Goal: Contribute content: Contribute content

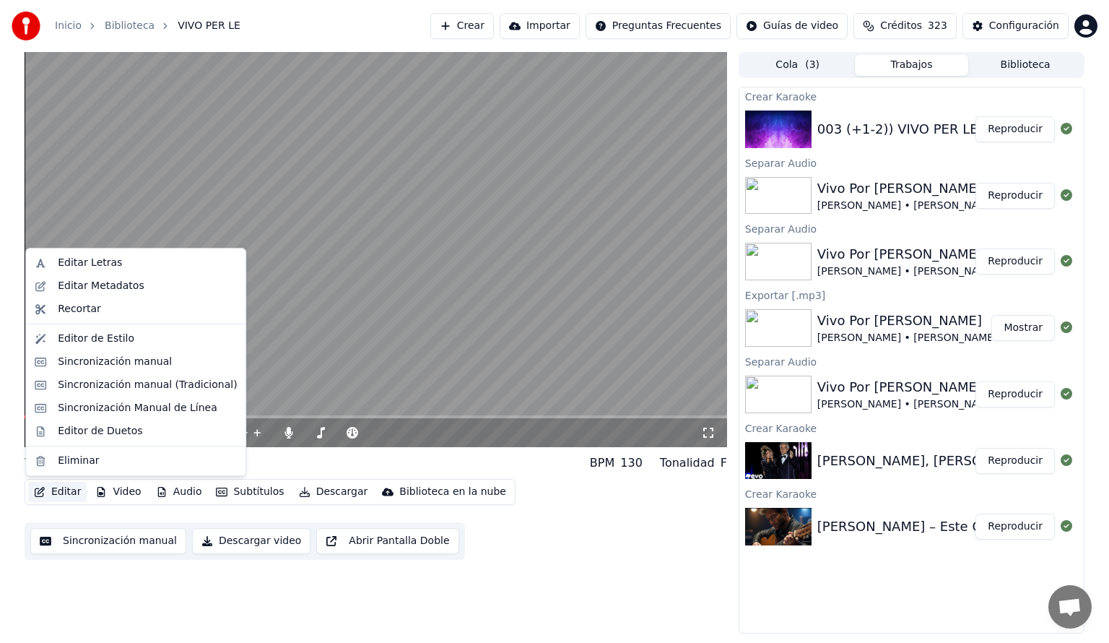
click at [67, 393] on button "Editar" at bounding box center [57, 492] width 58 height 20
click at [555, 193] on img at bounding box center [778, 196] width 66 height 38
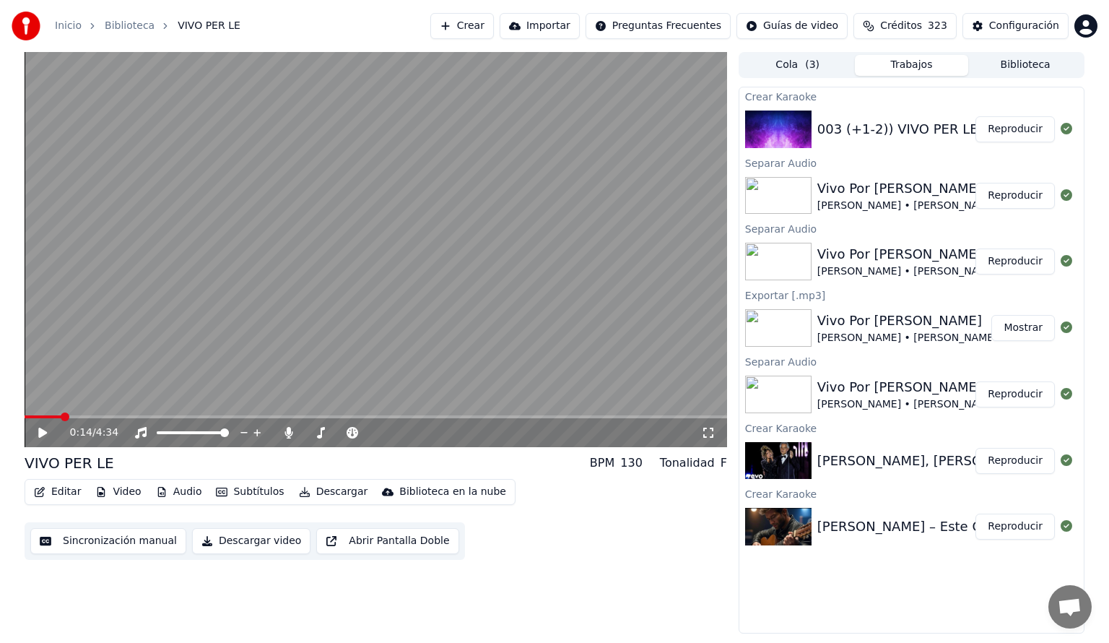
click at [555, 196] on button "Reproducir" at bounding box center [1014, 196] width 79 height 26
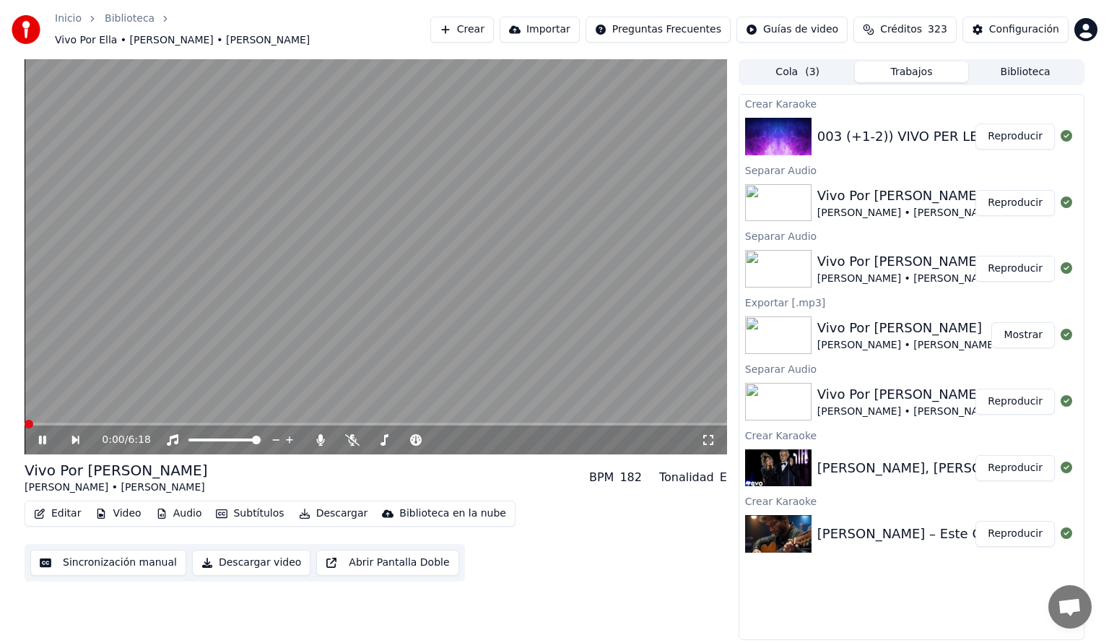
click at [58, 393] on button "Editar" at bounding box center [57, 513] width 58 height 20
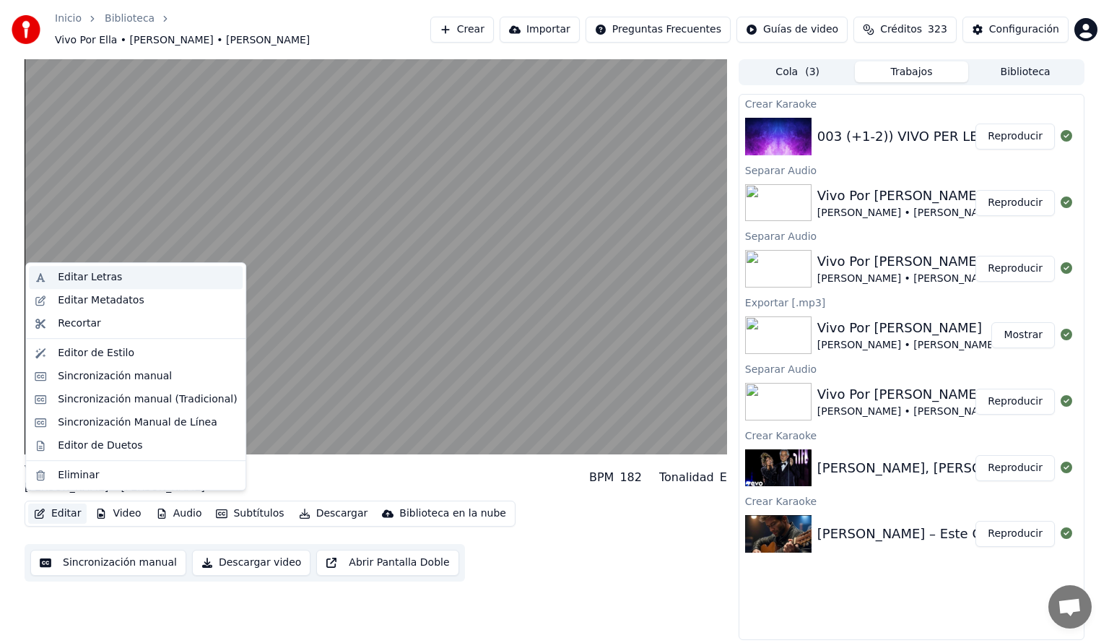
click at [74, 277] on div "Editar Letras" at bounding box center [90, 277] width 64 height 14
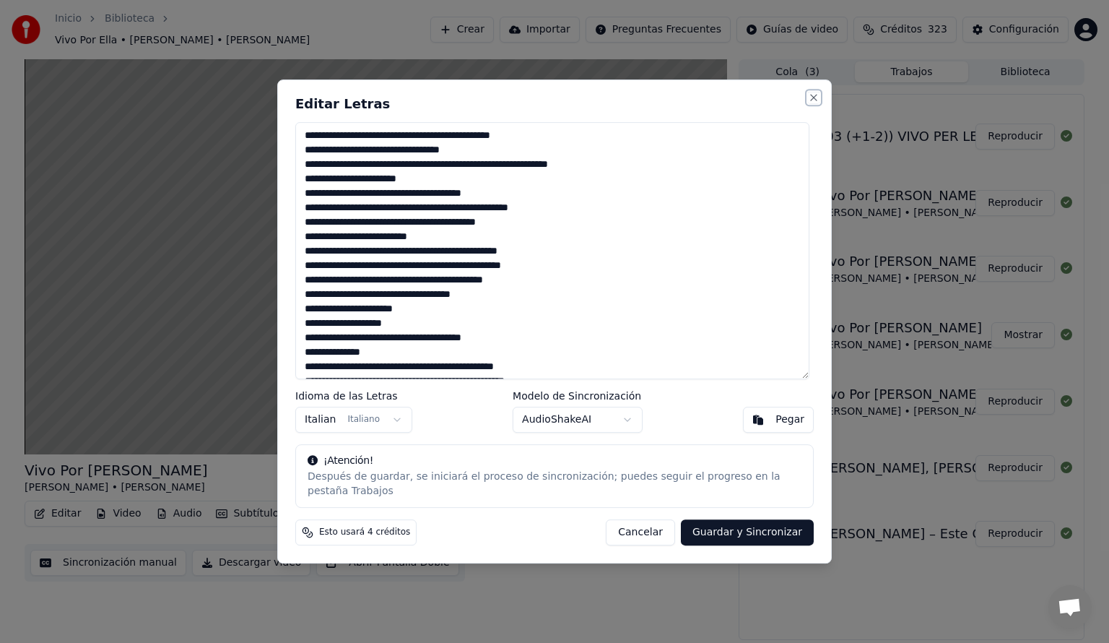
click at [555, 101] on button "Close" at bounding box center [814, 98] width 12 height 12
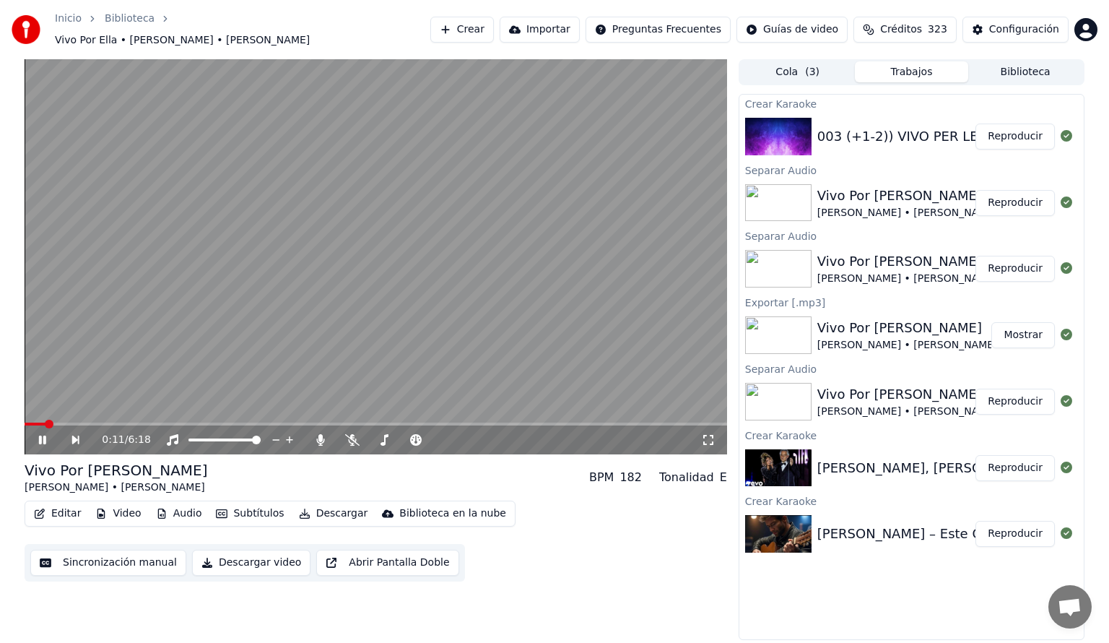
click at [56, 393] on button "Editar" at bounding box center [57, 513] width 58 height 20
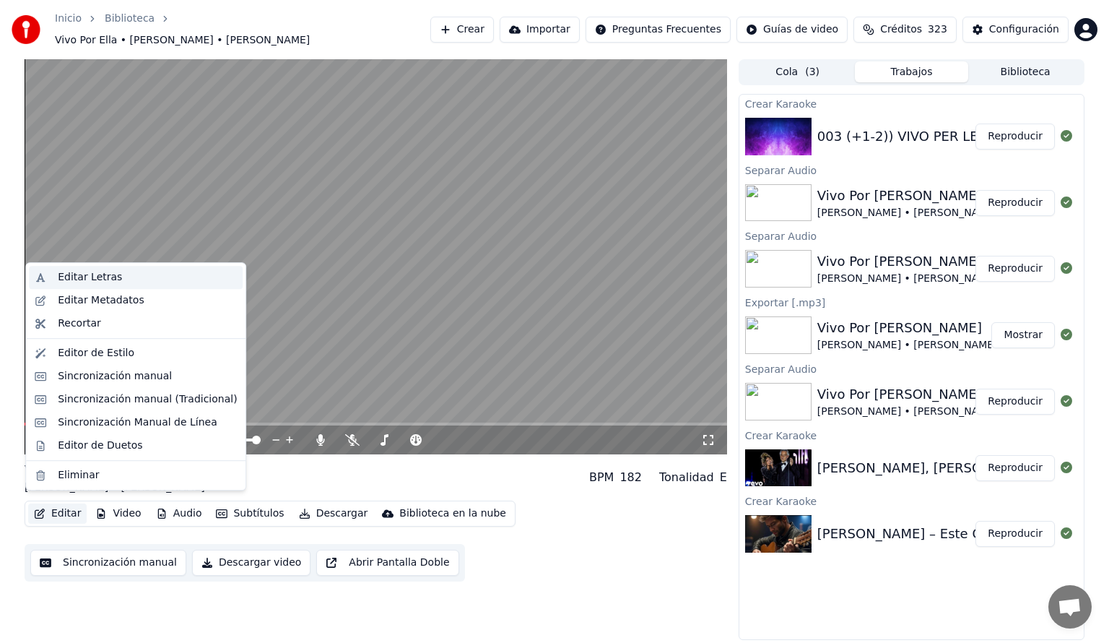
click at [77, 274] on div "Editar Letras" at bounding box center [90, 277] width 64 height 14
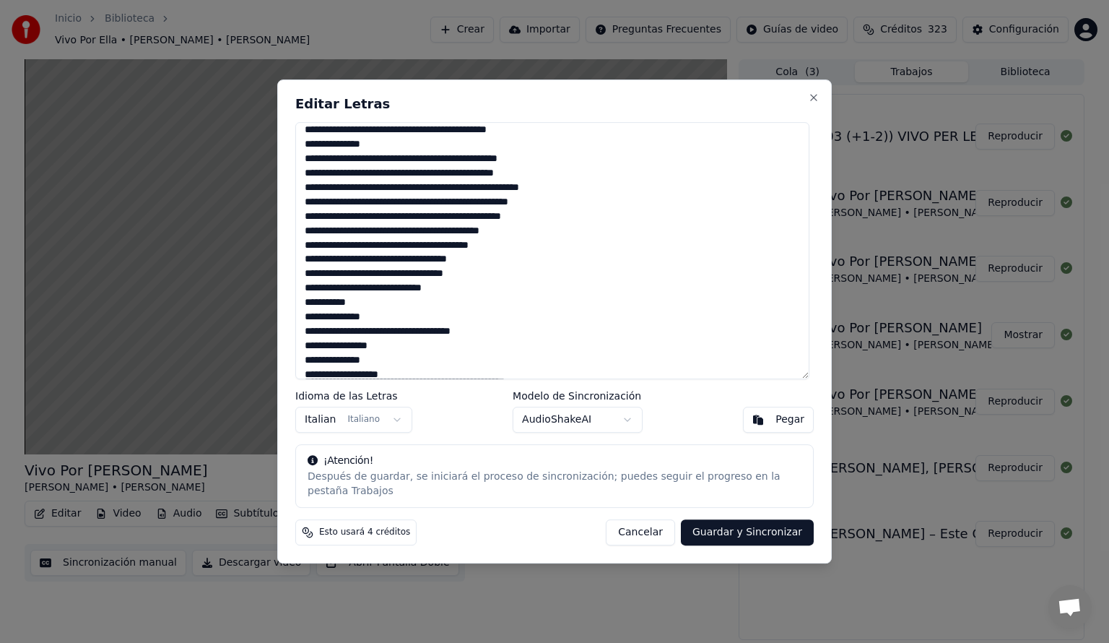
scroll to position [492, 0]
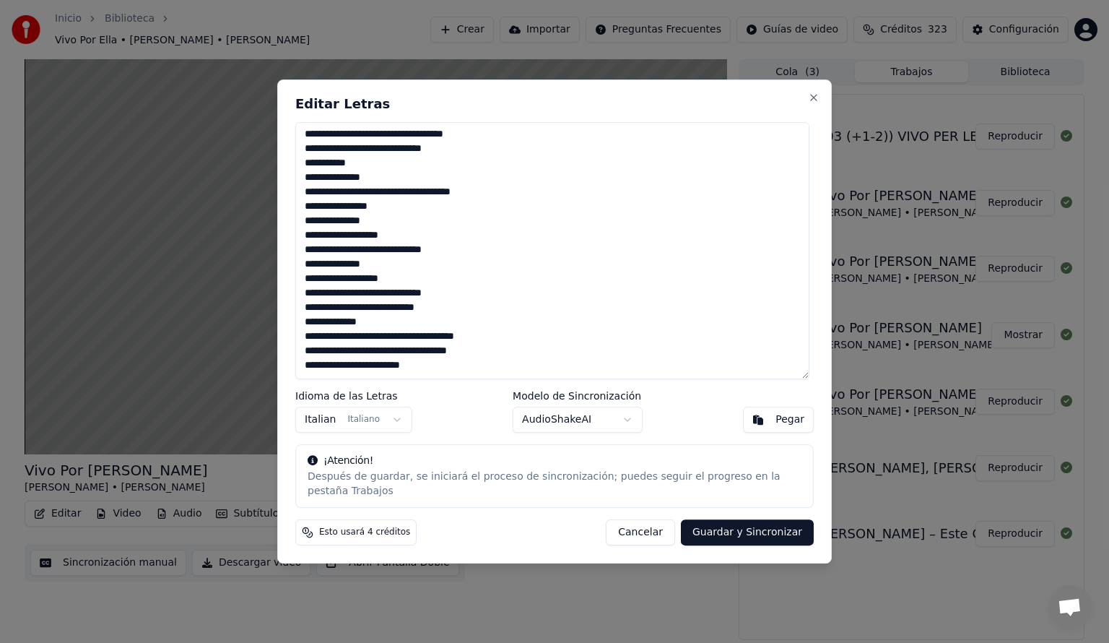
click at [555, 393] on button "Pegar" at bounding box center [778, 419] width 71 height 26
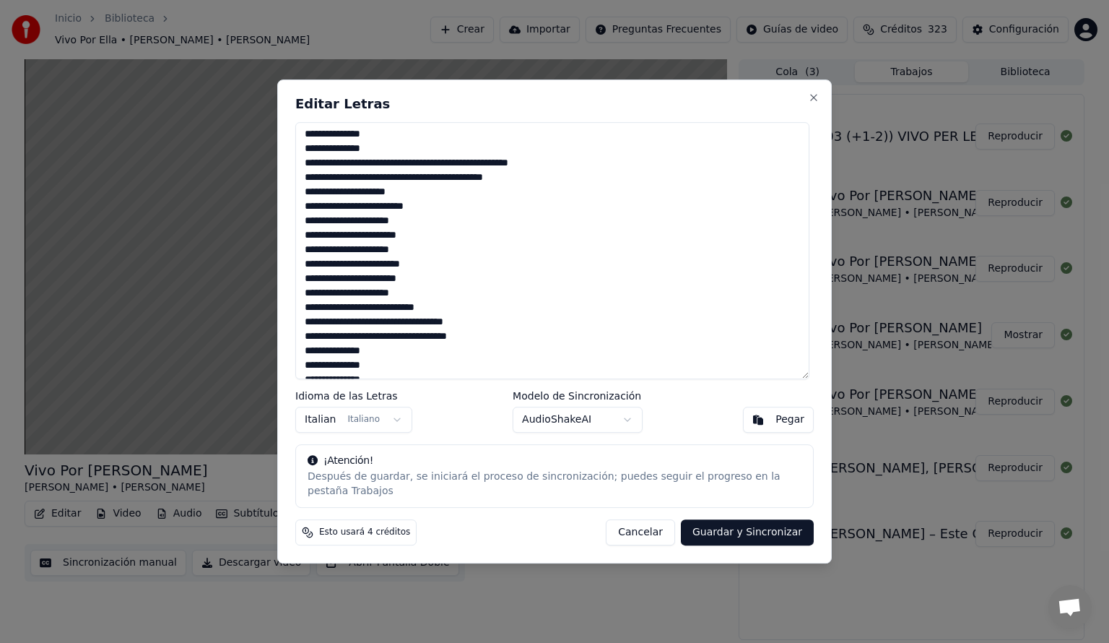
click at [555, 113] on div "Editar Letras Idioma de las Letras Italian Italiano Modelo de Sincronización Au…" at bounding box center [554, 321] width 554 height 484
click at [555, 393] on button "Cancelar" at bounding box center [640, 532] width 69 height 26
type textarea "**********"
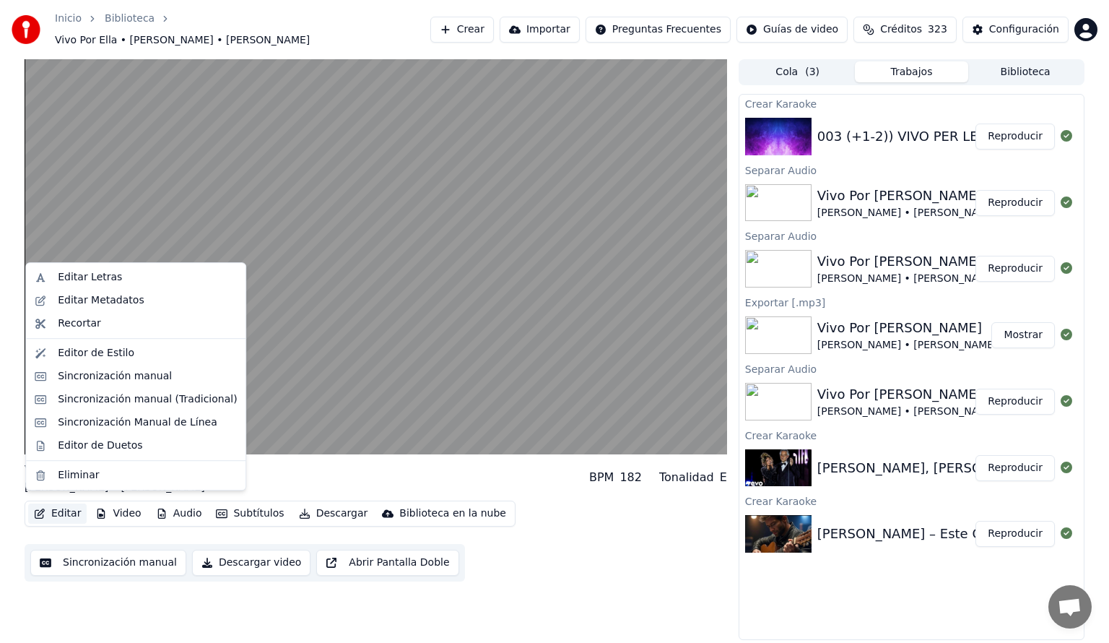
click at [56, 393] on button "Editar" at bounding box center [57, 513] width 58 height 20
click at [60, 393] on div "Sincronización Manual de Línea" at bounding box center [138, 422] width 160 height 14
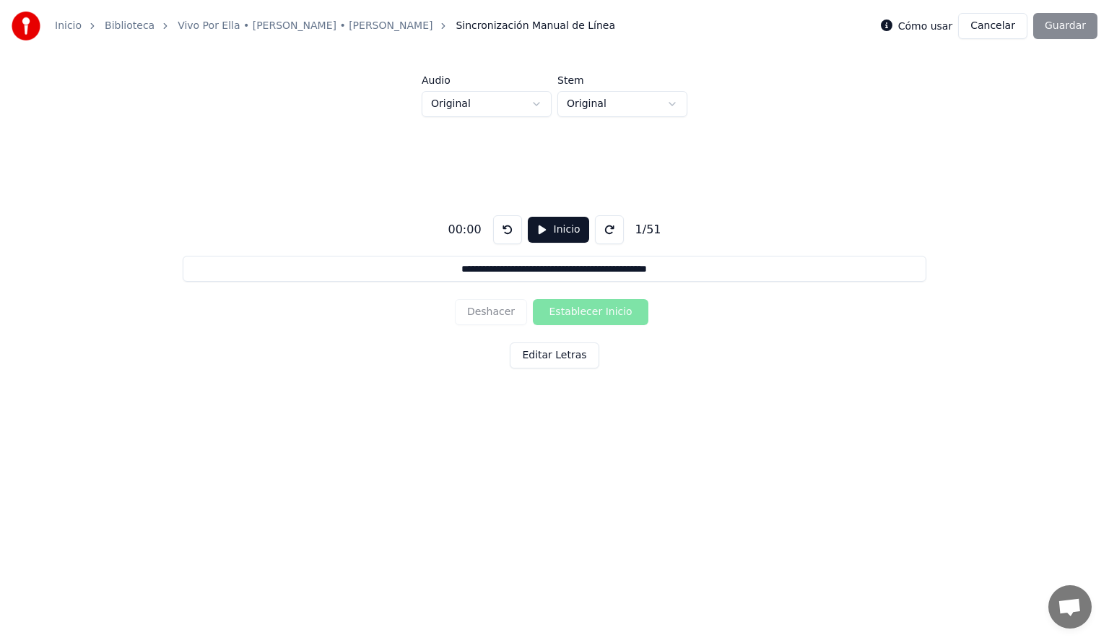
click at [540, 236] on button "Inicio" at bounding box center [558, 230] width 61 height 26
click at [544, 354] on button "Editar Letras" at bounding box center [554, 355] width 89 height 26
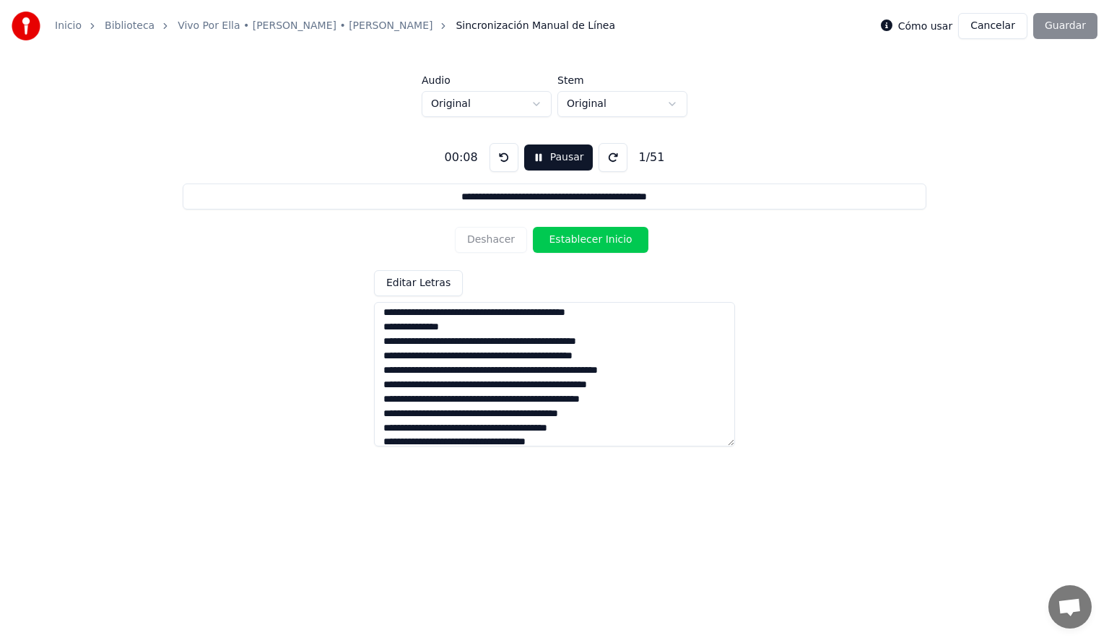
scroll to position [604, 0]
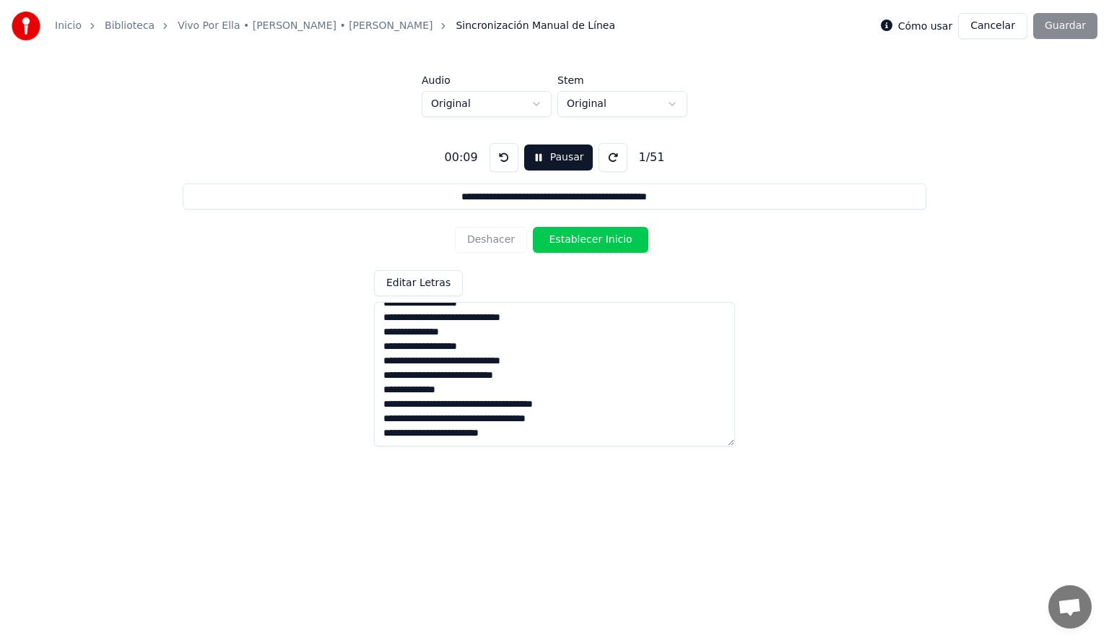
drag, startPoint x: 382, startPoint y: 315, endPoint x: 606, endPoint y: 529, distance: 309.5
click at [555, 393] on html "**********" at bounding box center [554, 242] width 1109 height 484
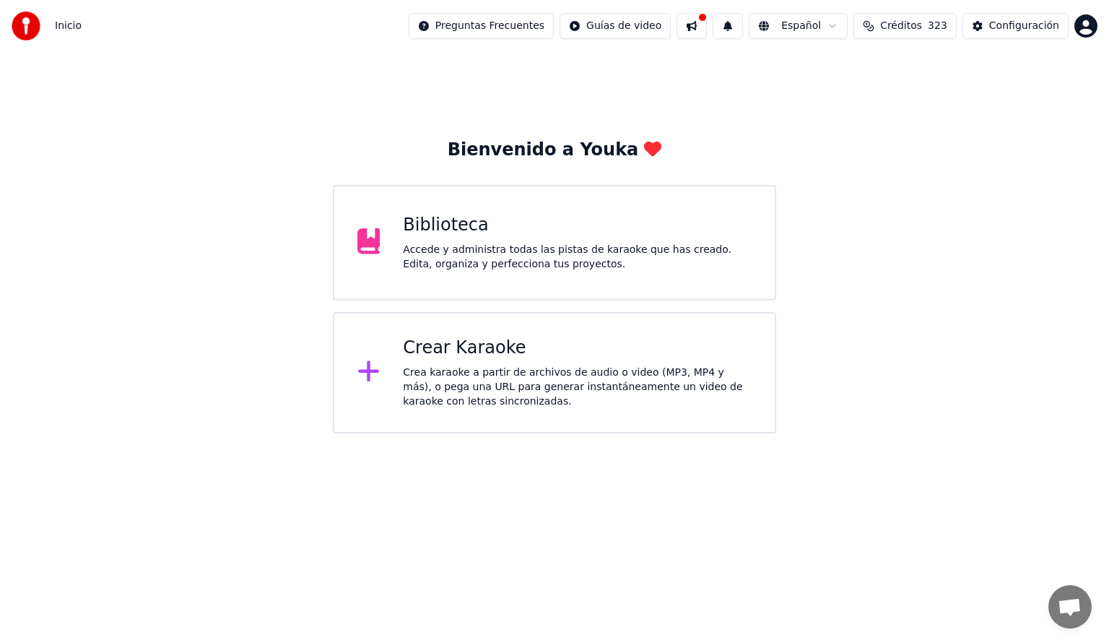
click at [472, 355] on div "Crear Karaoke" at bounding box center [577, 347] width 349 height 23
click at [658, 232] on div "Biblioteca" at bounding box center [577, 225] width 349 height 23
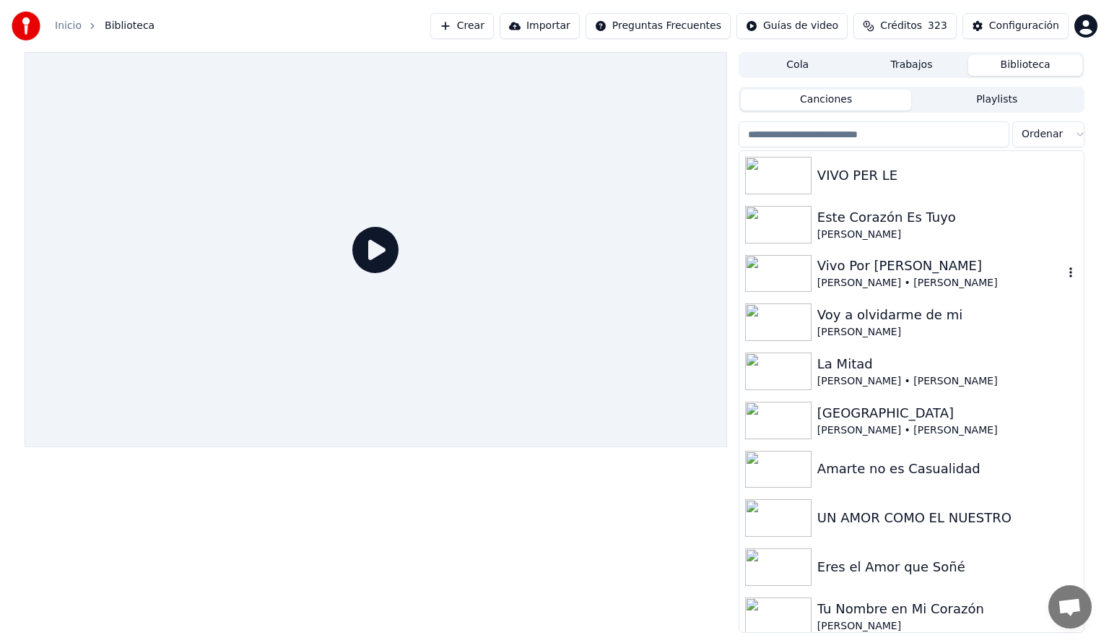
click at [843, 271] on div "Vivo Por [PERSON_NAME]" at bounding box center [940, 266] width 246 height 20
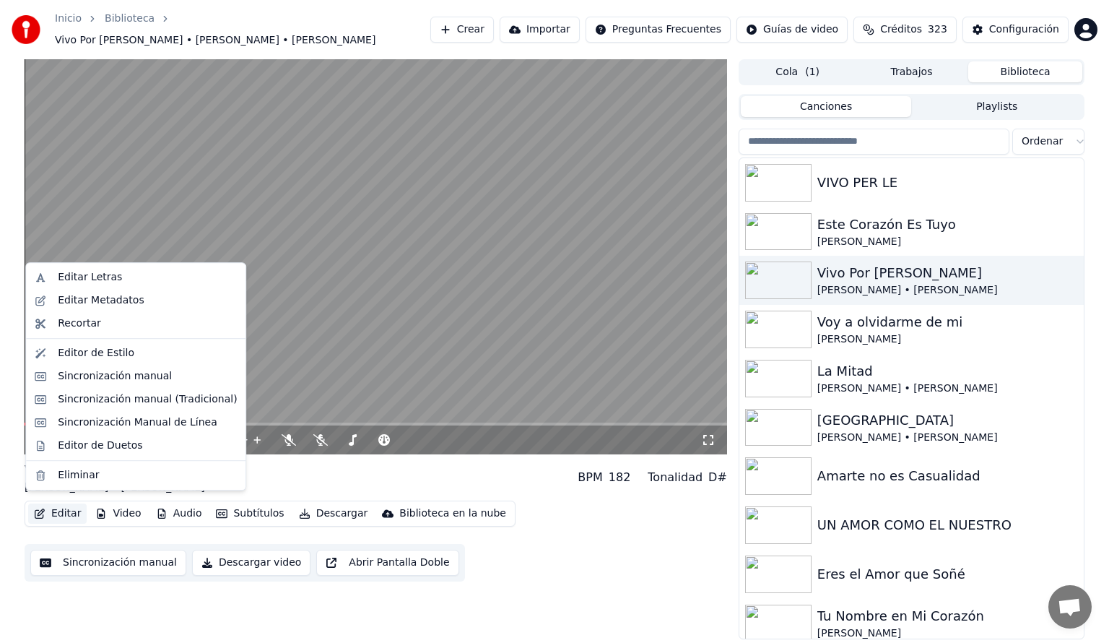
click at [59, 505] on button "Editar" at bounding box center [57, 513] width 58 height 20
click at [77, 273] on div "Editar Letras" at bounding box center [90, 277] width 64 height 14
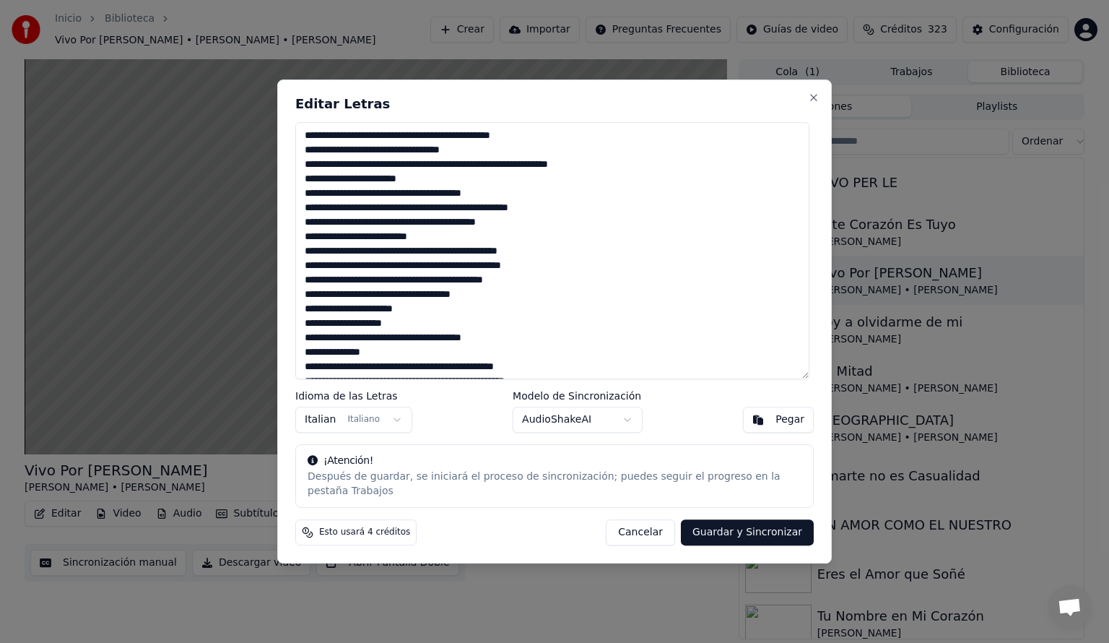
click at [778, 425] on div "Pegar" at bounding box center [789, 419] width 29 height 14
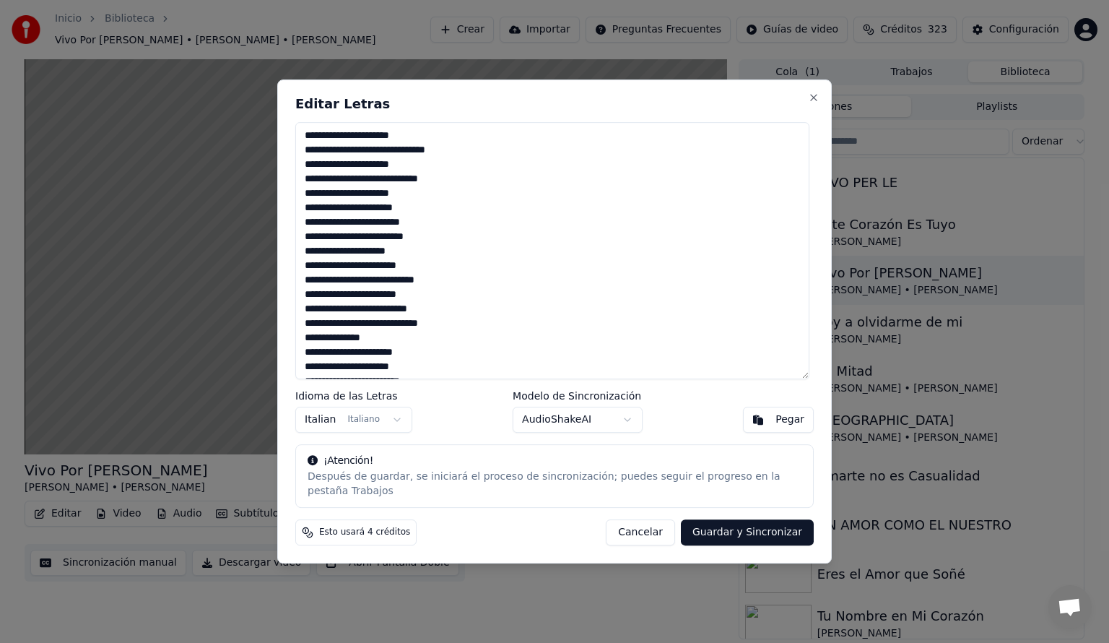
click at [757, 524] on button "Guardar y Sincronizar" at bounding box center [747, 532] width 133 height 26
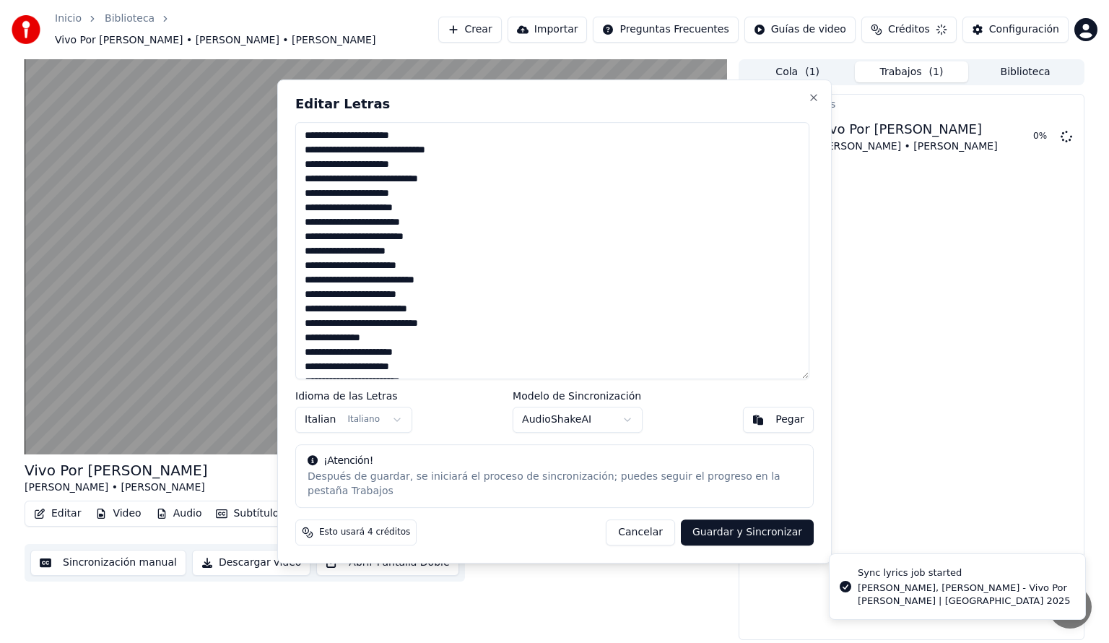
type textarea "**********"
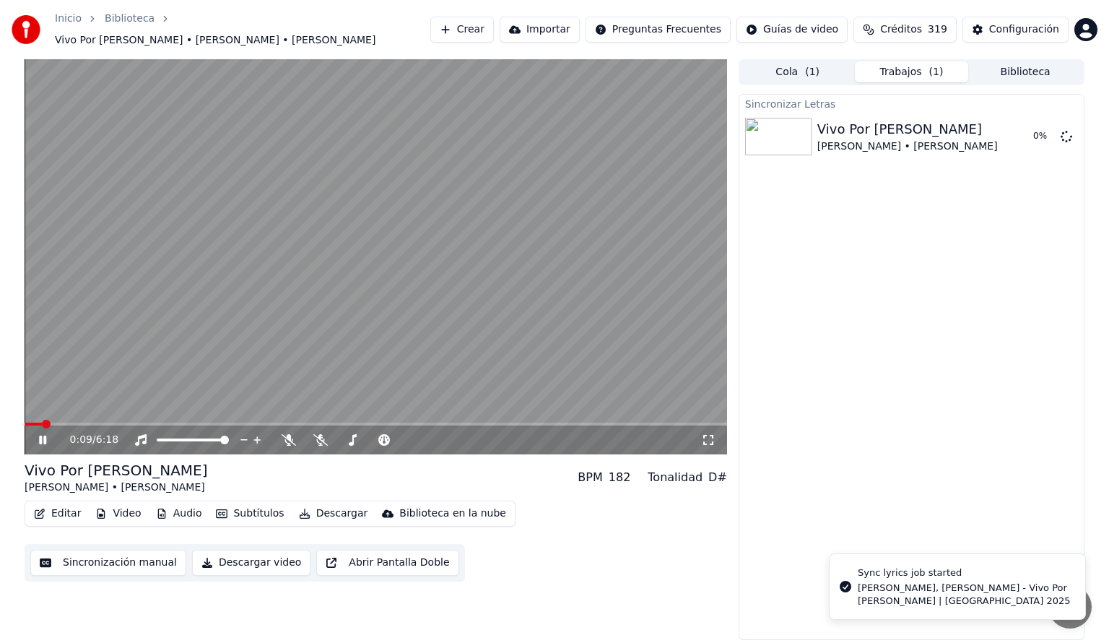
click at [40, 435] on icon at bounding box center [42, 439] width 7 height 9
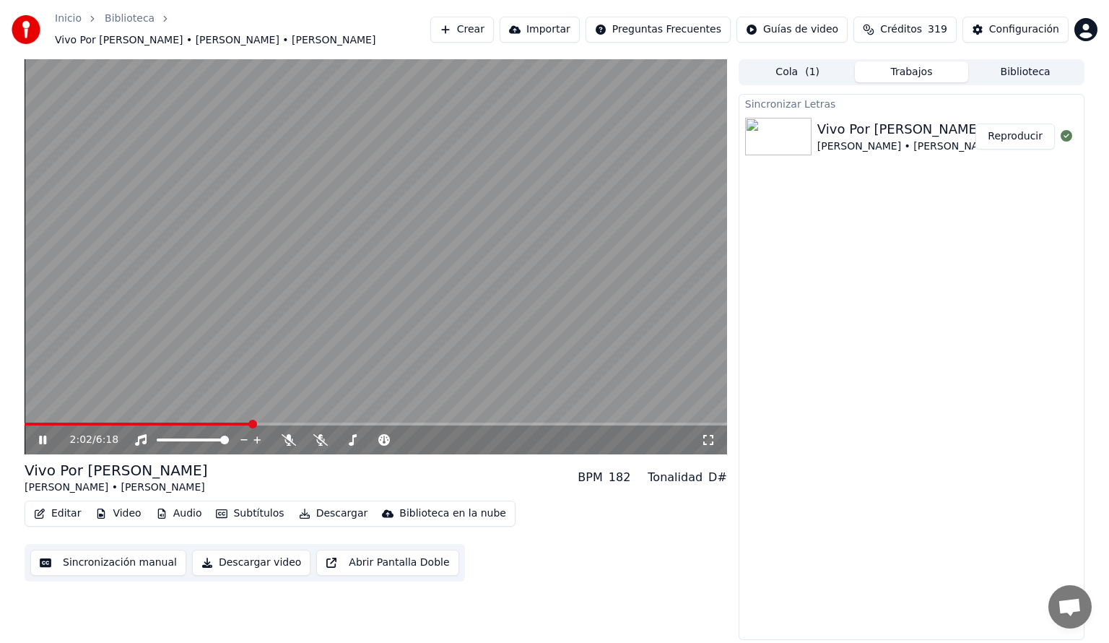
click at [45, 435] on icon at bounding box center [42, 439] width 7 height 9
click at [70, 508] on button "Editar" at bounding box center [57, 513] width 58 height 20
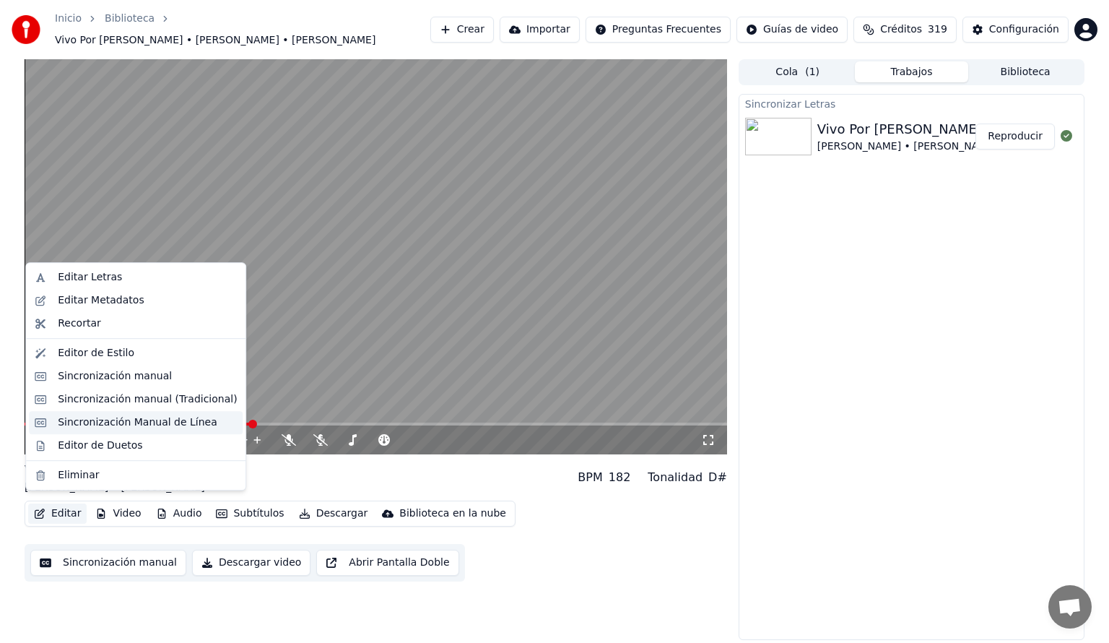
click at [81, 413] on div "Sincronización Manual de Línea" at bounding box center [136, 422] width 214 height 23
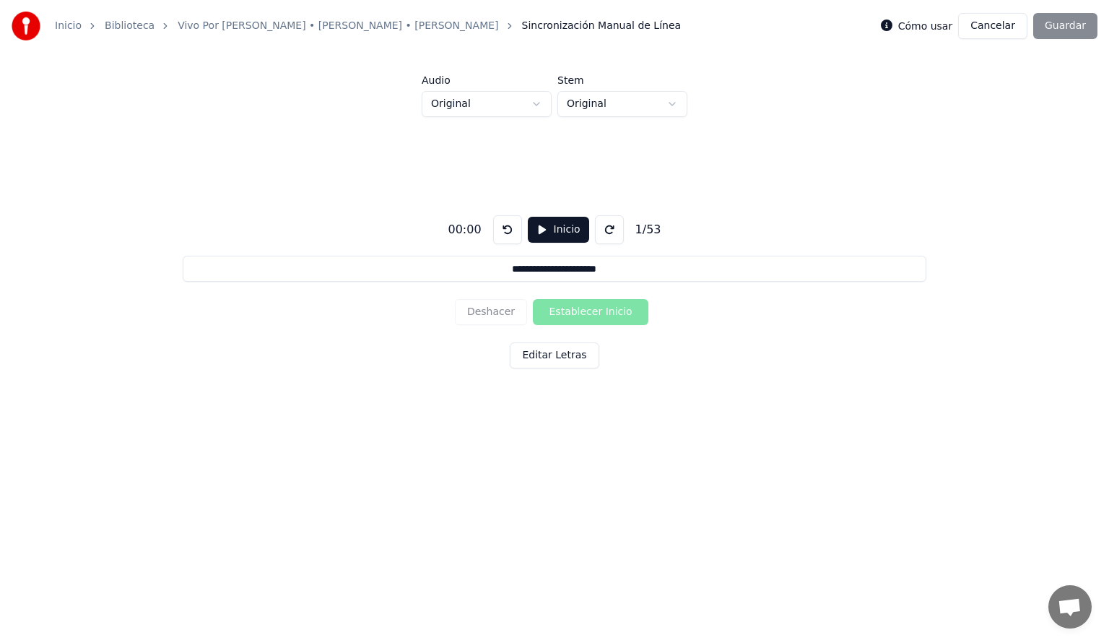
click at [555, 229] on button "Inicio" at bounding box center [558, 230] width 61 height 26
click at [609, 225] on button at bounding box center [613, 229] width 29 height 29
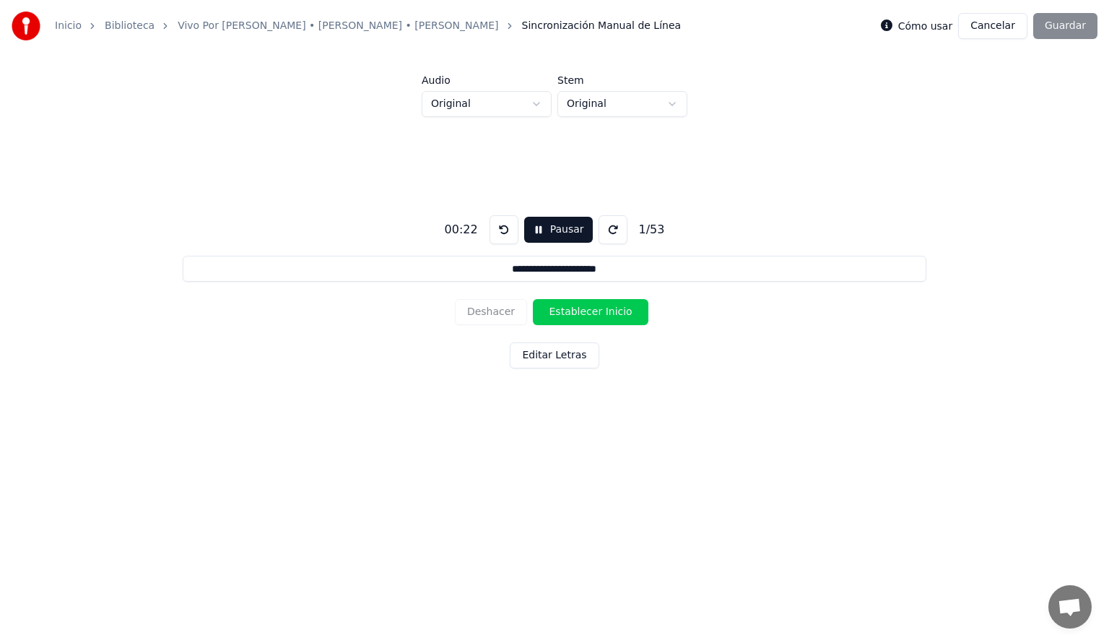
click at [609, 225] on button at bounding box center [613, 229] width 29 height 29
click at [490, 231] on button at bounding box center [504, 229] width 29 height 29
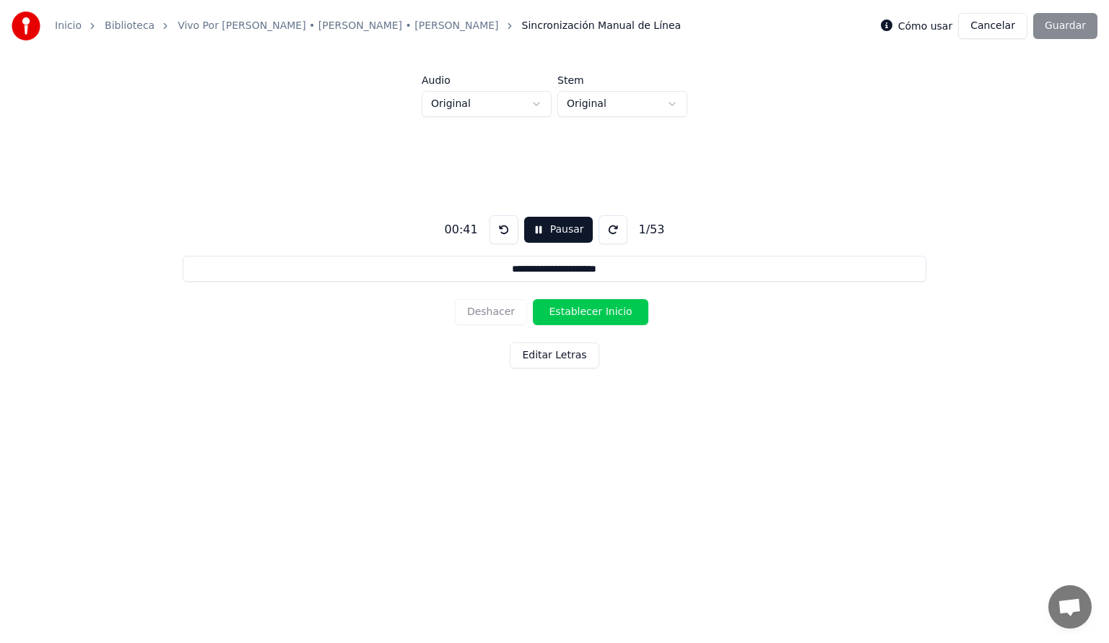
click at [490, 231] on button at bounding box center [504, 229] width 29 height 29
click at [500, 227] on button at bounding box center [504, 229] width 29 height 29
click at [572, 315] on button "Establecer Inicio" at bounding box center [591, 312] width 116 height 26
click at [491, 311] on button "Deshacer" at bounding box center [491, 312] width 72 height 26
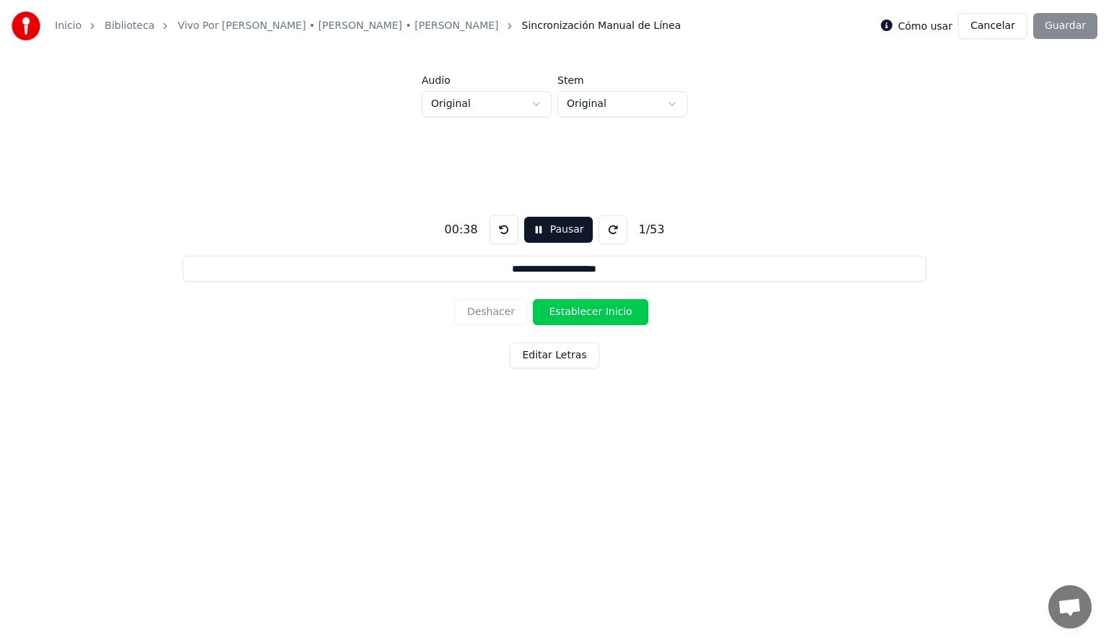
click at [570, 314] on button "Establecer Inicio" at bounding box center [591, 312] width 116 height 26
click at [571, 314] on button "Establecer Fin" at bounding box center [591, 312] width 116 height 26
click at [571, 314] on button "Establecer Inicio" at bounding box center [591, 312] width 116 height 26
click at [571, 314] on button "Establecer Fin" at bounding box center [591, 312] width 116 height 26
click at [571, 314] on button "Establecer Inicio" at bounding box center [591, 312] width 116 height 26
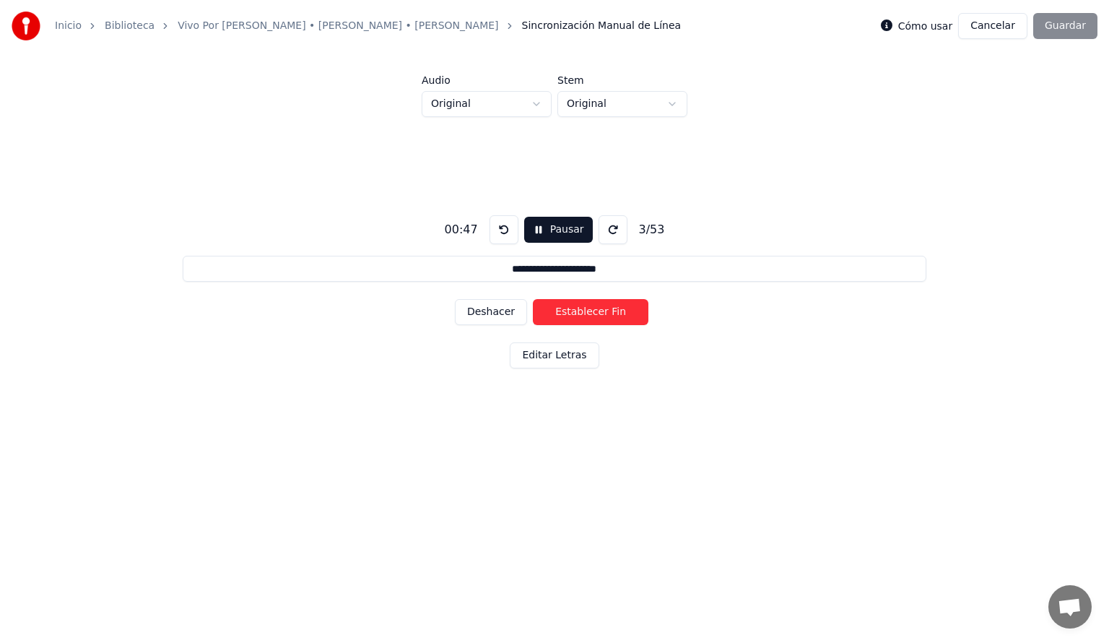
click at [571, 314] on button "Establecer Fin" at bounding box center [591, 312] width 116 height 26
click at [571, 314] on button "Establecer Inicio" at bounding box center [591, 312] width 116 height 26
click at [571, 314] on button "Establecer Fin" at bounding box center [591, 312] width 116 height 26
click at [571, 314] on button "Establecer Inicio" at bounding box center [591, 312] width 116 height 26
click at [571, 314] on button "Establecer Fin" at bounding box center [591, 312] width 116 height 26
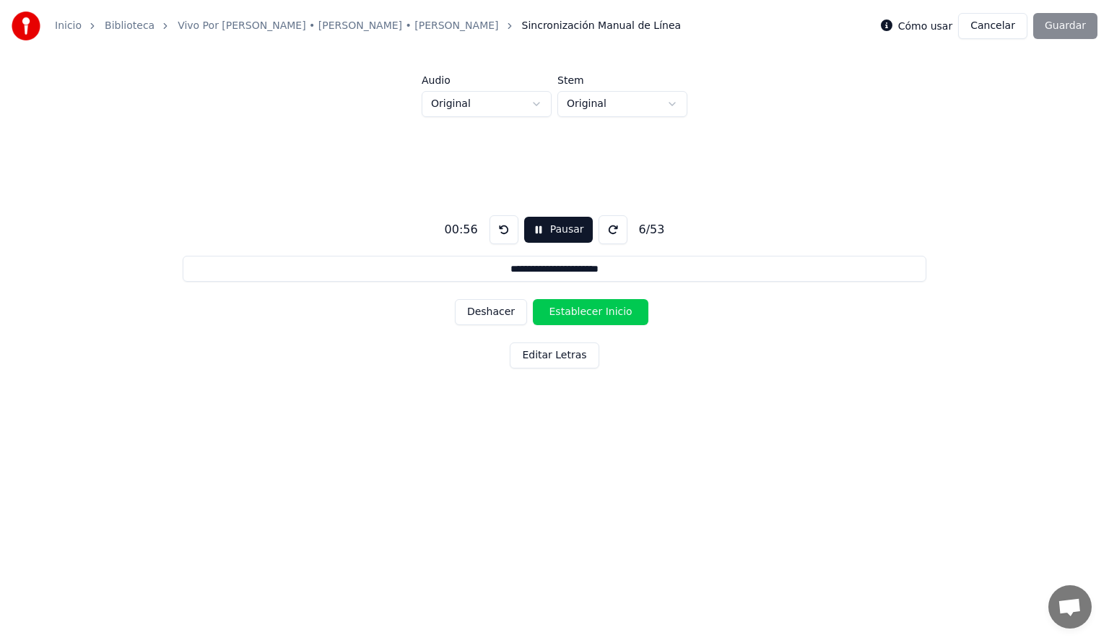
click at [571, 314] on button "Establecer Inicio" at bounding box center [591, 312] width 116 height 26
click at [571, 314] on button "Establecer Fin" at bounding box center [591, 312] width 116 height 26
click at [571, 314] on button "Establecer Inicio" at bounding box center [591, 312] width 116 height 26
click at [571, 314] on button "Establecer Fin" at bounding box center [591, 312] width 116 height 26
click at [571, 314] on button "Establecer Inicio" at bounding box center [591, 312] width 116 height 26
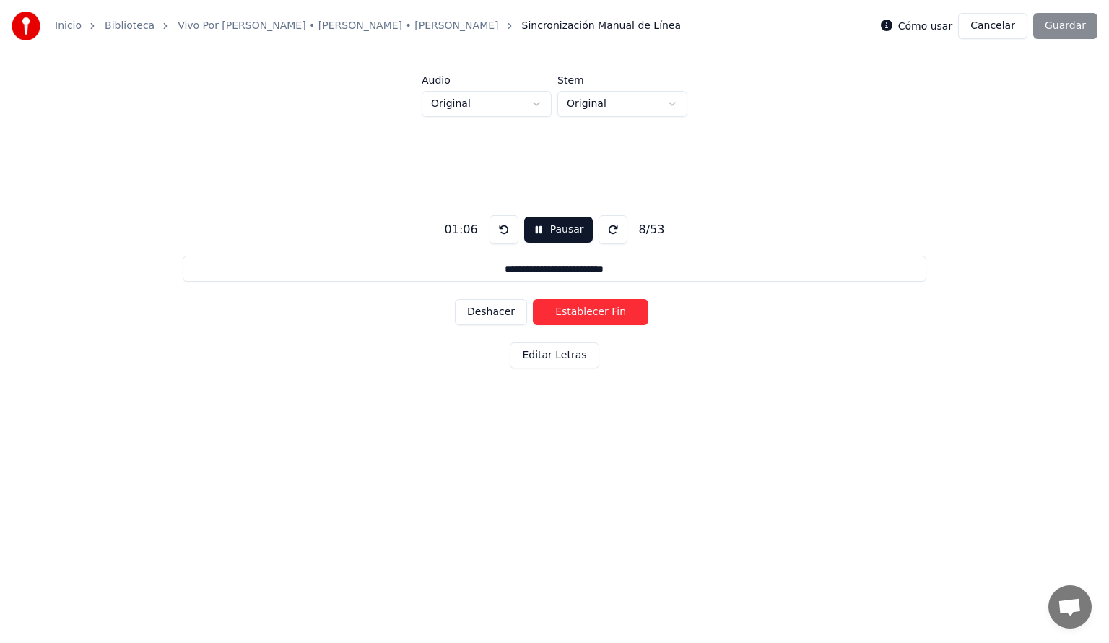
click at [491, 321] on button "Deshacer" at bounding box center [491, 312] width 72 height 26
click at [504, 308] on button "Deshacer" at bounding box center [491, 312] width 72 height 26
click at [567, 315] on button "Establecer Fin" at bounding box center [591, 312] width 116 height 26
click at [568, 318] on button "Establecer Inicio" at bounding box center [591, 312] width 116 height 26
click at [569, 318] on button "Establecer Fin" at bounding box center [591, 312] width 116 height 26
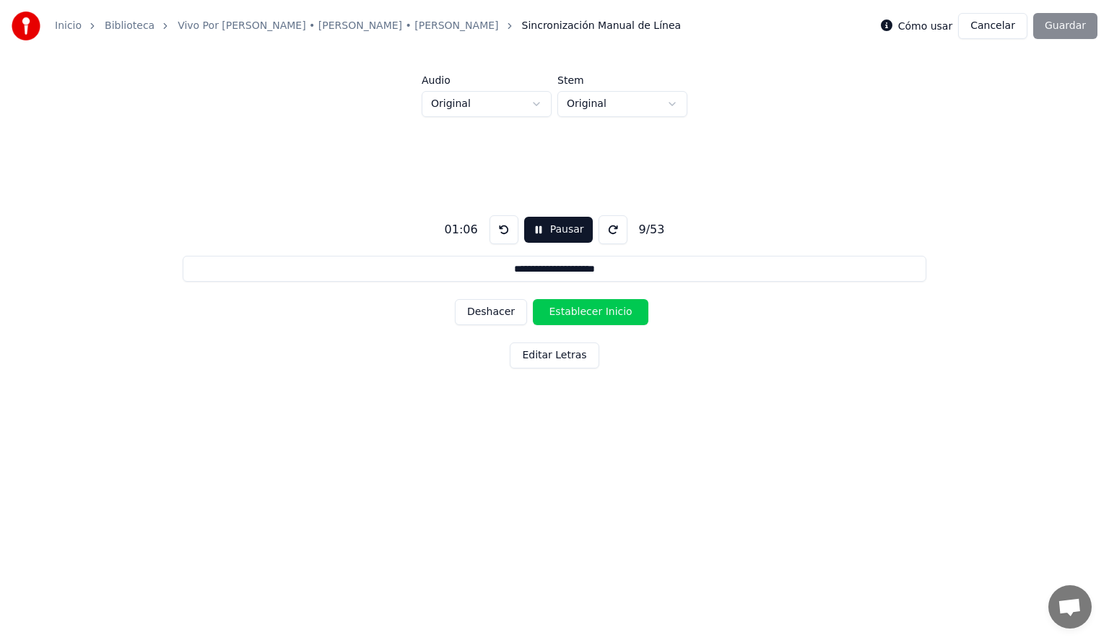
click at [569, 318] on button "Establecer Inicio" at bounding box center [591, 312] width 116 height 26
click at [569, 318] on button "Establecer Fin" at bounding box center [591, 312] width 116 height 26
click at [569, 318] on button "Establecer Inicio" at bounding box center [591, 312] width 116 height 26
click at [569, 318] on button "Establecer Fin" at bounding box center [591, 312] width 116 height 26
click at [569, 318] on button "Establecer Inicio" at bounding box center [591, 312] width 116 height 26
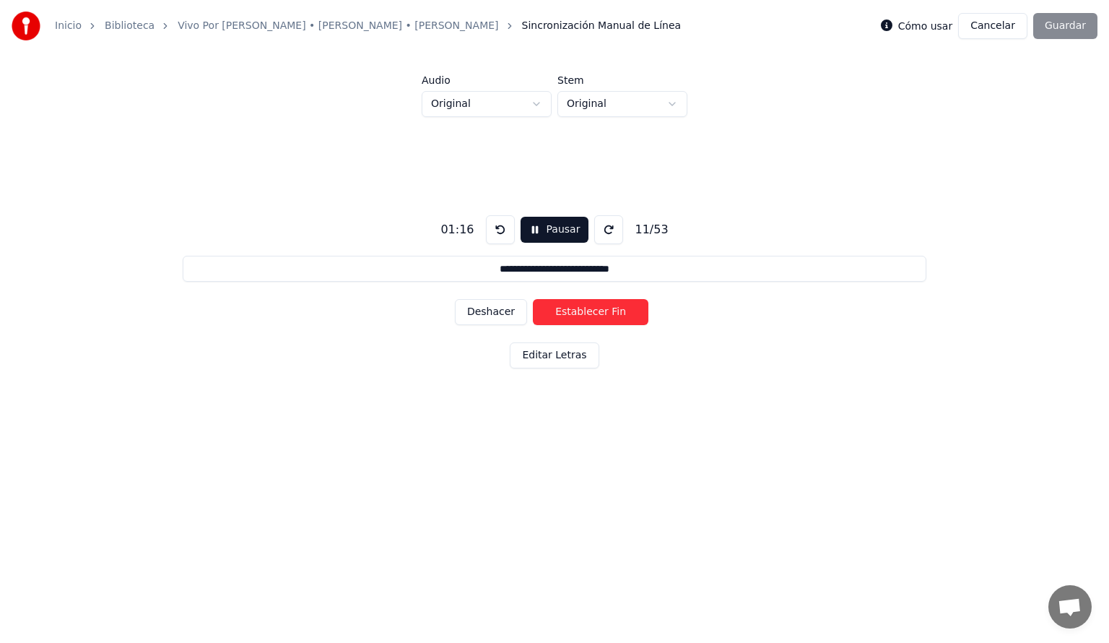
click at [569, 318] on button "Establecer Fin" at bounding box center [591, 312] width 116 height 26
click at [569, 318] on button "Establecer Inicio" at bounding box center [591, 312] width 116 height 26
click at [569, 318] on button "Establecer Fin" at bounding box center [591, 312] width 116 height 26
click at [569, 318] on button "Establecer Inicio" at bounding box center [591, 312] width 116 height 26
click at [569, 318] on button "Establecer Fin" at bounding box center [591, 312] width 116 height 26
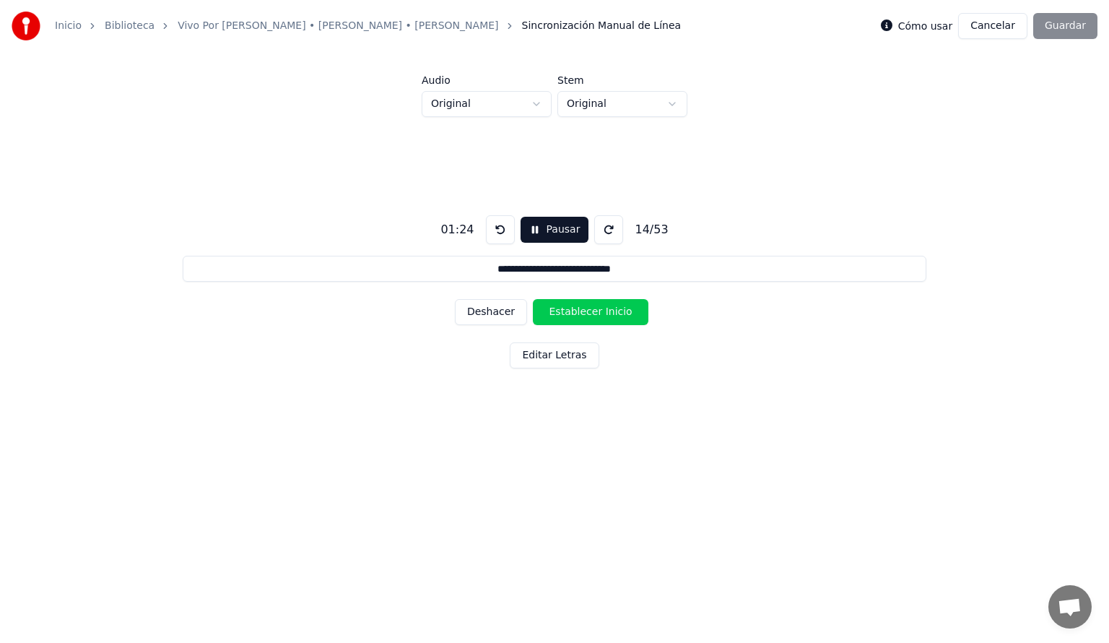
click at [569, 318] on button "Establecer Inicio" at bounding box center [591, 312] width 116 height 26
click at [569, 318] on button "Establecer Fin" at bounding box center [591, 312] width 116 height 26
click at [569, 318] on button "Establecer Inicio" at bounding box center [591, 312] width 116 height 26
click at [569, 318] on button "Establecer Fin" at bounding box center [591, 312] width 116 height 26
click at [553, 230] on button "Pausar" at bounding box center [555, 230] width 69 height 26
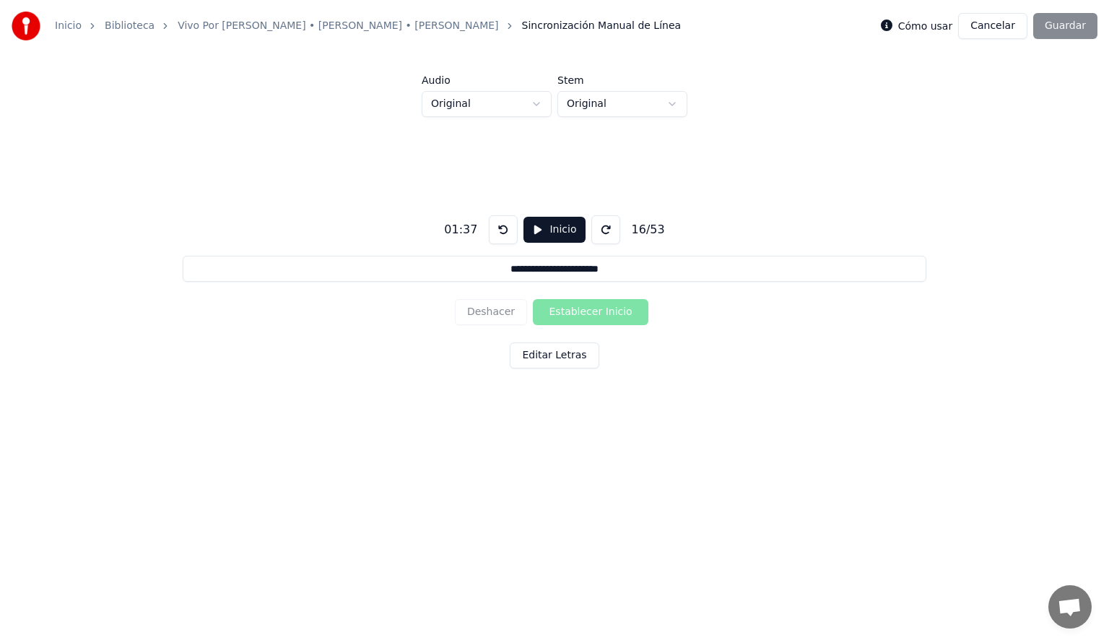
click at [487, 313] on div "Deshacer Establecer Inicio" at bounding box center [554, 312] width 199 height 38
click at [497, 225] on button at bounding box center [503, 229] width 29 height 29
click at [553, 228] on button "Inicio" at bounding box center [553, 230] width 61 height 26
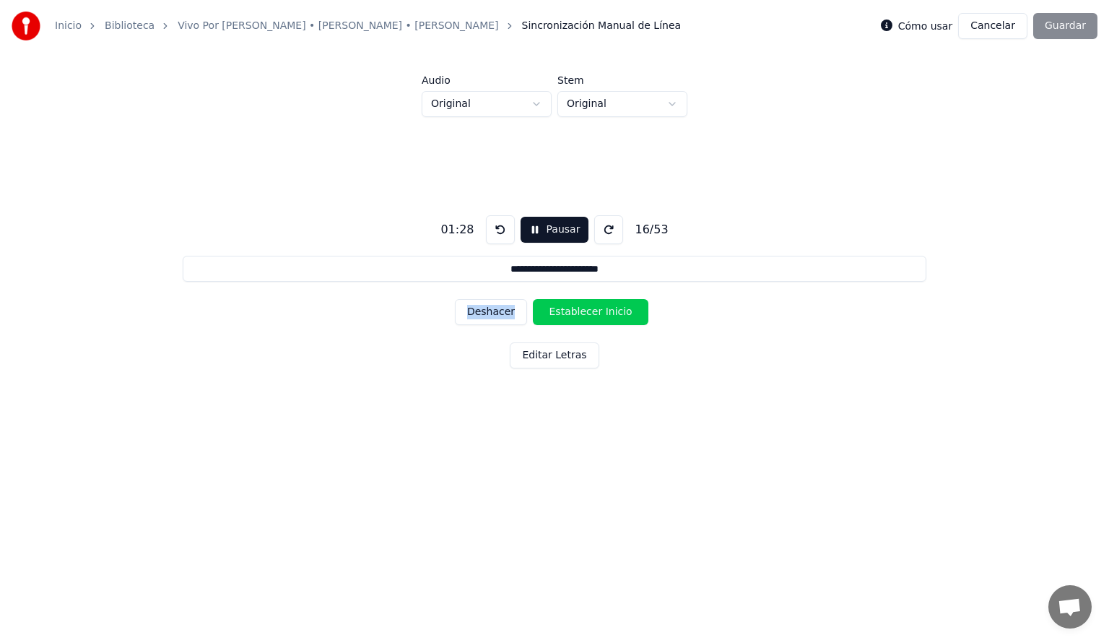
click at [496, 228] on button at bounding box center [500, 229] width 29 height 29
click at [492, 312] on button "Deshacer" at bounding box center [491, 312] width 72 height 26
click at [492, 313] on button "Deshacer" at bounding box center [491, 312] width 72 height 26
click at [573, 310] on button "Establecer Fin" at bounding box center [591, 312] width 116 height 26
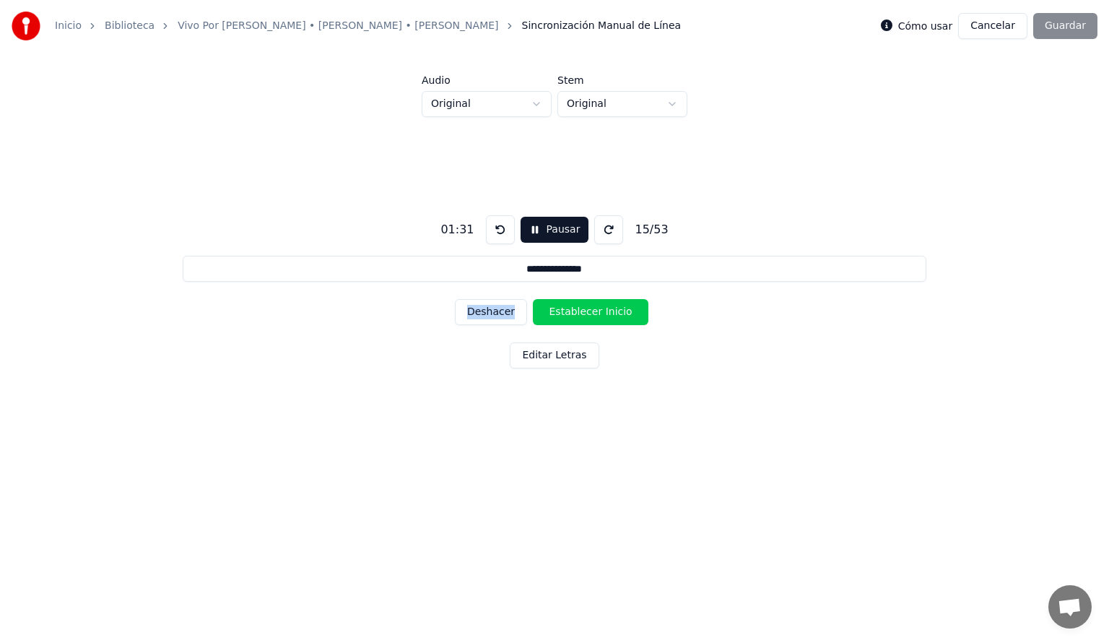
click at [557, 233] on button "Pausar" at bounding box center [555, 230] width 69 height 26
click at [547, 352] on button "Editar Letras" at bounding box center [554, 355] width 89 height 26
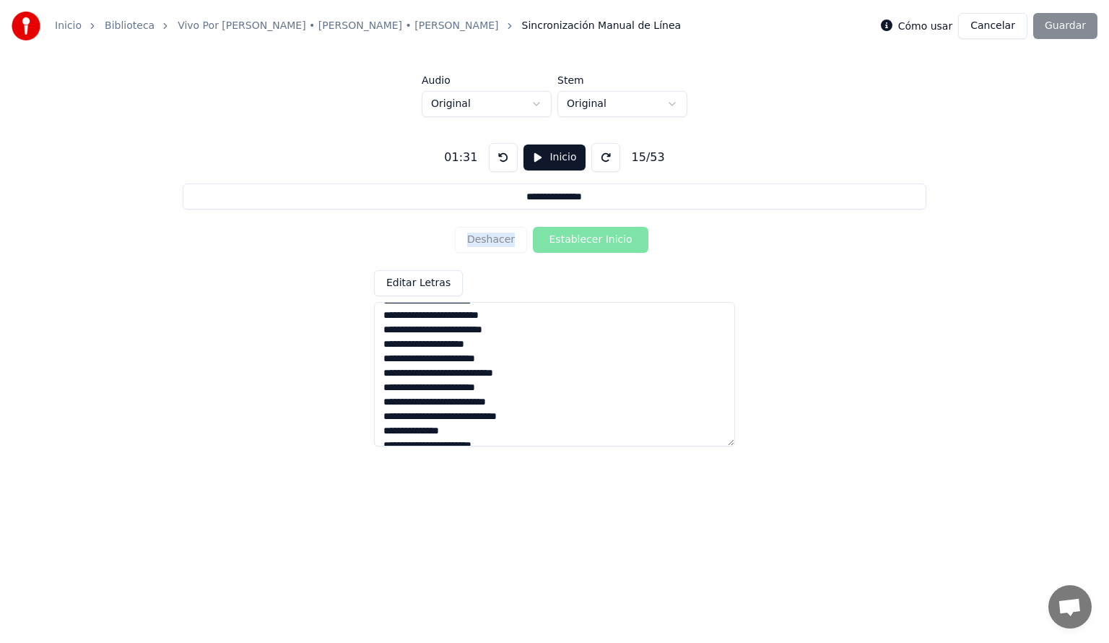
scroll to position [116, 0]
drag, startPoint x: 463, startPoint y: 399, endPoint x: 370, endPoint y: 402, distance: 92.5
click at [370, 402] on div "**********" at bounding box center [554, 289] width 1063 height 344
type input "**********"
type textarea "**********"
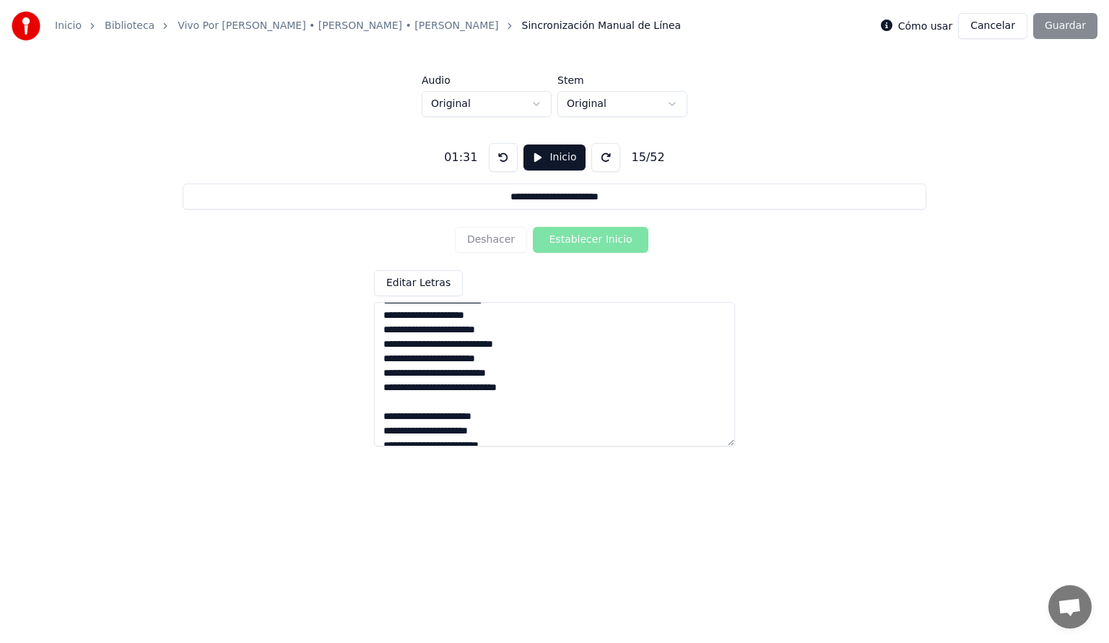
click at [557, 156] on button "Inicio" at bounding box center [553, 157] width 61 height 26
click at [496, 159] on button at bounding box center [500, 157] width 29 height 29
click at [497, 240] on button "Deshacer" at bounding box center [491, 240] width 72 height 26
click at [490, 240] on button "Deshacer" at bounding box center [491, 240] width 72 height 26
click at [497, 240] on button "Deshacer" at bounding box center [491, 240] width 72 height 26
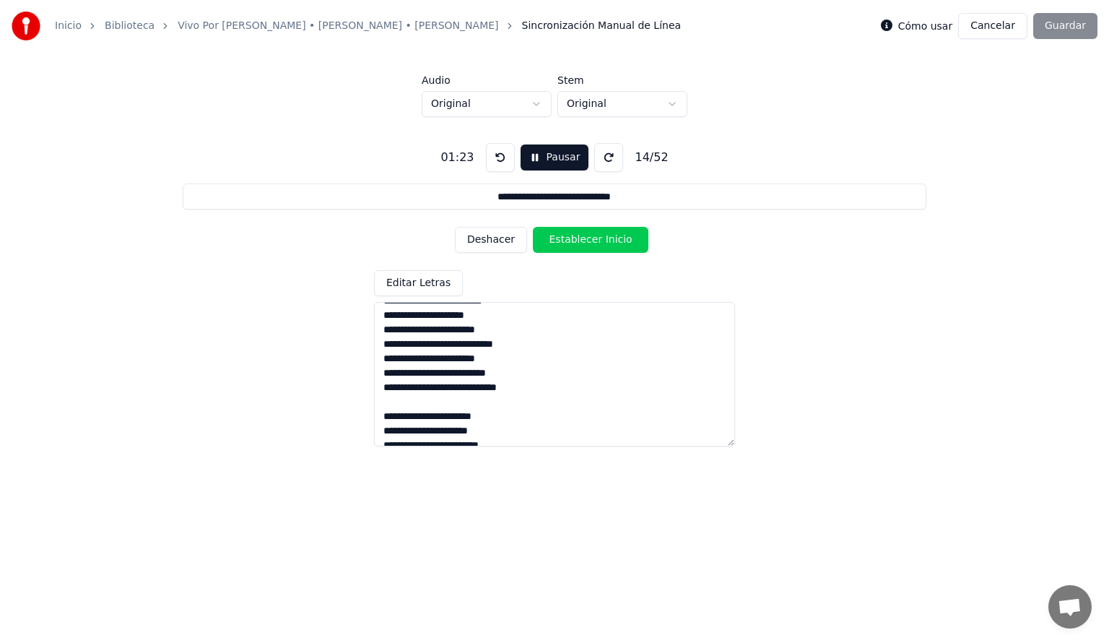
type input "**********"
click at [406, 402] on textarea at bounding box center [554, 374] width 361 height 144
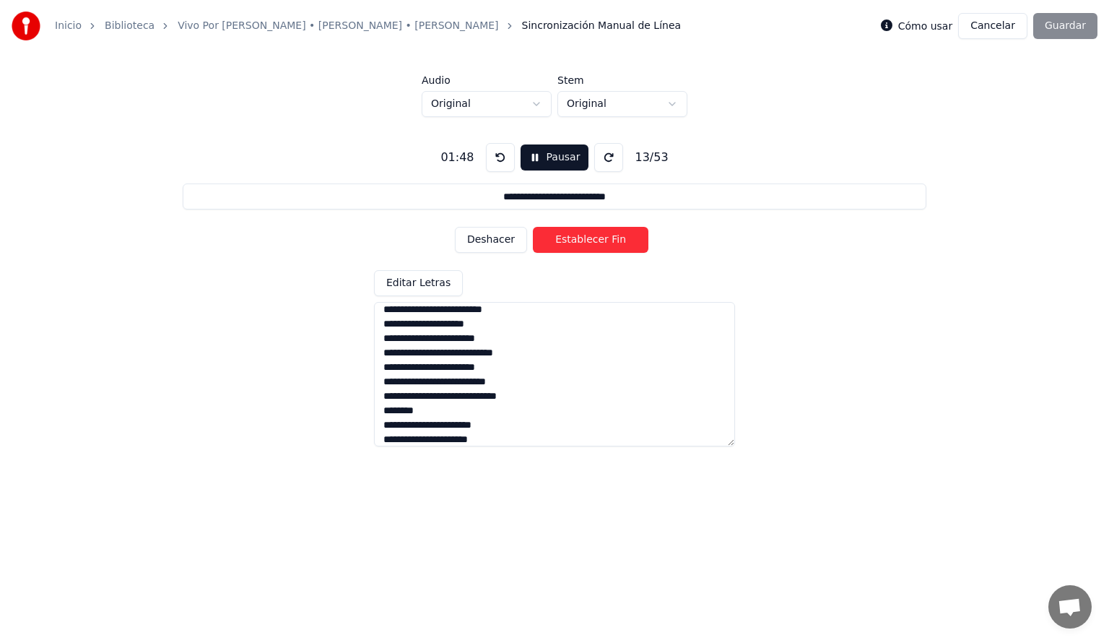
scroll to position [202, 0]
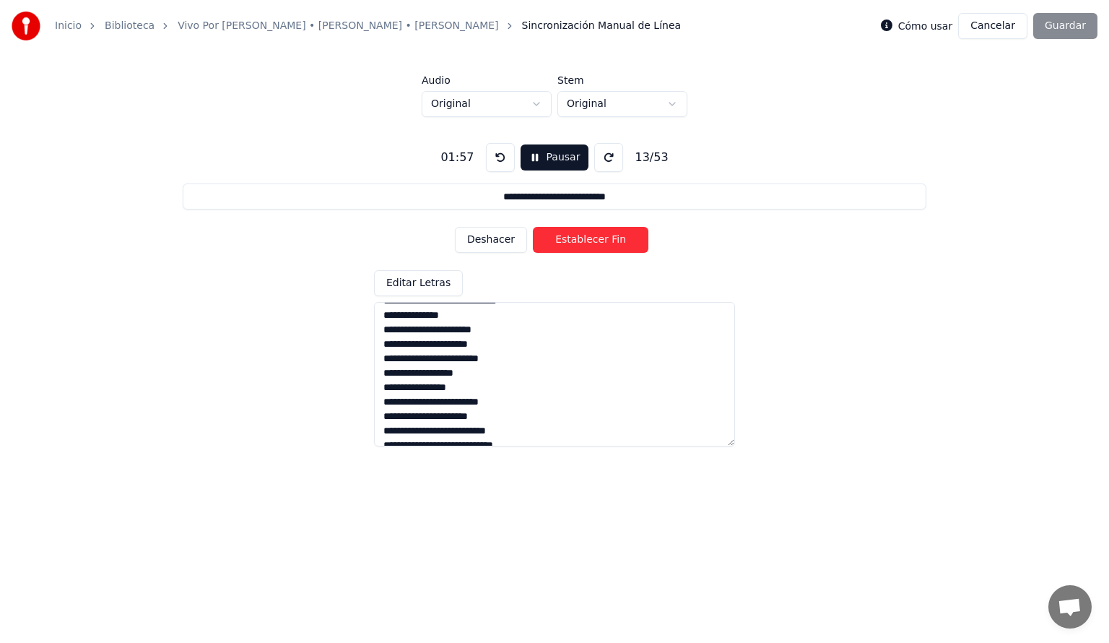
type textarea "**********"
click at [491, 240] on button "Deshacer" at bounding box center [491, 240] width 72 height 26
click at [576, 241] on button "Establecer Inicio" at bounding box center [591, 240] width 116 height 26
click at [487, 160] on button at bounding box center [500, 157] width 29 height 29
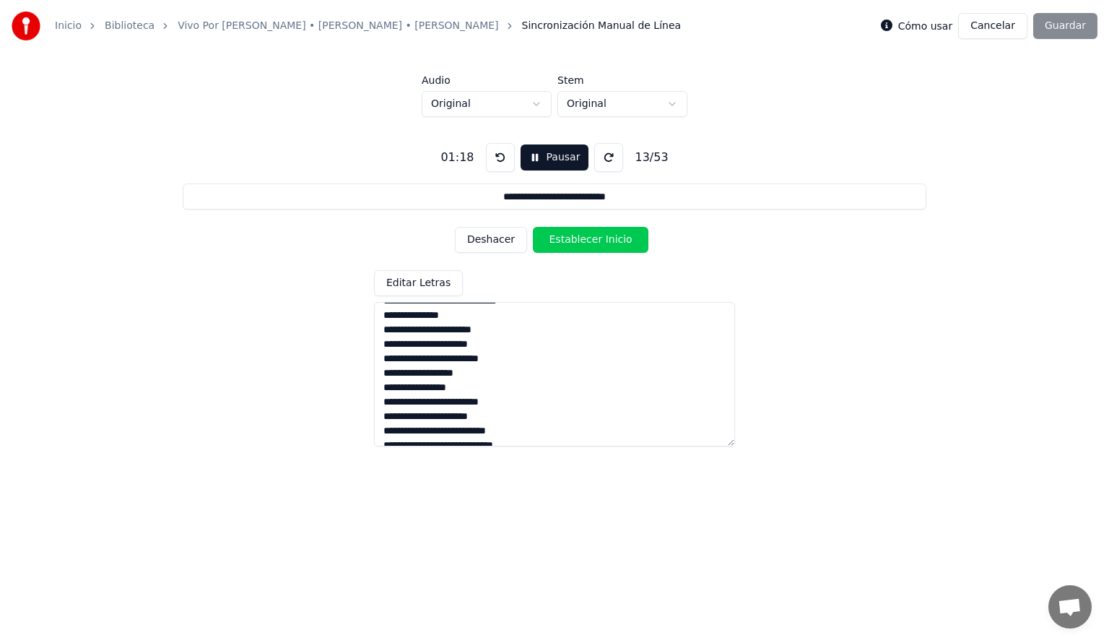
click at [578, 238] on button "Establecer Inicio" at bounding box center [591, 240] width 116 height 26
click at [503, 243] on button "Deshacer" at bounding box center [491, 240] width 72 height 26
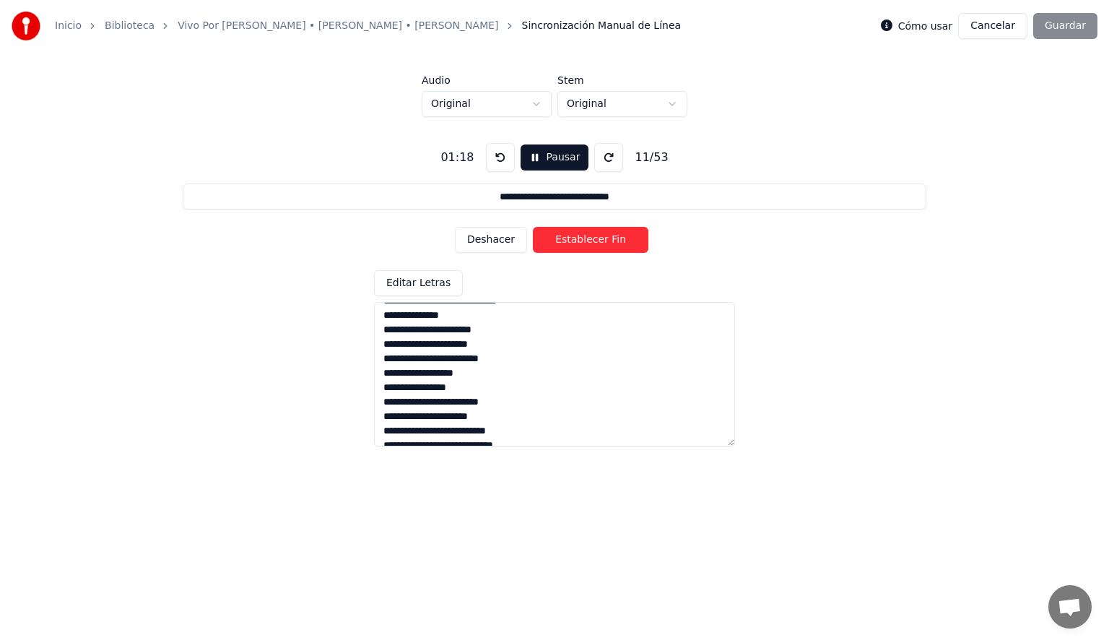
click at [491, 154] on button at bounding box center [500, 157] width 29 height 29
click at [573, 243] on button "Establecer Inicio" at bounding box center [591, 240] width 116 height 26
click at [573, 243] on button "Establecer Fin" at bounding box center [591, 240] width 116 height 26
click at [573, 243] on button "Establecer Inicio" at bounding box center [591, 240] width 116 height 26
click at [493, 243] on button "Deshacer" at bounding box center [491, 240] width 72 height 26
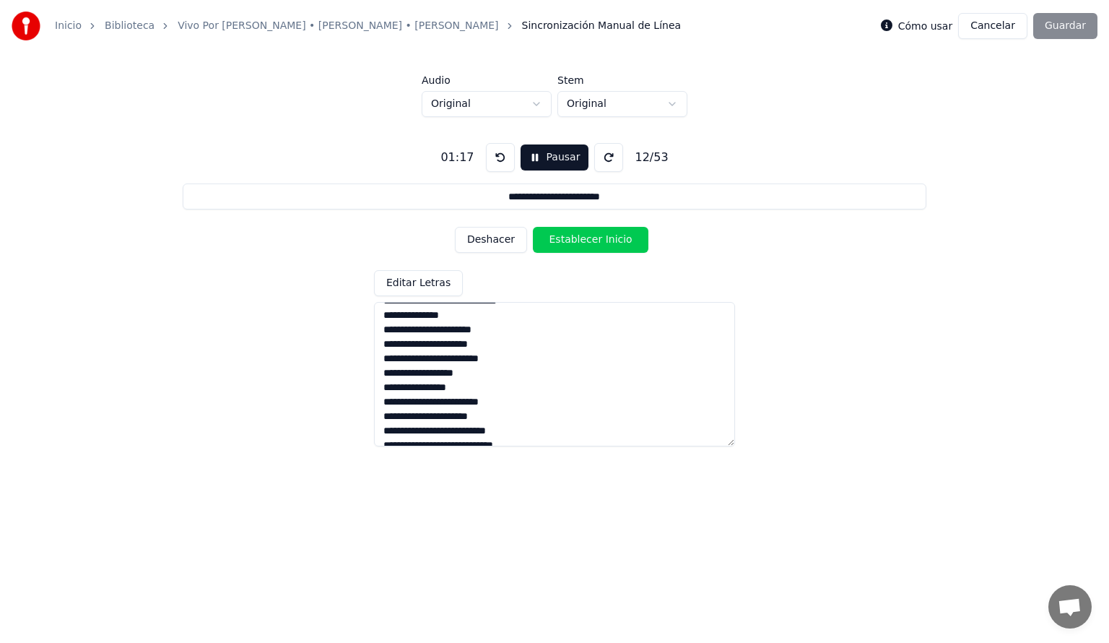
click at [493, 243] on button "Deshacer" at bounding box center [491, 240] width 72 height 26
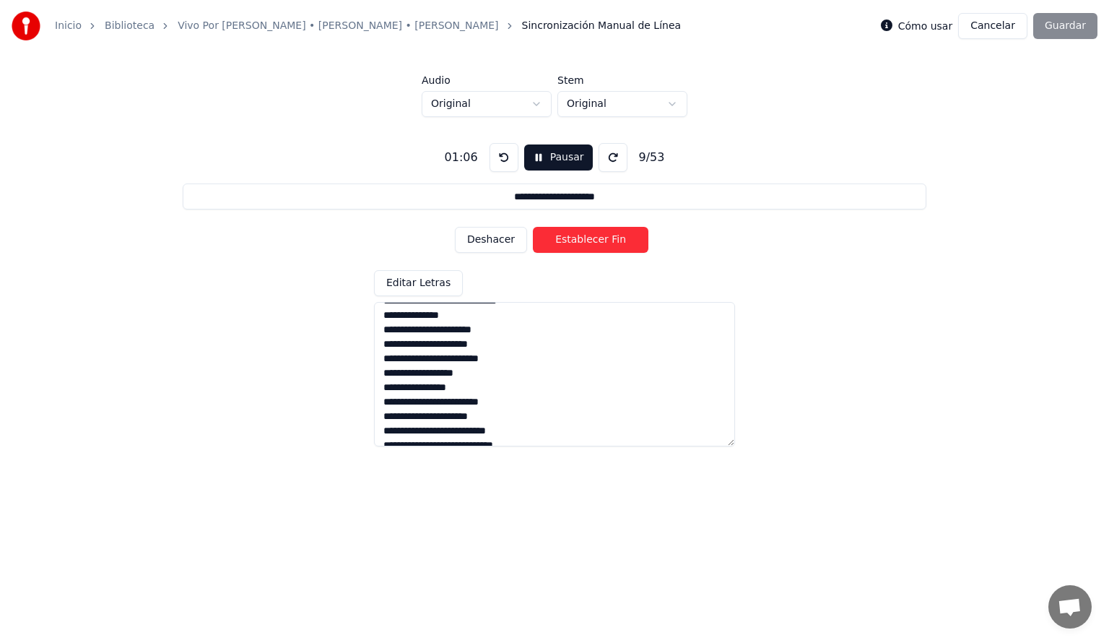
click at [493, 243] on button "Deshacer" at bounding box center [491, 240] width 72 height 26
click at [579, 238] on button "Establecer Inicio" at bounding box center [591, 240] width 116 height 26
click at [490, 243] on button "Deshacer" at bounding box center [491, 240] width 72 height 26
click at [494, 160] on button at bounding box center [504, 157] width 29 height 29
click at [554, 238] on button "Establecer Inicio" at bounding box center [591, 240] width 116 height 26
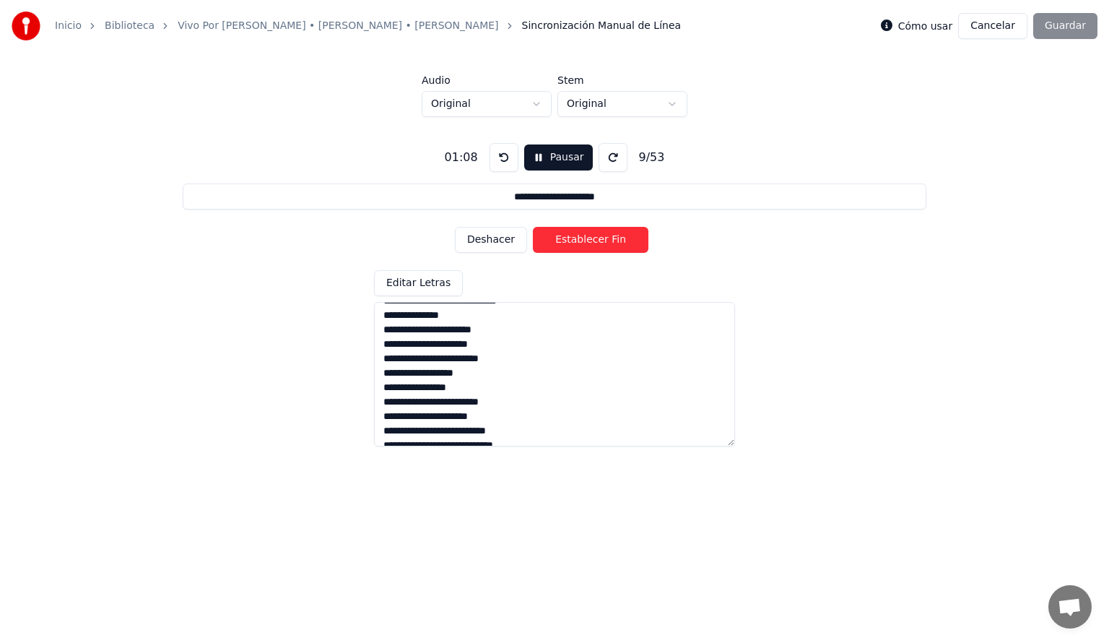
click at [554, 238] on button "Establecer Fin" at bounding box center [591, 240] width 116 height 26
click at [554, 238] on button "Establecer Inicio" at bounding box center [591, 240] width 116 height 26
click at [554, 238] on button "Establecer Fin" at bounding box center [591, 240] width 116 height 26
click at [554, 238] on button "Establecer Inicio" at bounding box center [591, 240] width 116 height 26
click at [554, 238] on button "Establecer Fin" at bounding box center [591, 240] width 116 height 26
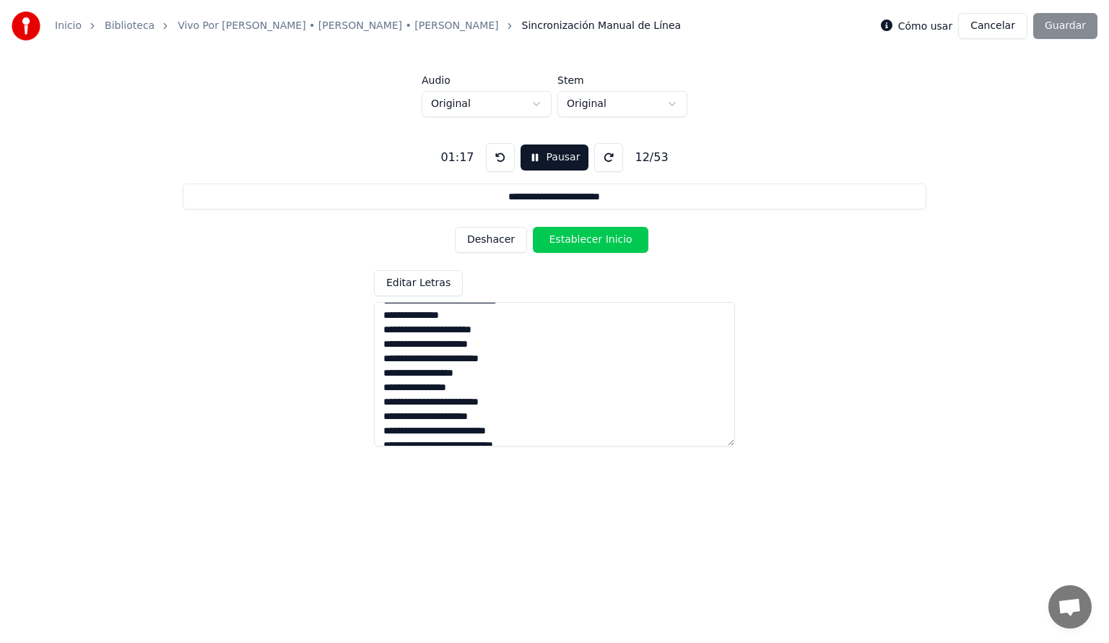
click at [554, 238] on button "Establecer Inicio" at bounding box center [591, 240] width 116 height 26
click at [554, 238] on button "Establecer Fin" at bounding box center [591, 240] width 116 height 26
click at [554, 238] on button "Establecer Inicio" at bounding box center [591, 240] width 116 height 26
click at [554, 238] on button "Establecer Fin" at bounding box center [591, 240] width 116 height 26
click at [554, 238] on button "Establecer Inicio" at bounding box center [591, 240] width 116 height 26
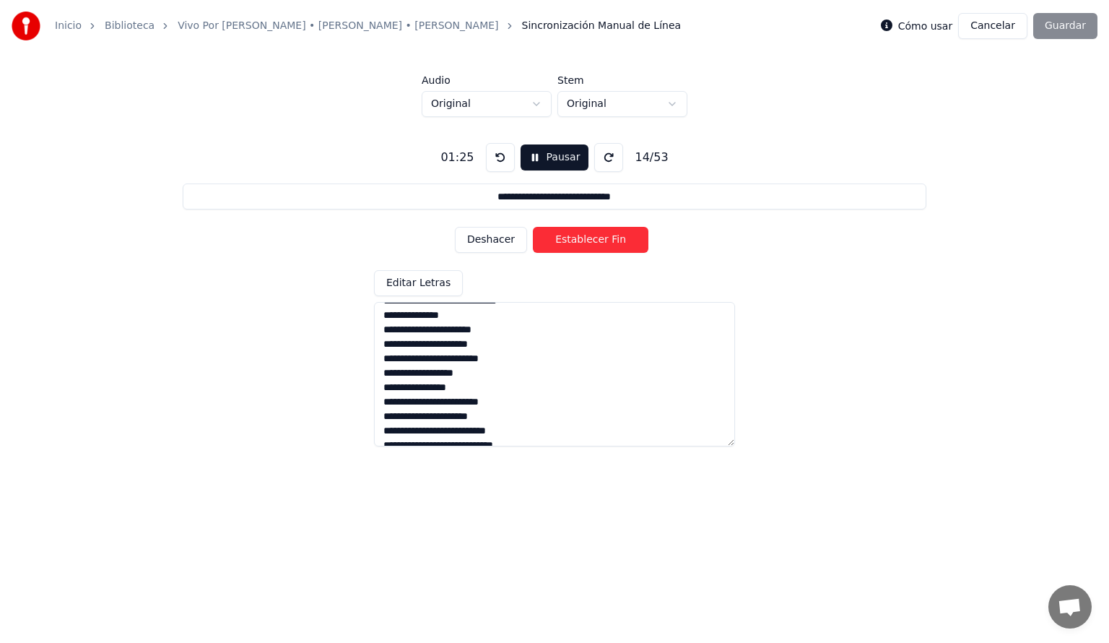
click at [554, 238] on button "Establecer Fin" at bounding box center [591, 240] width 116 height 26
click at [554, 238] on button "Establecer Inicio" at bounding box center [591, 240] width 116 height 26
click at [554, 238] on button "Establecer Fin" at bounding box center [591, 240] width 116 height 26
click at [554, 238] on button "Establecer Inicio" at bounding box center [591, 240] width 116 height 26
click at [567, 238] on button "Establecer Fin" at bounding box center [591, 240] width 116 height 26
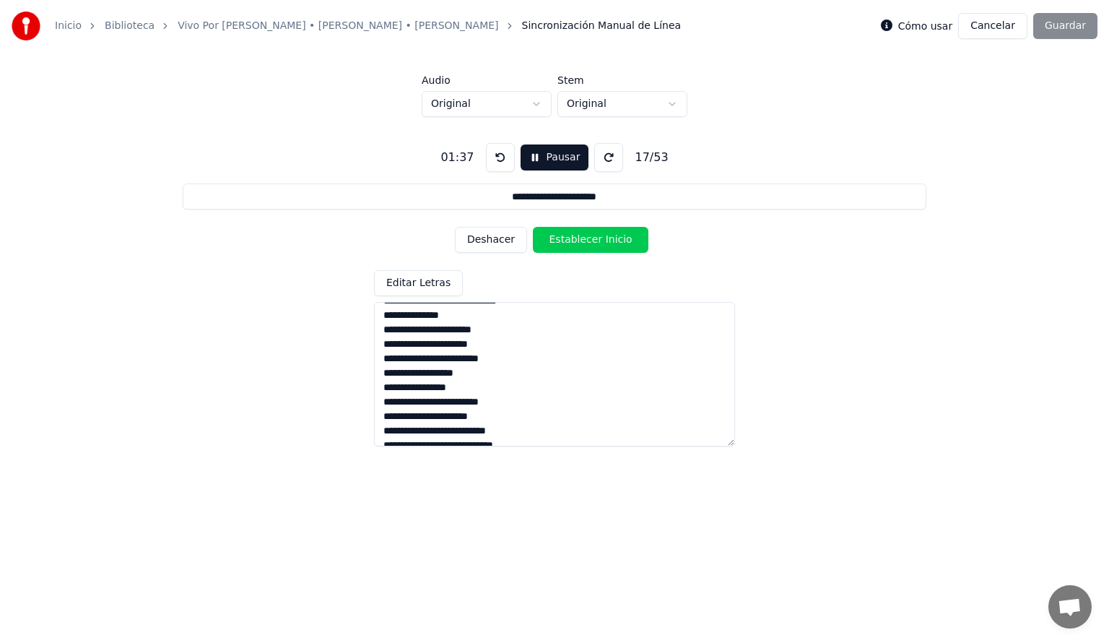
click at [487, 243] on button "Deshacer" at bounding box center [491, 240] width 72 height 26
click at [583, 240] on button "Establecer Fin" at bounding box center [591, 240] width 116 height 26
click at [583, 240] on button "Establecer Inicio" at bounding box center [591, 240] width 116 height 26
click at [583, 240] on button "Establecer Fin" at bounding box center [591, 240] width 116 height 26
click at [490, 238] on button "Deshacer" at bounding box center [491, 240] width 72 height 26
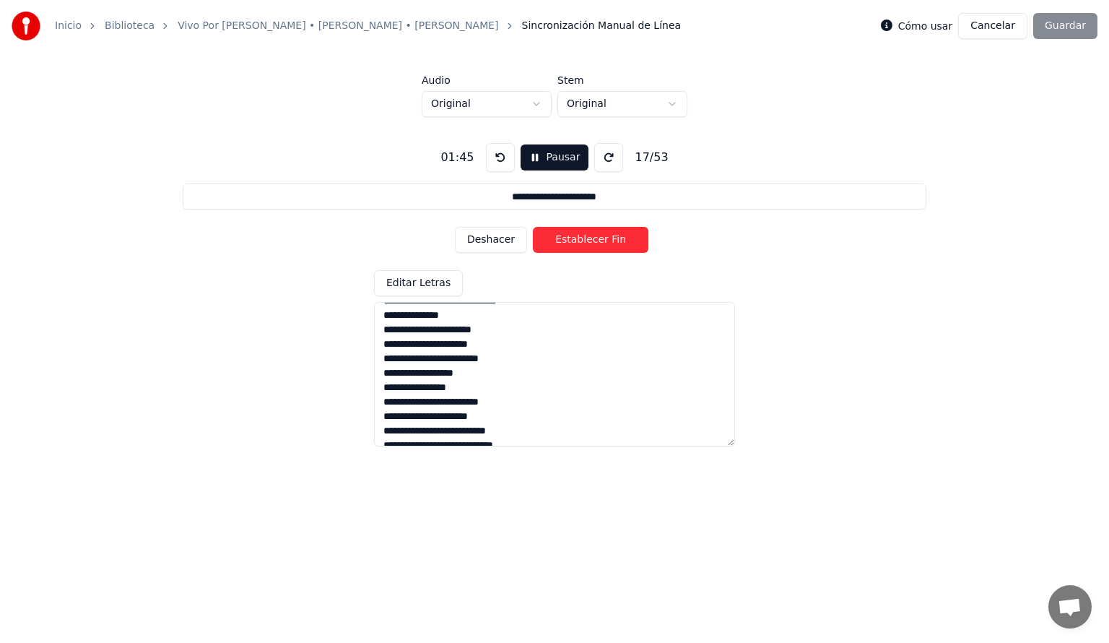
click at [579, 240] on button "Establecer Fin" at bounding box center [591, 240] width 116 height 26
click at [579, 240] on button "Establecer Inicio" at bounding box center [591, 240] width 116 height 26
click at [579, 240] on button "Establecer Fin" at bounding box center [591, 240] width 116 height 26
click at [579, 240] on button "Establecer Inicio" at bounding box center [591, 240] width 116 height 26
click at [579, 240] on button "Establecer Fin" at bounding box center [591, 240] width 116 height 26
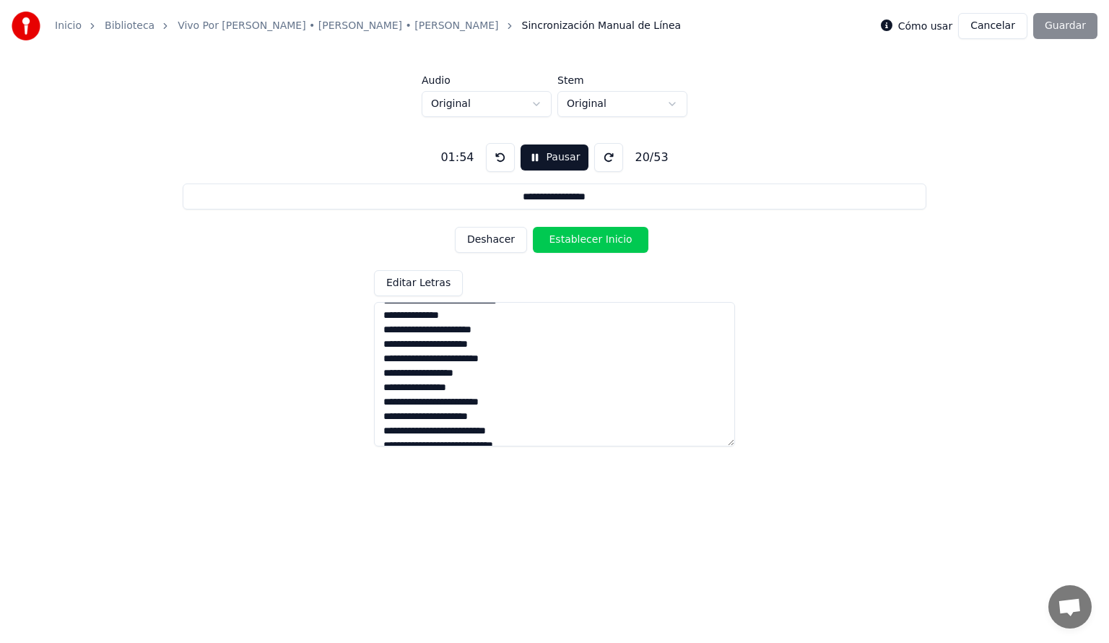
click at [579, 240] on button "Establecer Inicio" at bounding box center [591, 240] width 116 height 26
click at [579, 240] on button "Establecer Fin" at bounding box center [591, 240] width 116 height 26
click at [579, 240] on button "Establecer Inicio" at bounding box center [591, 240] width 116 height 26
click at [579, 240] on button "Establecer Fin" at bounding box center [591, 240] width 116 height 26
click at [579, 240] on button "Establecer Inicio" at bounding box center [591, 240] width 116 height 26
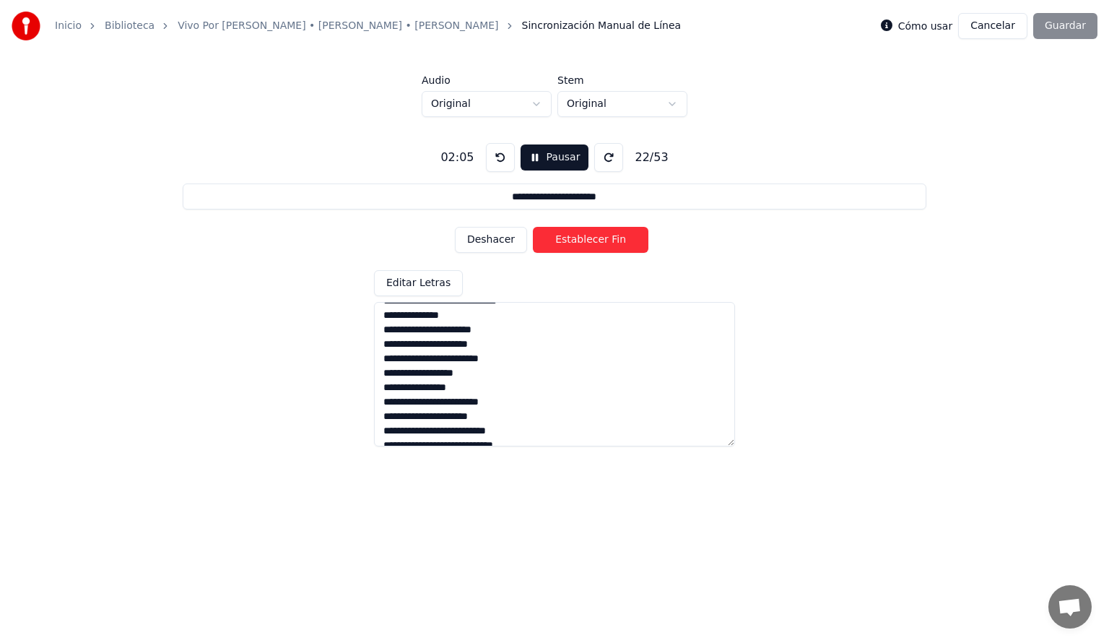
click at [579, 240] on button "Establecer Fin" at bounding box center [591, 240] width 116 height 26
click at [579, 240] on button "Establecer Inicio" at bounding box center [591, 240] width 116 height 26
click at [579, 240] on button "Establecer Fin" at bounding box center [591, 240] width 116 height 26
click at [579, 240] on button "Establecer Inicio" at bounding box center [591, 240] width 116 height 26
click at [579, 240] on button "Establecer Fin" at bounding box center [591, 240] width 116 height 26
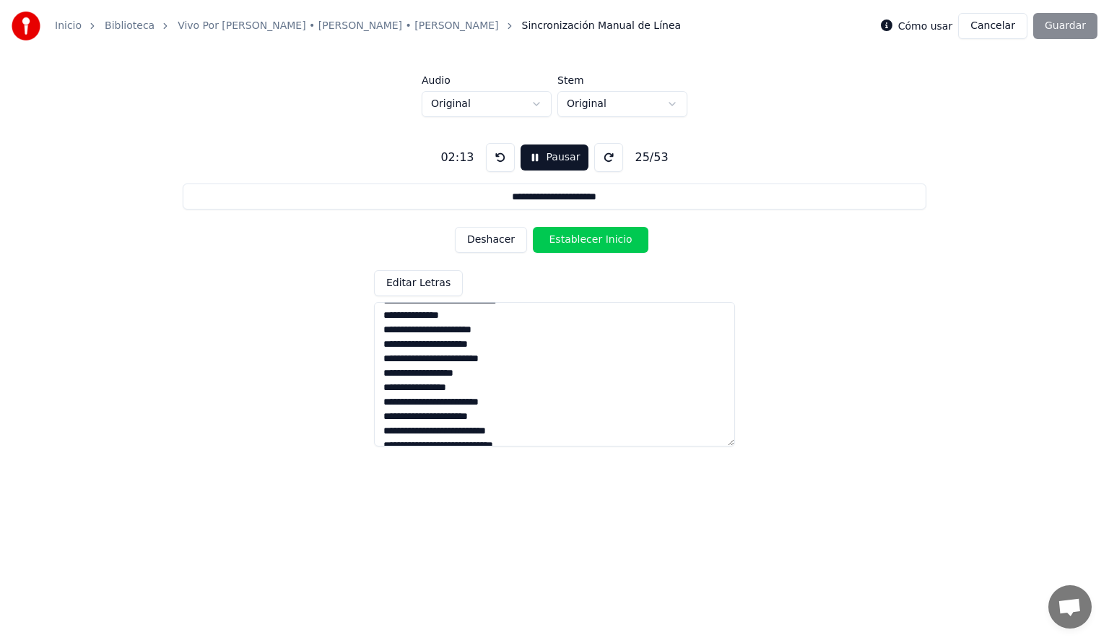
click at [579, 240] on button "Establecer Inicio" at bounding box center [591, 240] width 116 height 26
click at [579, 240] on button "Establecer Fin" at bounding box center [591, 240] width 116 height 26
click at [579, 240] on button "Establecer Inicio" at bounding box center [591, 240] width 116 height 26
click at [579, 240] on button "Establecer Fin" at bounding box center [591, 240] width 116 height 26
click at [579, 240] on button "Establecer Inicio" at bounding box center [591, 240] width 116 height 26
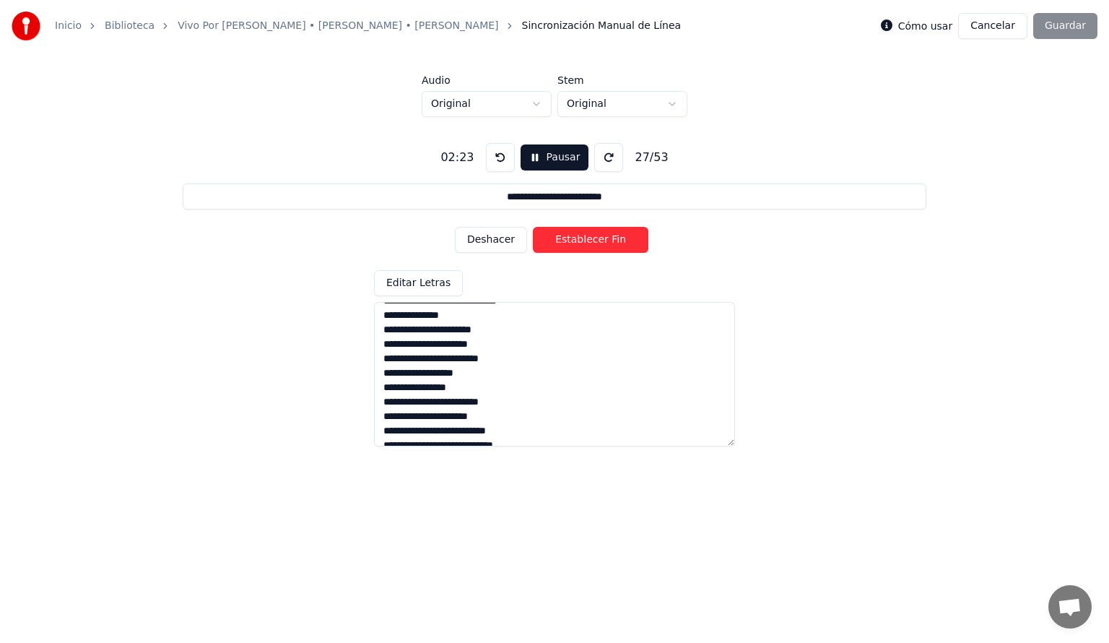
click at [579, 240] on button "Establecer Fin" at bounding box center [591, 240] width 116 height 26
click at [579, 240] on button "Establecer Inicio" at bounding box center [591, 240] width 116 height 26
click at [579, 240] on button "Establecer Fin" at bounding box center [591, 240] width 116 height 26
click at [579, 240] on button "Establecer Inicio" at bounding box center [591, 240] width 116 height 26
click at [579, 240] on button "Establecer Fin" at bounding box center [591, 240] width 116 height 26
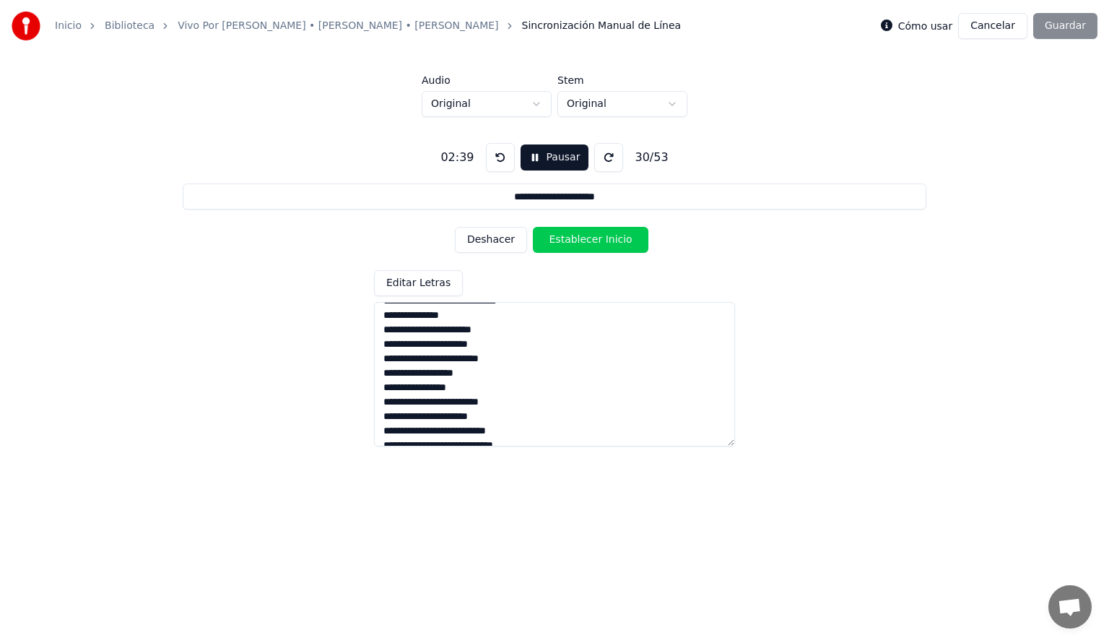
click at [579, 240] on button "Establecer Inicio" at bounding box center [591, 240] width 116 height 26
click at [579, 240] on button "Establecer Fin" at bounding box center [591, 240] width 116 height 26
click at [579, 240] on button "Establecer Inicio" at bounding box center [591, 240] width 116 height 26
click at [579, 240] on button "Establecer Fin" at bounding box center [591, 240] width 116 height 26
click at [579, 240] on button "Establecer Inicio" at bounding box center [591, 240] width 116 height 26
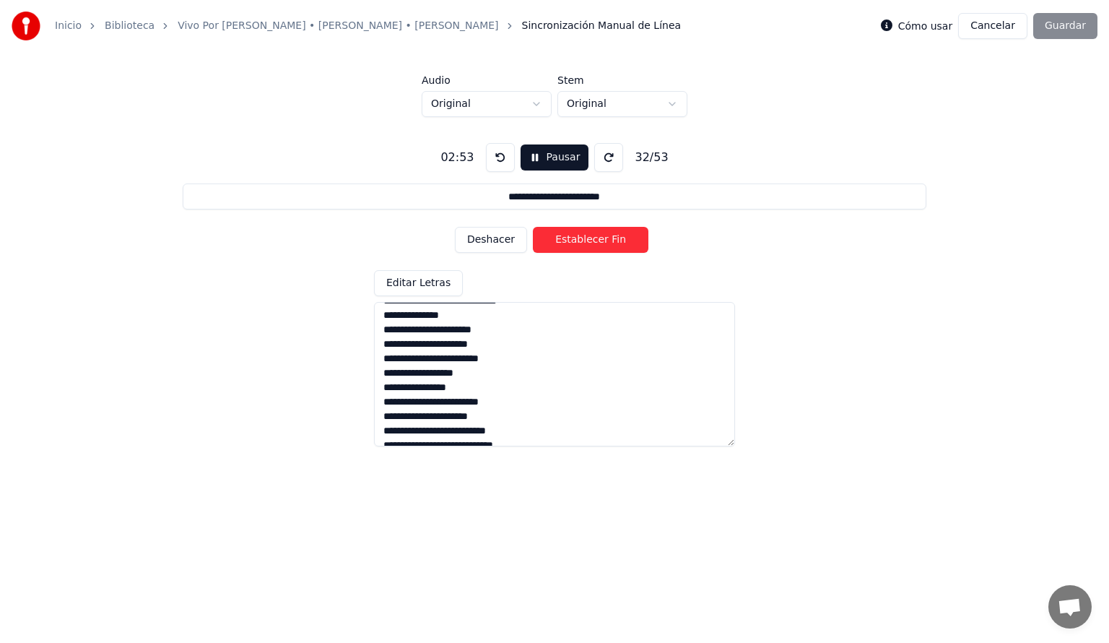
click at [579, 241] on button "Establecer Fin" at bounding box center [591, 240] width 116 height 26
click at [579, 241] on button "Establecer Inicio" at bounding box center [591, 240] width 116 height 26
click at [579, 241] on button "Establecer Fin" at bounding box center [591, 240] width 116 height 26
click at [579, 241] on button "Establecer Inicio" at bounding box center [591, 240] width 116 height 26
click at [579, 241] on button "Establecer Fin" at bounding box center [591, 240] width 116 height 26
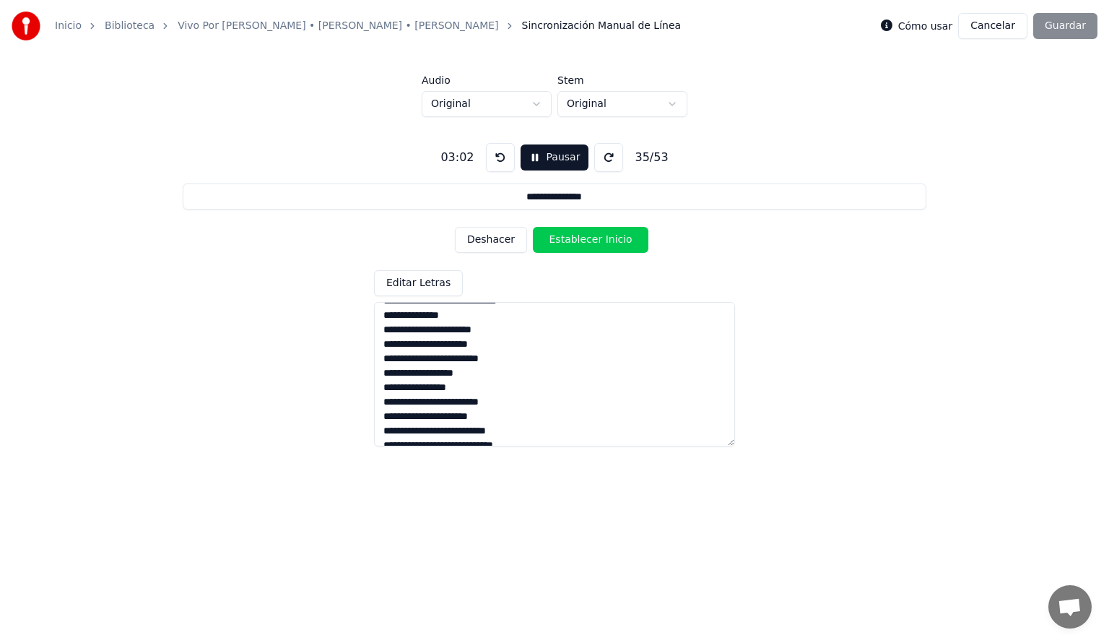
click at [579, 242] on button "Establecer Inicio" at bounding box center [591, 240] width 116 height 26
click at [579, 242] on button "Establecer Fin" at bounding box center [591, 240] width 116 height 26
click at [501, 241] on button "Deshacer" at bounding box center [491, 240] width 72 height 26
click at [586, 242] on button "Establecer Fin" at bounding box center [591, 240] width 116 height 26
click at [566, 243] on button "Establecer Inicio" at bounding box center [591, 240] width 116 height 26
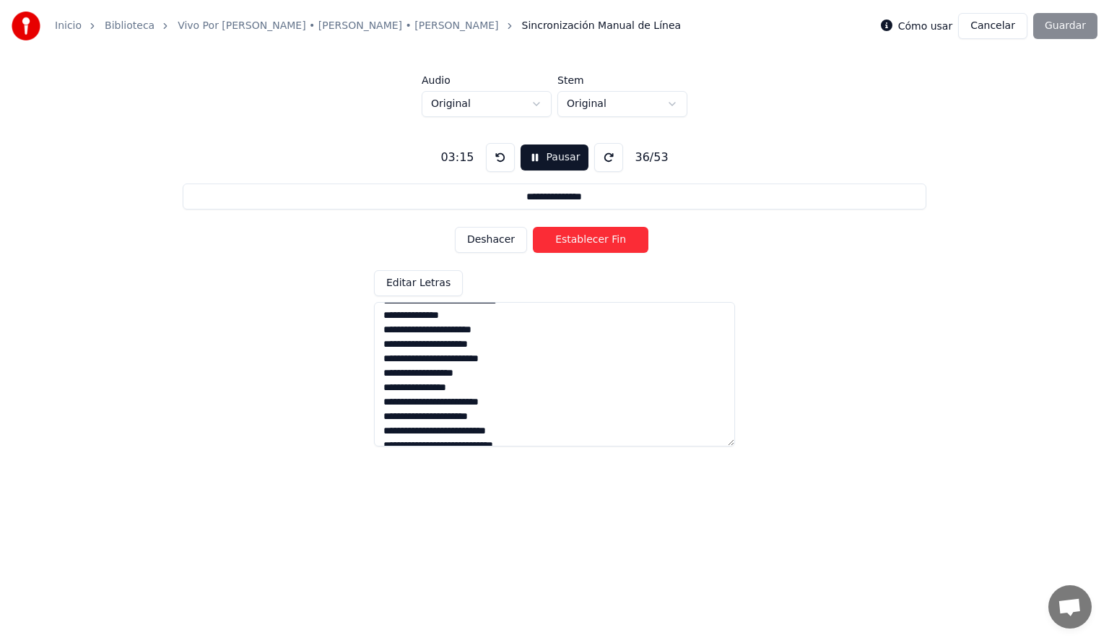
click at [583, 243] on button "Establecer Fin" at bounding box center [591, 240] width 116 height 26
click at [583, 245] on button "Establecer Inicio" at bounding box center [591, 240] width 116 height 26
click at [586, 245] on button "Establecer Fin" at bounding box center [591, 240] width 116 height 26
click at [586, 242] on button "Establecer Inicio" at bounding box center [591, 240] width 116 height 26
click at [586, 242] on button "Establecer Fin" at bounding box center [591, 240] width 116 height 26
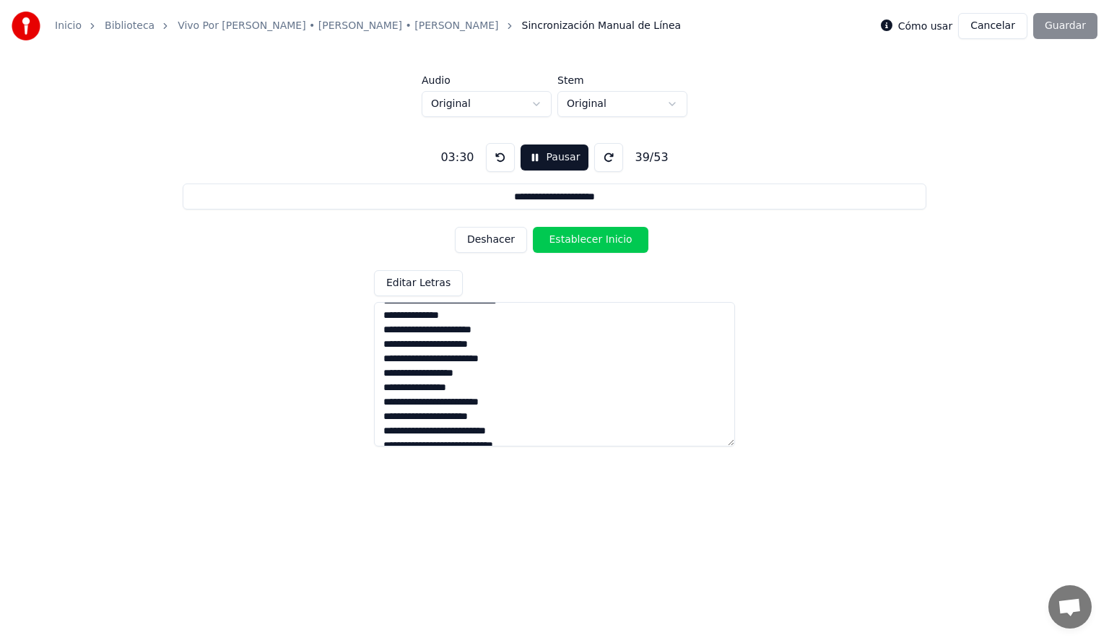
click at [586, 242] on button "Establecer Inicio" at bounding box center [591, 240] width 116 height 26
click at [586, 242] on button "Establecer Fin" at bounding box center [591, 240] width 116 height 26
click at [586, 242] on button "Establecer Inicio" at bounding box center [591, 240] width 116 height 26
click at [586, 242] on button "Establecer Fin" at bounding box center [591, 240] width 116 height 26
click at [586, 242] on button "Establecer Inicio" at bounding box center [591, 240] width 116 height 26
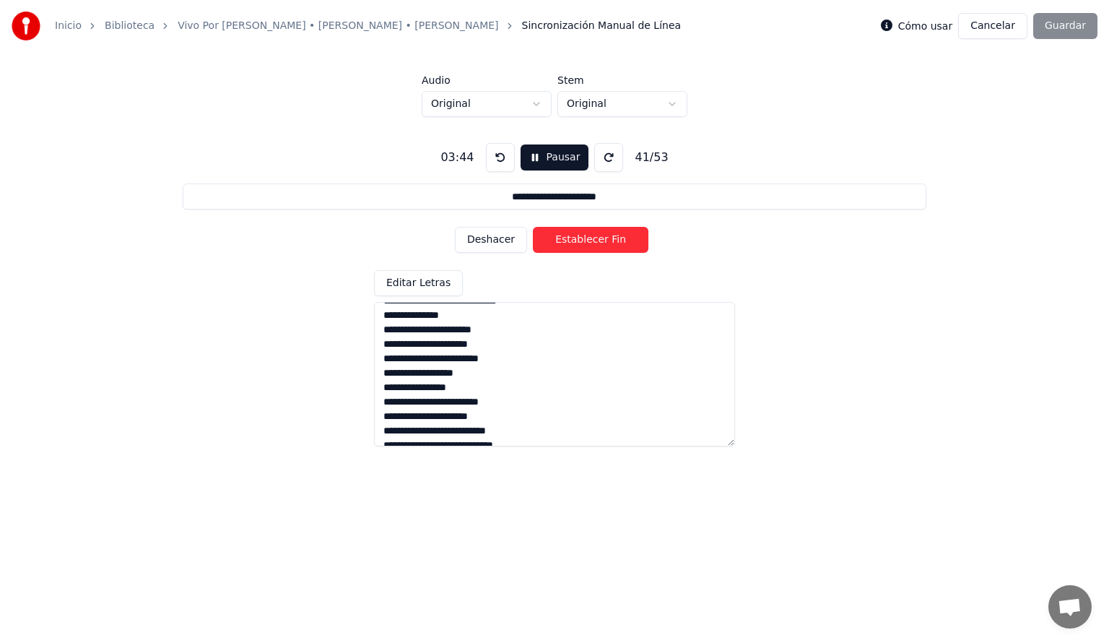
click at [502, 240] on button "Deshacer" at bounding box center [491, 240] width 72 height 26
click at [595, 237] on button "Establecer Fin" at bounding box center [591, 240] width 116 height 26
click at [491, 240] on button "Deshacer" at bounding box center [491, 240] width 72 height 26
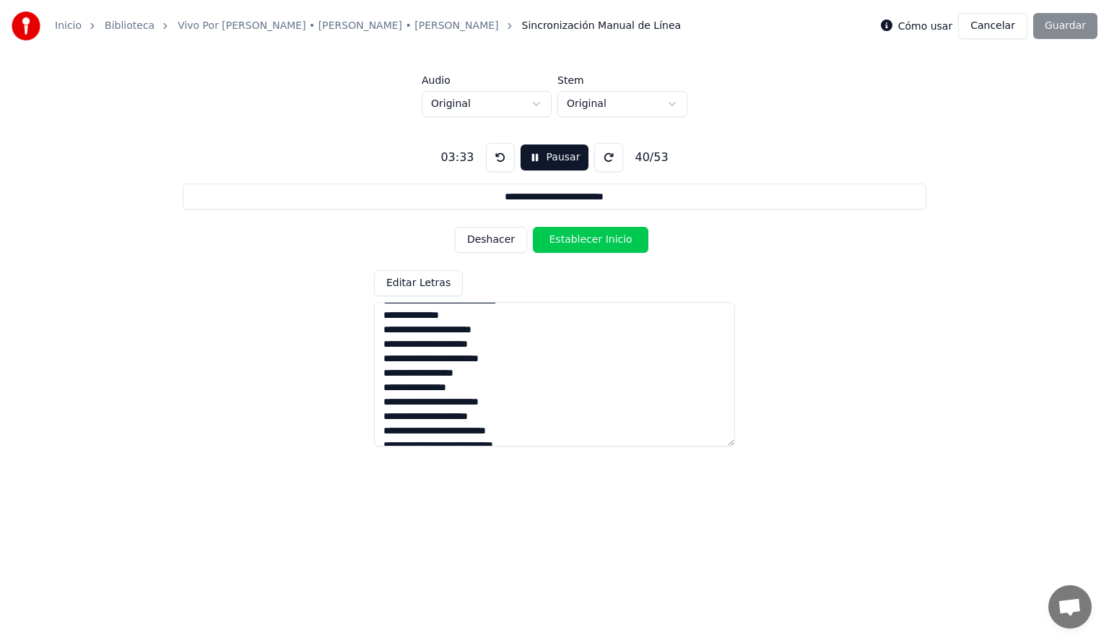
click at [491, 240] on button "Deshacer" at bounding box center [491, 240] width 72 height 26
click at [598, 240] on button "Establecer Fin" at bounding box center [591, 240] width 116 height 26
click at [574, 241] on button "Establecer Inicio" at bounding box center [591, 240] width 116 height 26
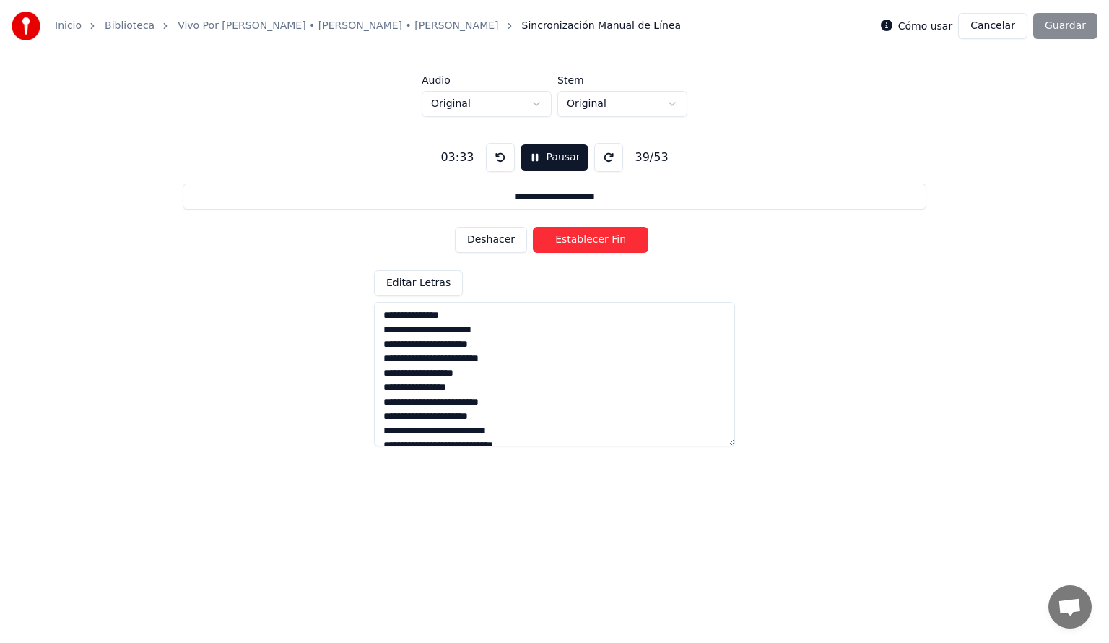
click at [582, 243] on button "Establecer Fin" at bounding box center [591, 240] width 116 height 26
click at [582, 243] on button "Establecer Inicio" at bounding box center [591, 240] width 116 height 26
click at [582, 243] on button "Establecer Fin" at bounding box center [591, 240] width 116 height 26
click at [543, 161] on button "Pausar" at bounding box center [555, 157] width 69 height 26
click at [487, 240] on div "Deshacer Establecer Inicio" at bounding box center [554, 240] width 199 height 38
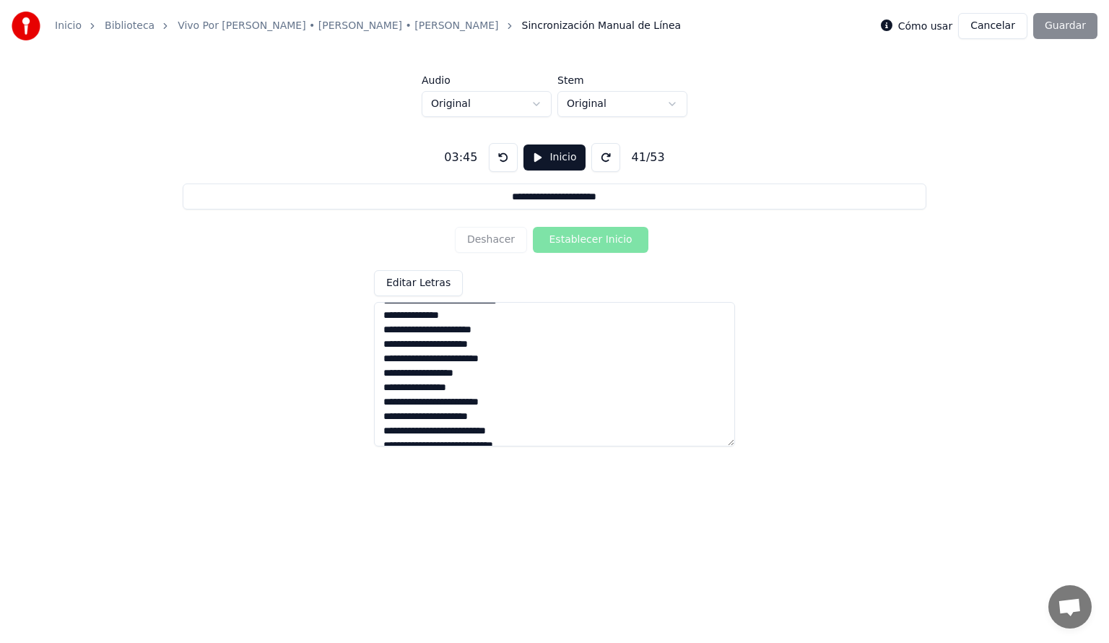
click at [531, 155] on button "Inicio" at bounding box center [553, 157] width 61 height 26
click at [497, 240] on button "Deshacer" at bounding box center [491, 240] width 72 height 26
click at [495, 240] on button "Deshacer" at bounding box center [491, 240] width 72 height 26
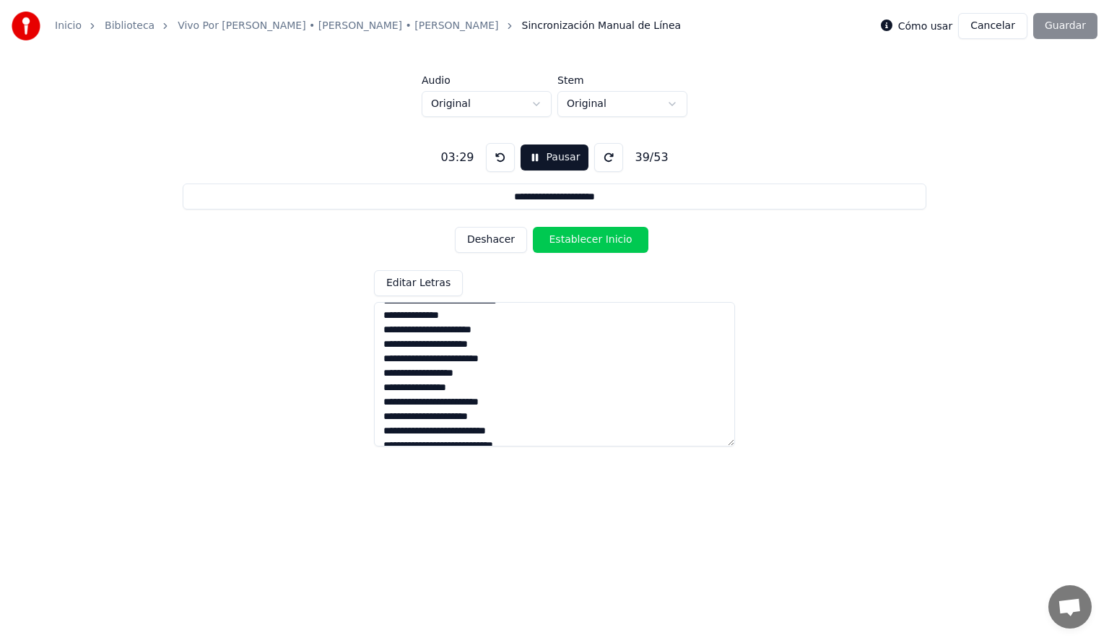
click at [495, 240] on button "Deshacer" at bounding box center [491, 240] width 72 height 26
click at [487, 242] on button "Deshacer" at bounding box center [491, 240] width 72 height 26
click at [570, 243] on button "Establecer Fin" at bounding box center [591, 240] width 116 height 26
click at [570, 243] on button "Establecer Inicio" at bounding box center [591, 240] width 116 height 26
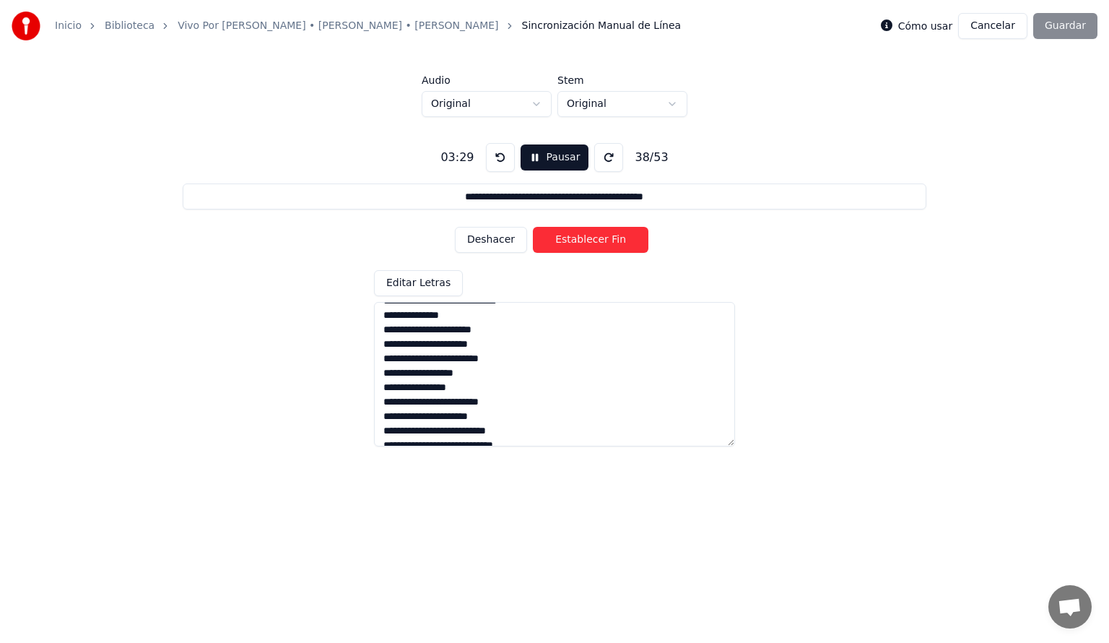
click at [570, 243] on button "Establecer Fin" at bounding box center [591, 240] width 116 height 26
click at [570, 243] on button "Establecer Inicio" at bounding box center [591, 240] width 116 height 26
click at [570, 243] on button "Establecer Fin" at bounding box center [591, 240] width 116 height 26
click at [570, 243] on button "Establecer Inicio" at bounding box center [591, 240] width 116 height 26
click at [570, 243] on button "Establecer Fin" at bounding box center [591, 240] width 116 height 26
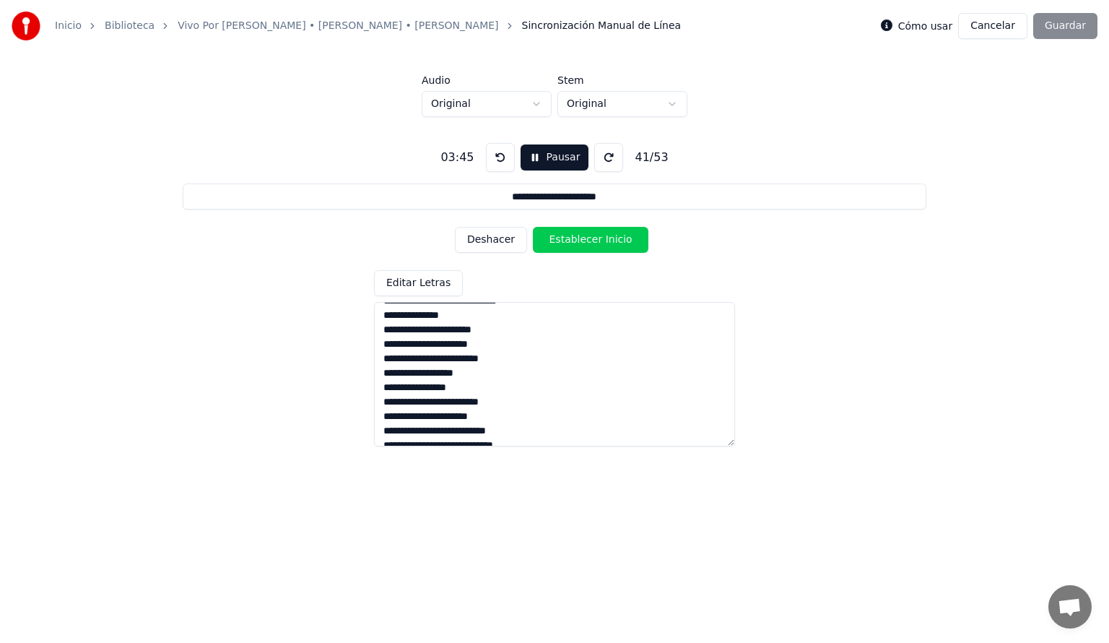
click at [493, 238] on button "Deshacer" at bounding box center [491, 240] width 72 height 26
click at [583, 244] on button "Establecer Fin" at bounding box center [591, 240] width 116 height 26
click at [573, 242] on button "Establecer Inicio" at bounding box center [591, 240] width 116 height 26
click at [573, 242] on button "Establecer Fin" at bounding box center [591, 240] width 116 height 26
click at [573, 242] on button "Establecer Inicio" at bounding box center [591, 240] width 116 height 26
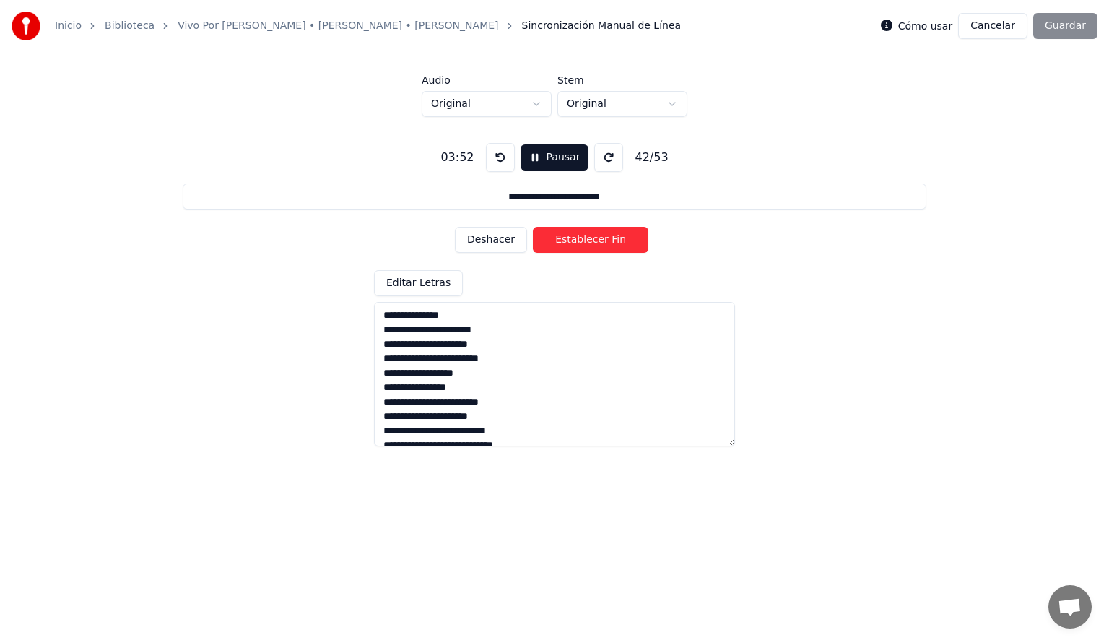
click at [494, 240] on button "Deshacer" at bounding box center [491, 240] width 72 height 26
click at [579, 237] on button "Establecer Fin" at bounding box center [591, 240] width 116 height 26
click at [490, 238] on button "Deshacer" at bounding box center [491, 240] width 72 height 26
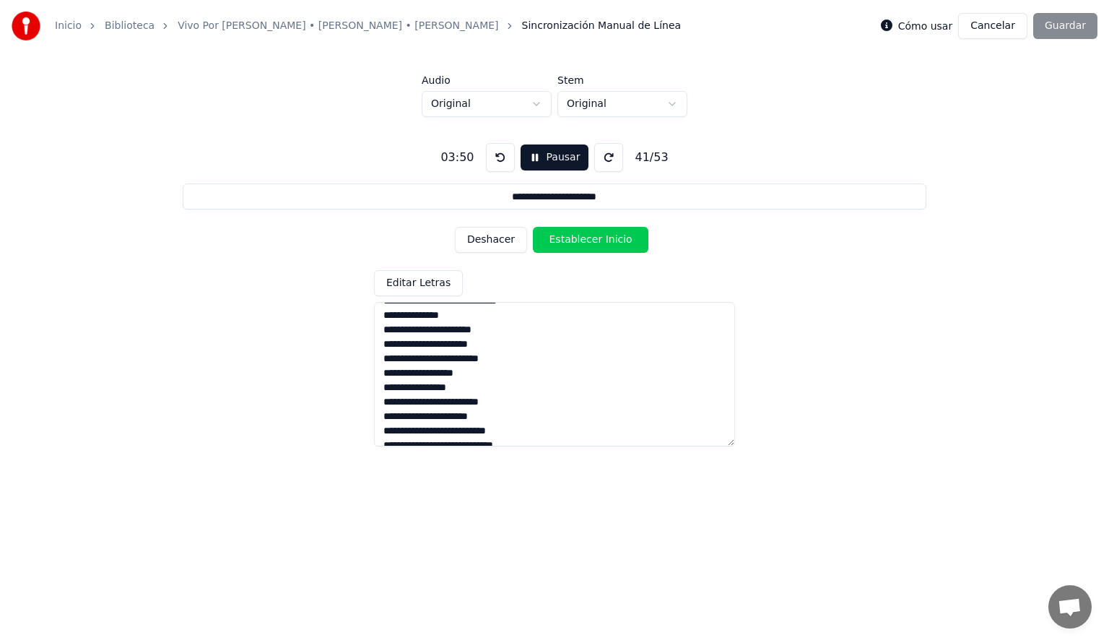
click at [575, 240] on button "Establecer Inicio" at bounding box center [591, 240] width 116 height 26
click at [573, 240] on button "Establecer Fin" at bounding box center [591, 240] width 116 height 26
click at [573, 240] on button "Establecer Inicio" at bounding box center [591, 240] width 116 height 26
click at [573, 240] on button "Establecer Fin" at bounding box center [591, 240] width 116 height 26
click at [573, 240] on button "Establecer Inicio" at bounding box center [591, 240] width 116 height 26
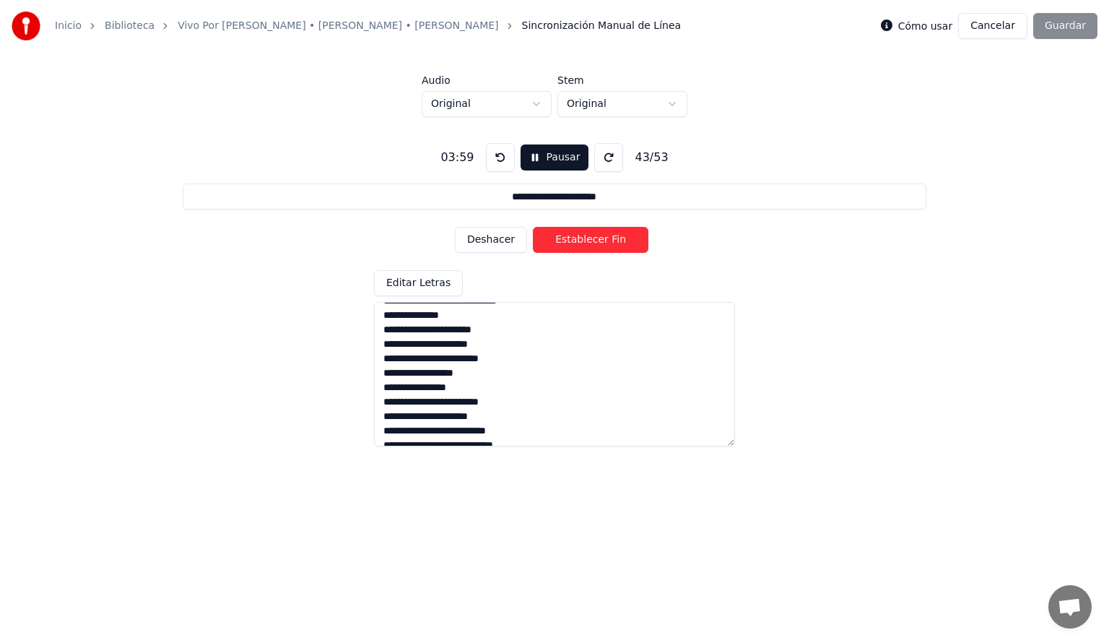
click at [573, 240] on button "Establecer Fin" at bounding box center [591, 240] width 116 height 26
click at [573, 240] on button "Establecer Inicio" at bounding box center [591, 240] width 116 height 26
click at [573, 240] on button "Establecer Fin" at bounding box center [591, 240] width 116 height 26
click at [573, 240] on button "Establecer Inicio" at bounding box center [591, 240] width 116 height 26
click at [573, 240] on button "Establecer Fin" at bounding box center [591, 240] width 116 height 26
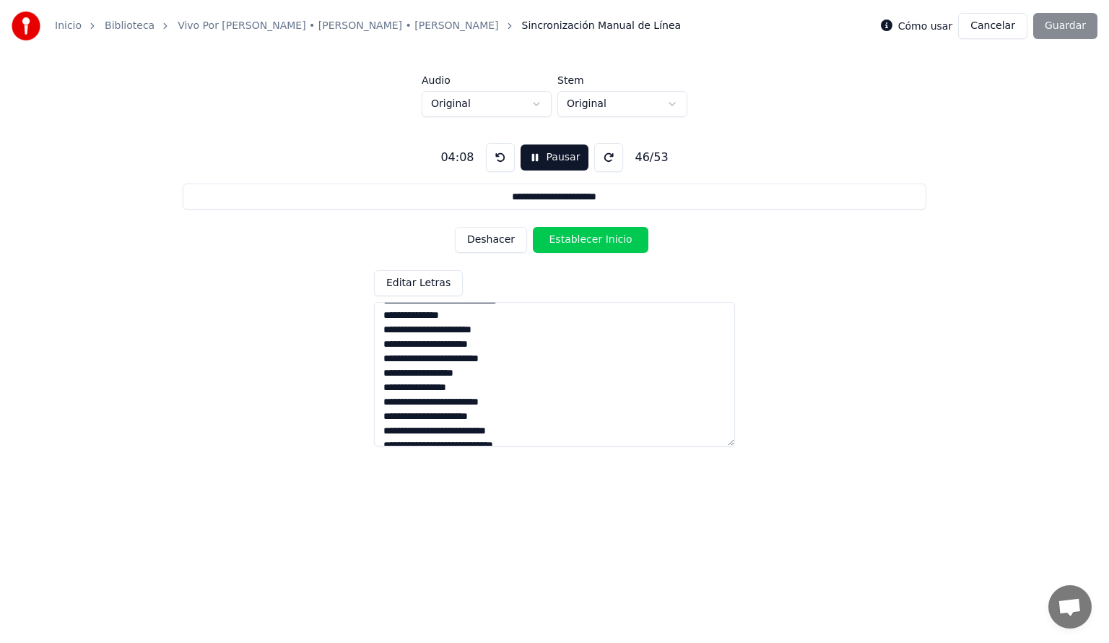
click at [573, 240] on button "Establecer Inicio" at bounding box center [591, 240] width 116 height 26
click at [573, 240] on button "Establecer Fin" at bounding box center [591, 240] width 116 height 26
click at [572, 242] on button "Establecer Inicio" at bounding box center [591, 240] width 116 height 26
click at [572, 242] on button "Establecer Fin" at bounding box center [591, 240] width 116 height 26
click at [572, 242] on button "Establecer Inicio" at bounding box center [591, 240] width 116 height 26
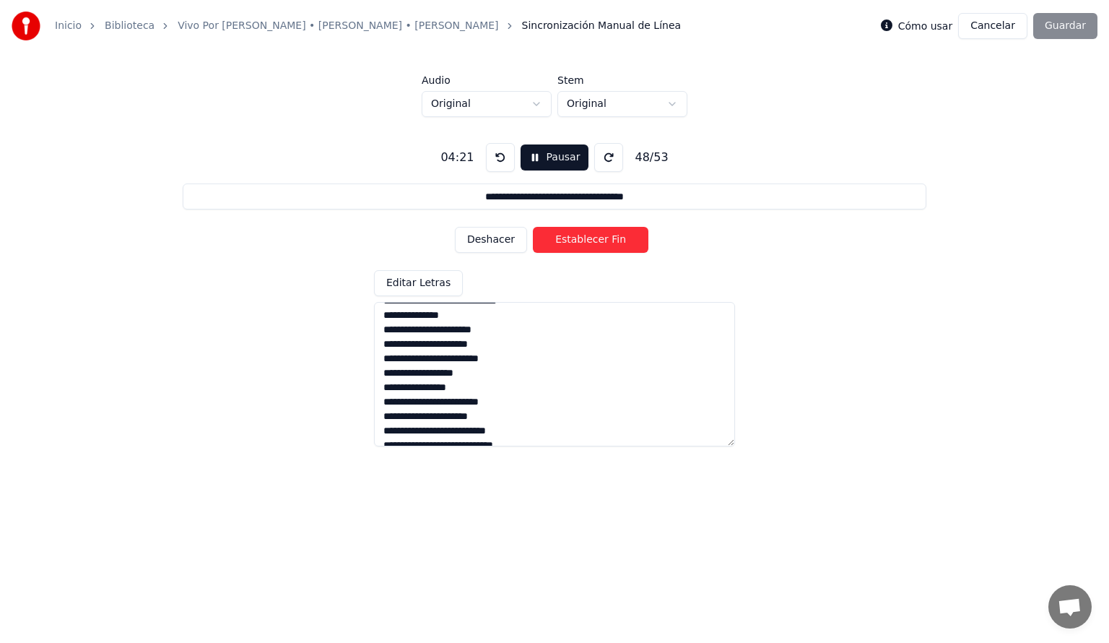
click at [572, 242] on button "Establecer Fin" at bounding box center [591, 240] width 116 height 26
click at [572, 243] on button "Establecer Inicio" at bounding box center [591, 240] width 116 height 26
click at [573, 240] on button "Establecer Fin" at bounding box center [591, 240] width 116 height 26
type input "**********"
click at [573, 240] on button "Establecer Inicio" at bounding box center [591, 240] width 116 height 26
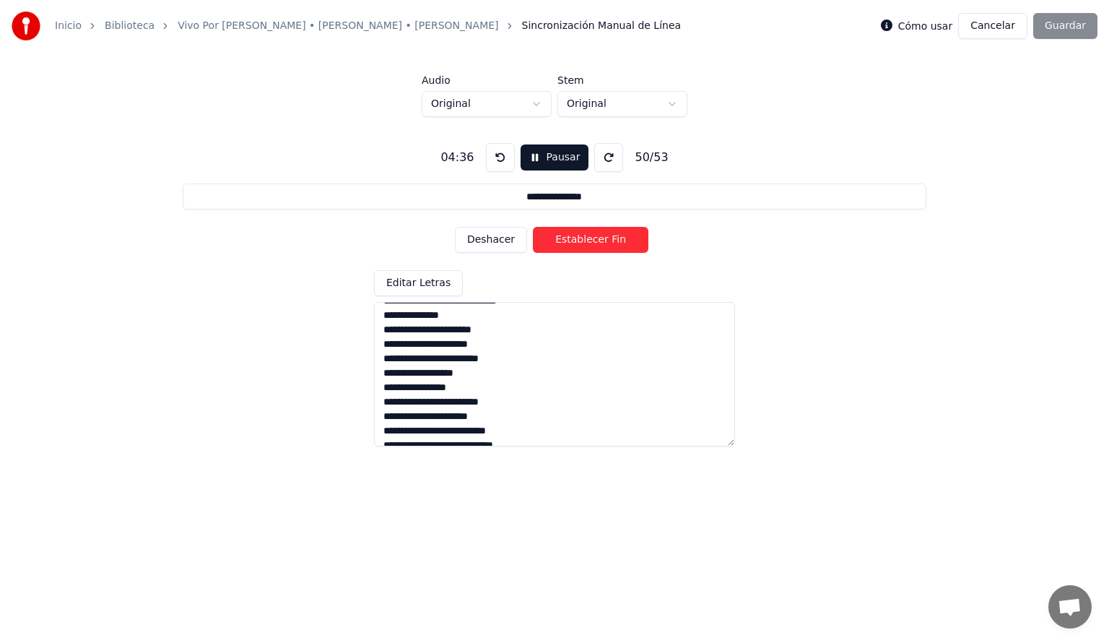
click at [573, 240] on button "Establecer Fin" at bounding box center [591, 240] width 116 height 26
click at [573, 240] on button "Establecer Inicio" at bounding box center [591, 240] width 116 height 26
click at [573, 240] on button "Establecer Fin" at bounding box center [591, 240] width 116 height 26
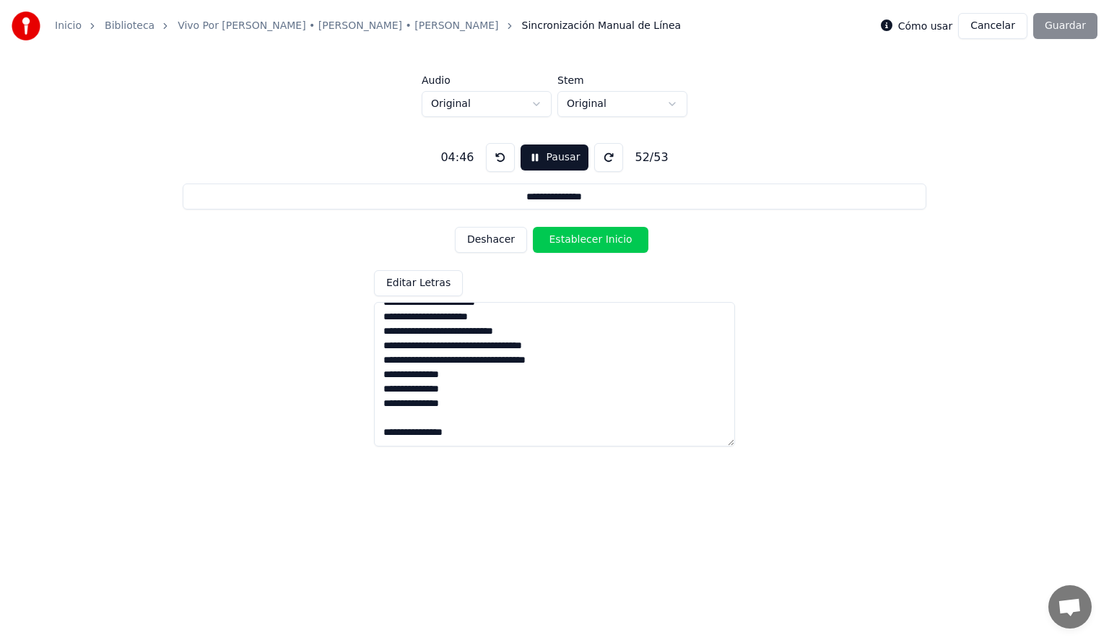
scroll to position [661, 0]
click at [413, 419] on textarea at bounding box center [554, 374] width 361 height 144
click at [551, 156] on button "Pausar" at bounding box center [555, 157] width 69 height 26
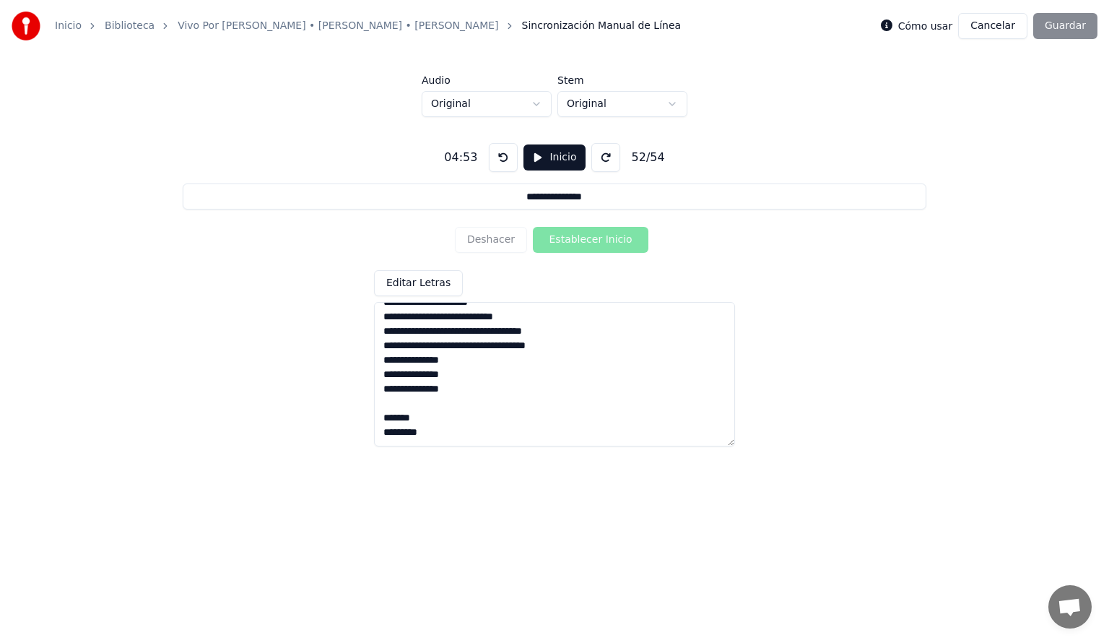
drag, startPoint x: 427, startPoint y: 422, endPoint x: 378, endPoint y: 408, distance: 51.0
click at [378, 408] on textarea at bounding box center [554, 374] width 361 height 144
type textarea "**********"
click at [414, 391] on textarea at bounding box center [554, 374] width 361 height 144
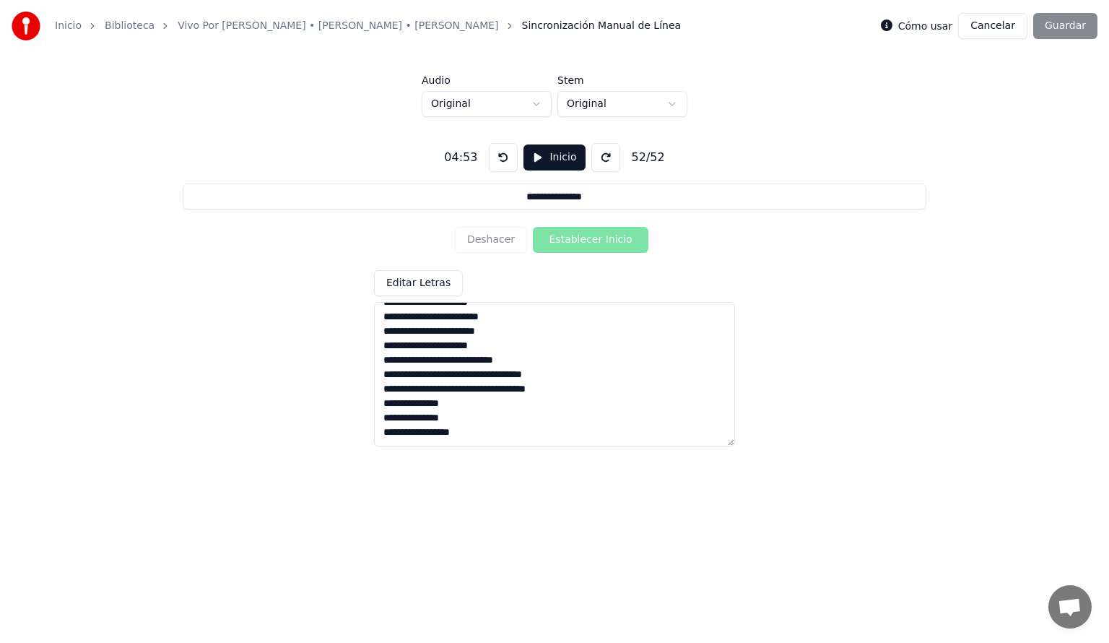
type input "*******"
type textarea "**********"
click at [547, 163] on button "Inicio" at bounding box center [553, 157] width 61 height 26
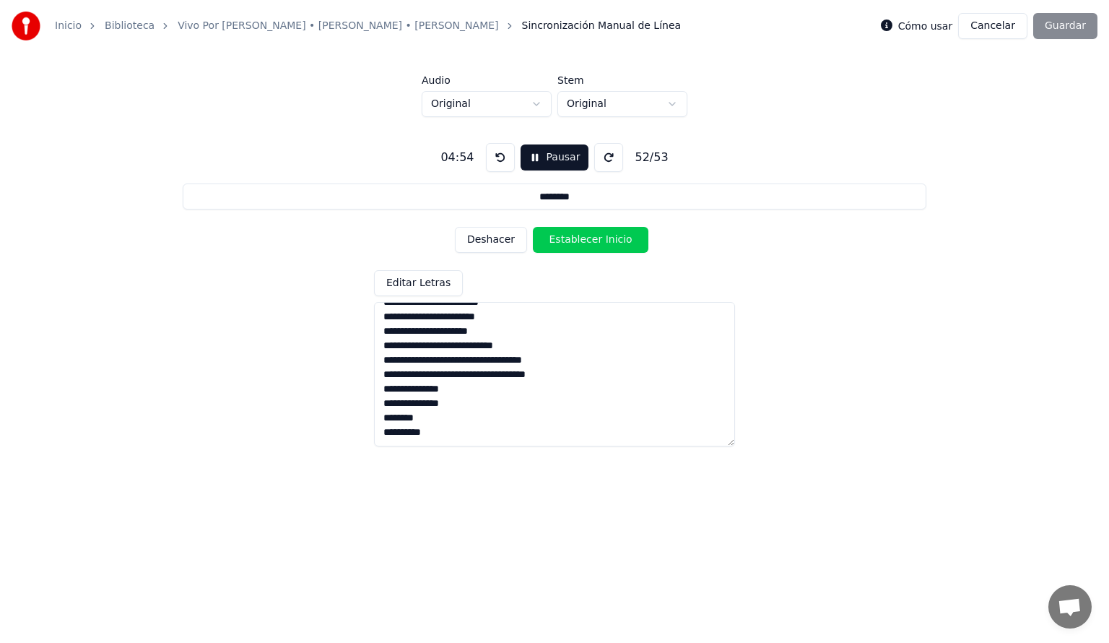
click at [496, 254] on div "Deshacer Establecer Inicio" at bounding box center [554, 240] width 199 height 38
click at [491, 239] on button "Deshacer" at bounding box center [491, 240] width 72 height 26
click at [580, 240] on button "Establecer Inicio" at bounding box center [591, 240] width 116 height 26
click at [494, 157] on button at bounding box center [500, 157] width 29 height 29
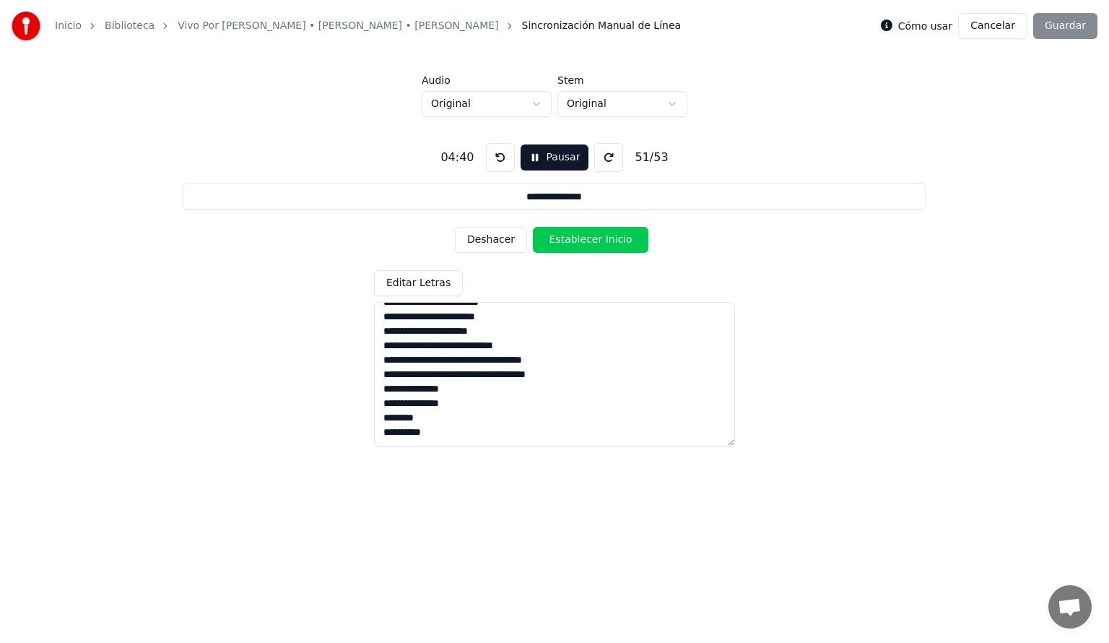
click at [494, 157] on button at bounding box center [500, 157] width 29 height 29
click at [492, 241] on button "Deshacer" at bounding box center [491, 240] width 72 height 26
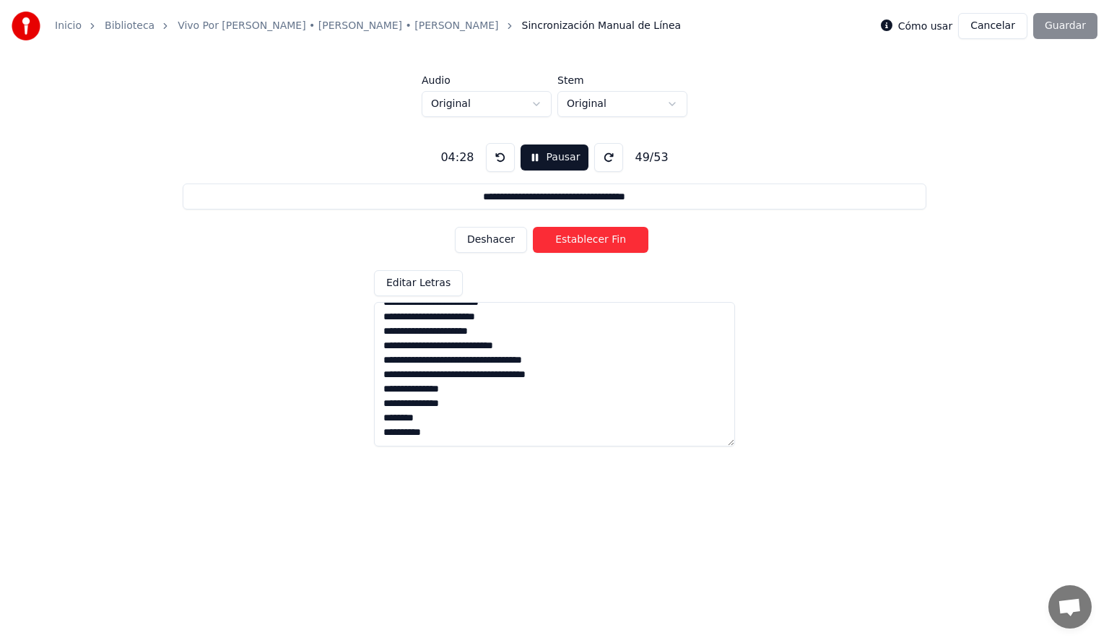
click at [595, 239] on button "Establecer Fin" at bounding box center [591, 240] width 116 height 26
click at [590, 239] on button "Establecer Inicio" at bounding box center [591, 240] width 116 height 26
click at [591, 238] on button "Establecer Fin" at bounding box center [591, 240] width 116 height 26
click at [592, 235] on button "Establecer Inicio" at bounding box center [591, 240] width 116 height 26
click at [592, 235] on button "Establecer Fin" at bounding box center [591, 240] width 116 height 26
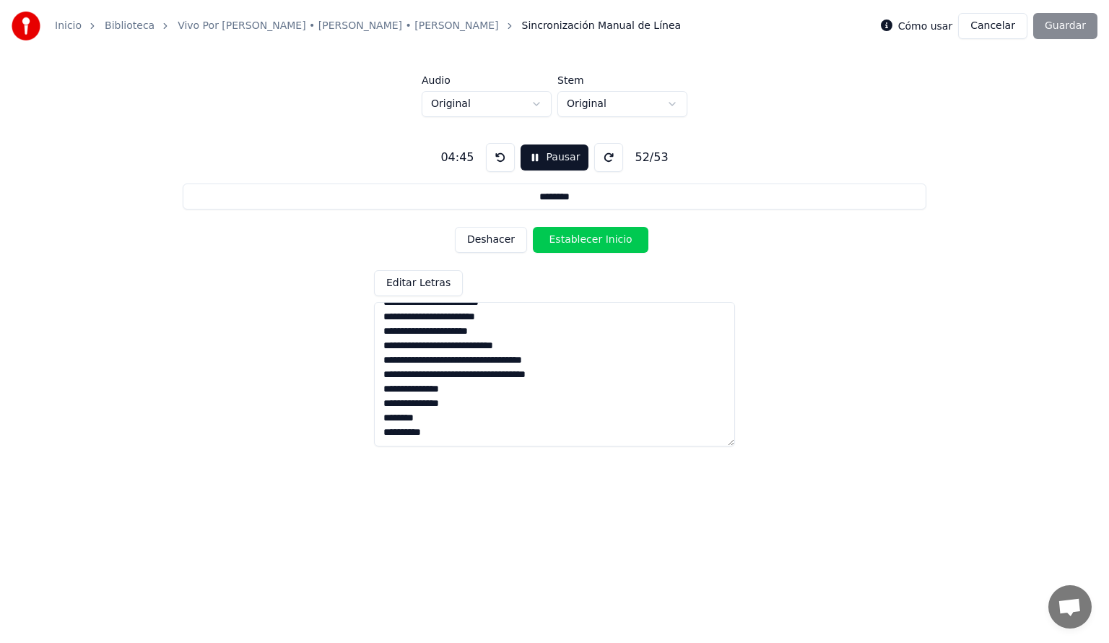
click at [592, 235] on button "Establecer Inicio" at bounding box center [591, 240] width 116 height 26
click at [593, 232] on button "Establecer Fin" at bounding box center [591, 240] width 116 height 26
type input "*******"
click at [593, 232] on button "Establecer Inicio" at bounding box center [591, 240] width 116 height 26
click at [593, 232] on button "Establecer Fin" at bounding box center [591, 240] width 116 height 26
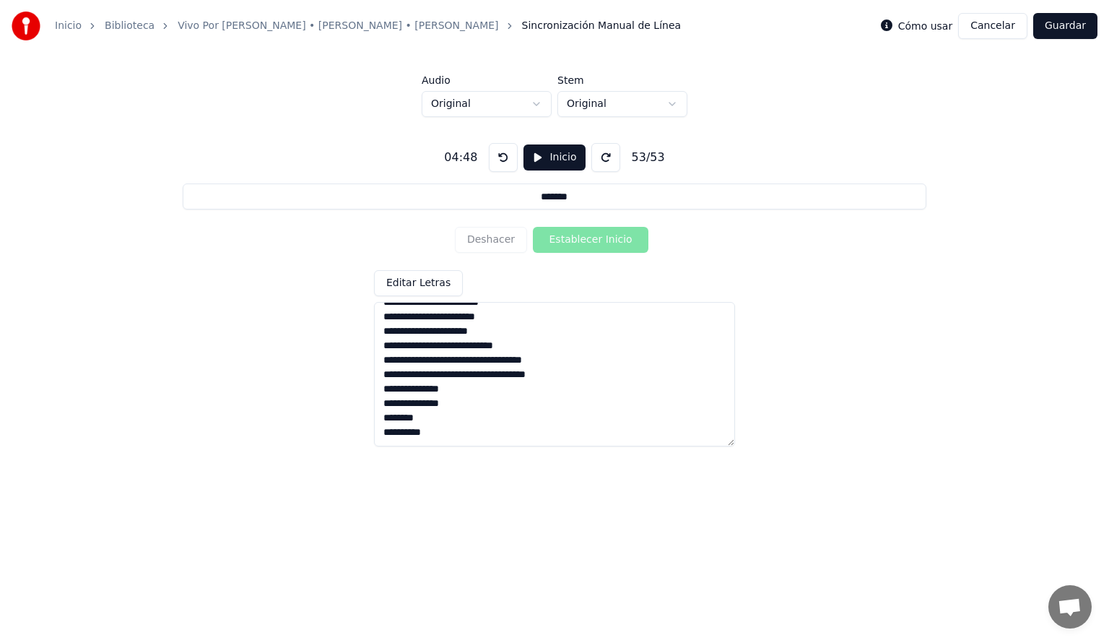
click at [1049, 32] on button "Guardar" at bounding box center [1065, 26] width 64 height 26
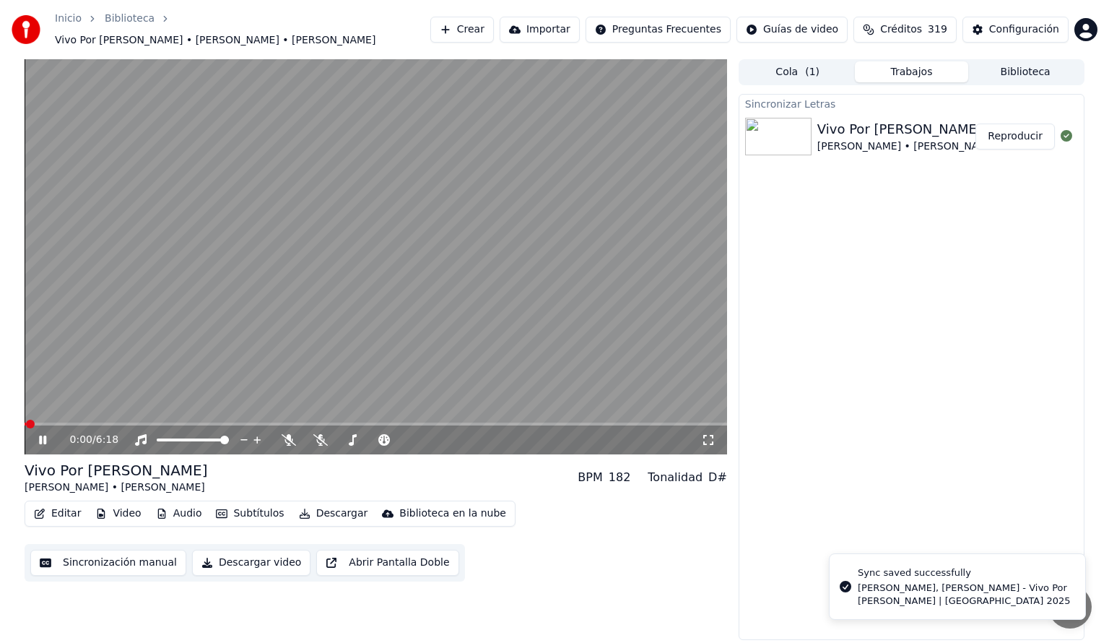
click at [112, 422] on span at bounding box center [376, 423] width 703 height 3
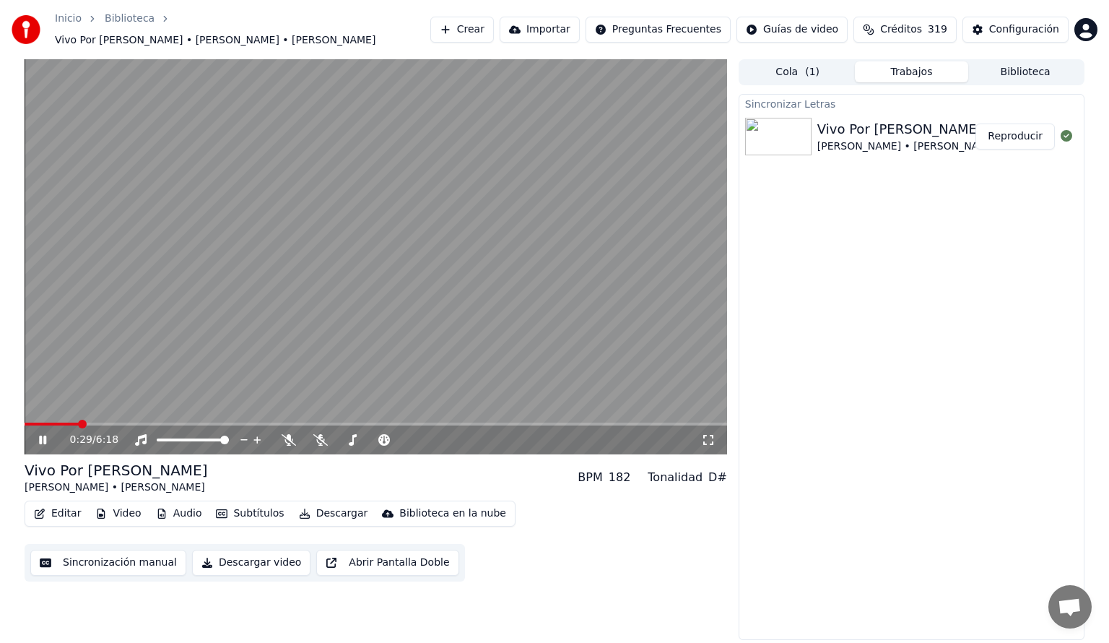
click at [79, 422] on span at bounding box center [52, 423] width 54 height 3
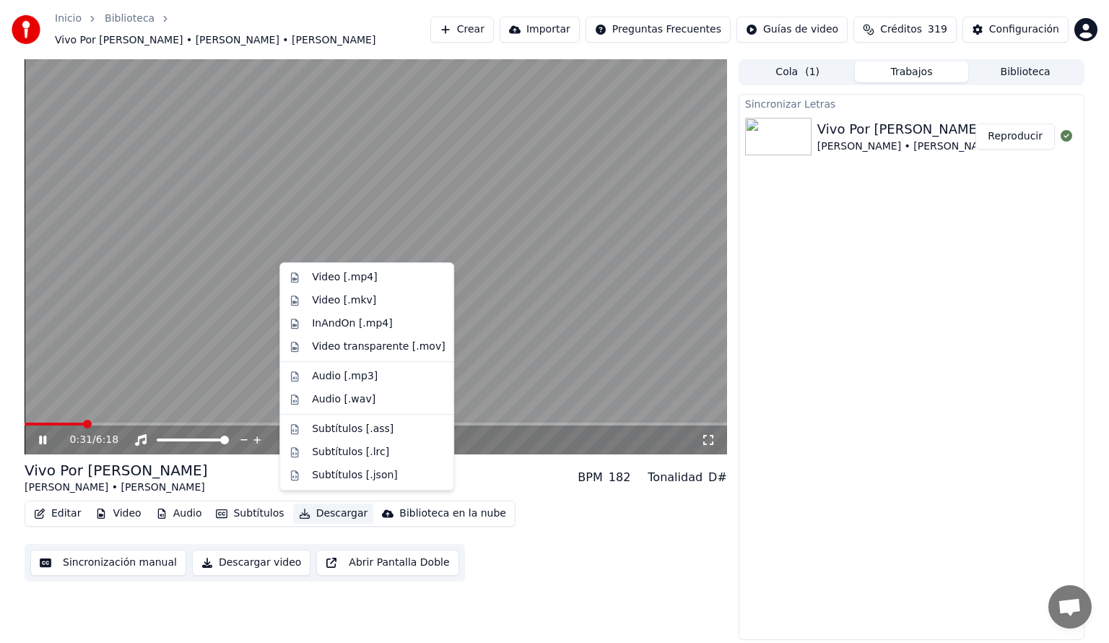
click at [323, 506] on button "Descargar" at bounding box center [333, 513] width 81 height 20
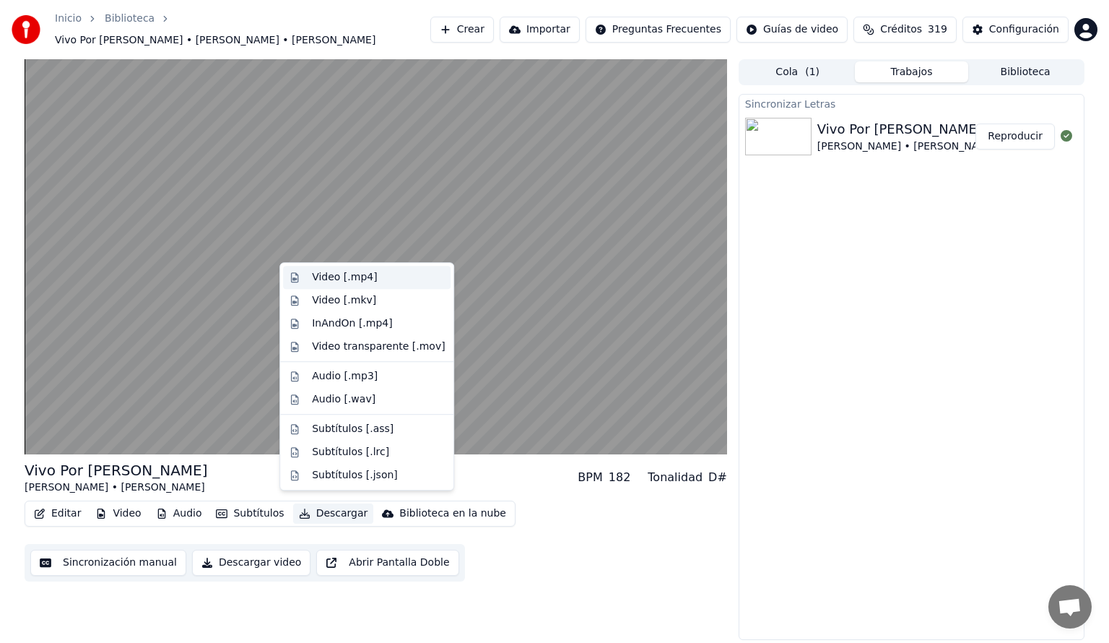
click at [344, 277] on div "Video [.mp4]" at bounding box center [344, 277] width 65 height 14
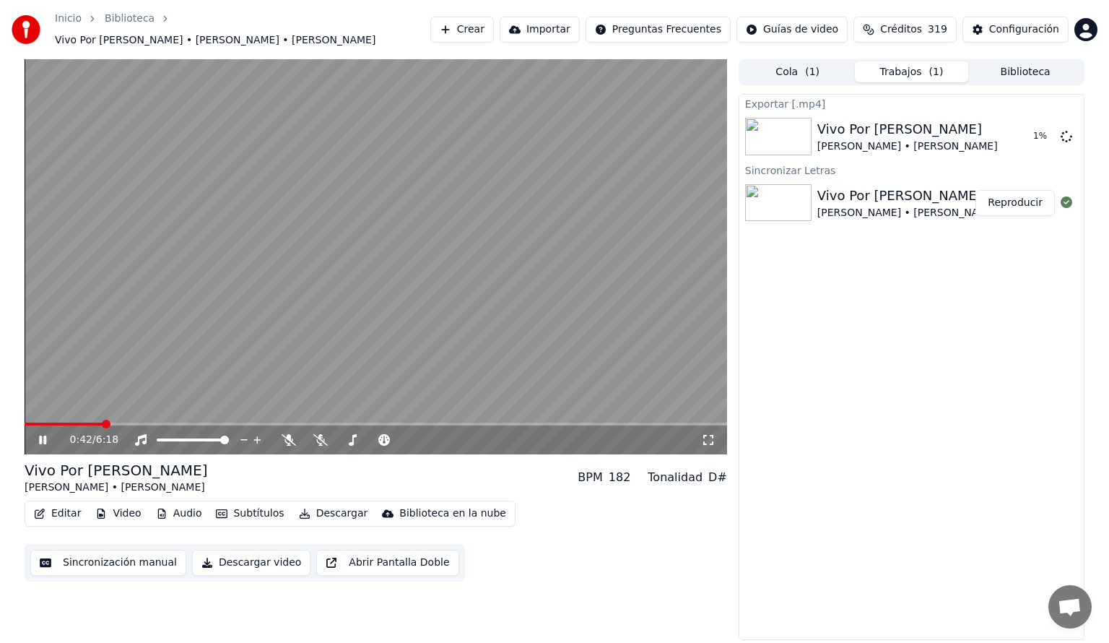
click at [43, 434] on icon at bounding box center [53, 440] width 34 height 12
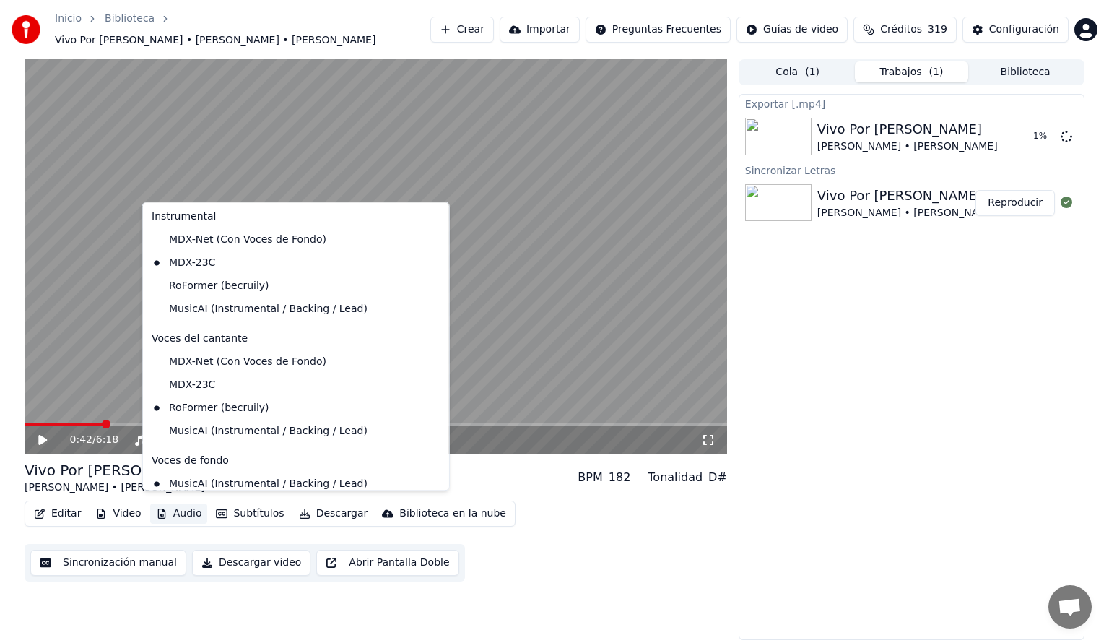
click at [177, 508] on button "Audio" at bounding box center [179, 513] width 58 height 20
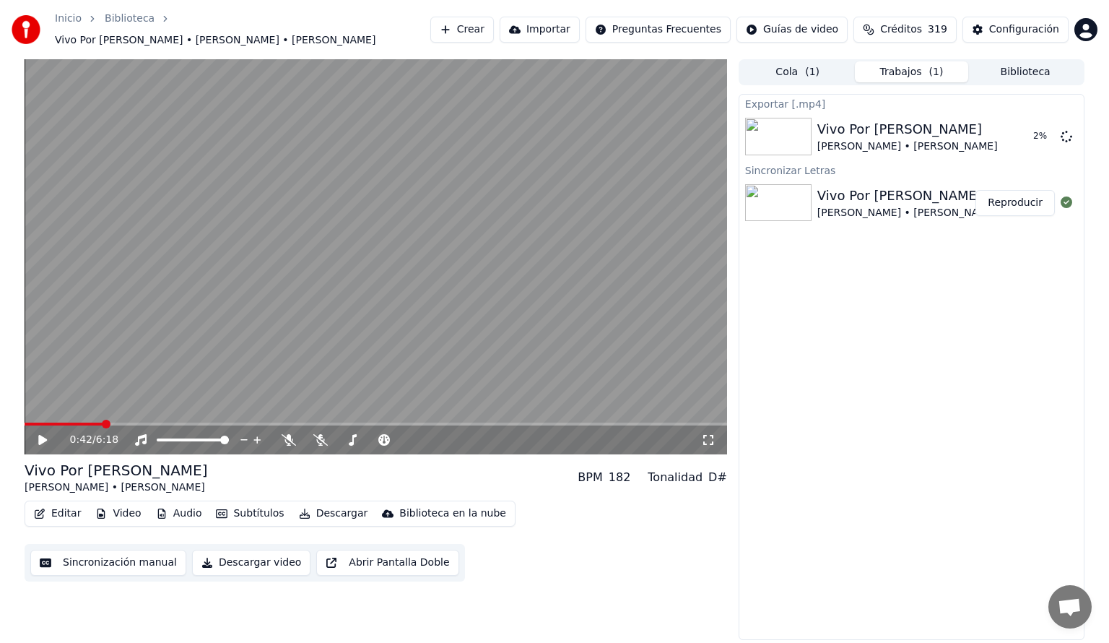
click at [6, 422] on div "0:42 / 6:18 Vivo Por Ella KAROL G • Andrea Bocelli BPM 182 Tonalidad D# Editar …" at bounding box center [554, 349] width 1109 height 581
click at [38, 436] on icon at bounding box center [53, 440] width 34 height 12
click at [184, 506] on button "Audio" at bounding box center [179, 513] width 58 height 20
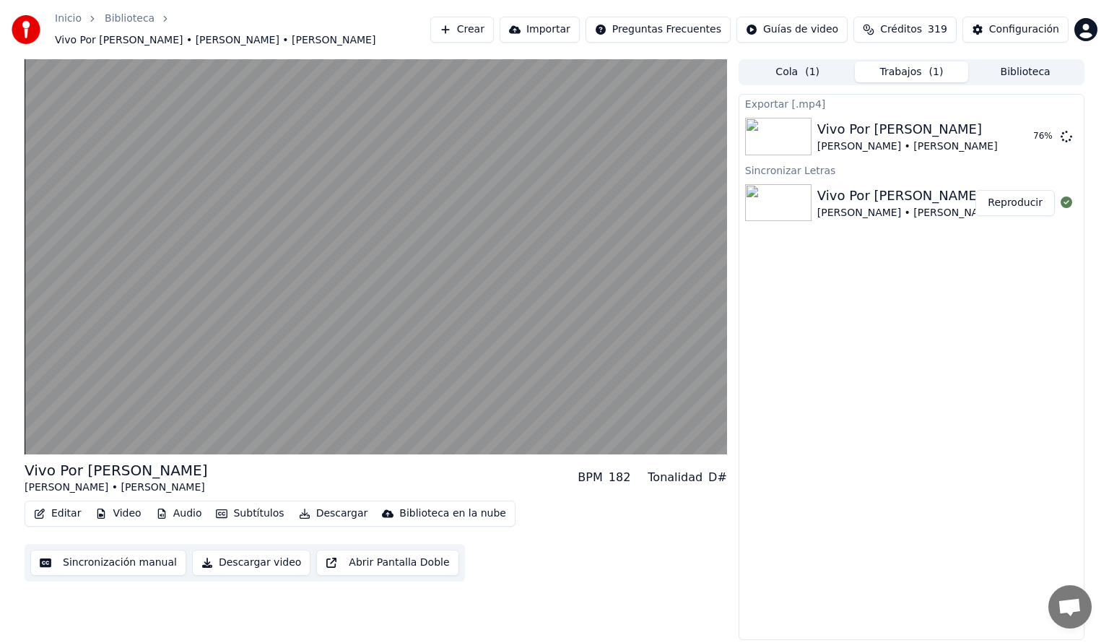
click at [586, 571] on div "Editar Video Audio Subtítulos Descargar Biblioteca en la nube Sincronización ma…" at bounding box center [376, 540] width 703 height 81
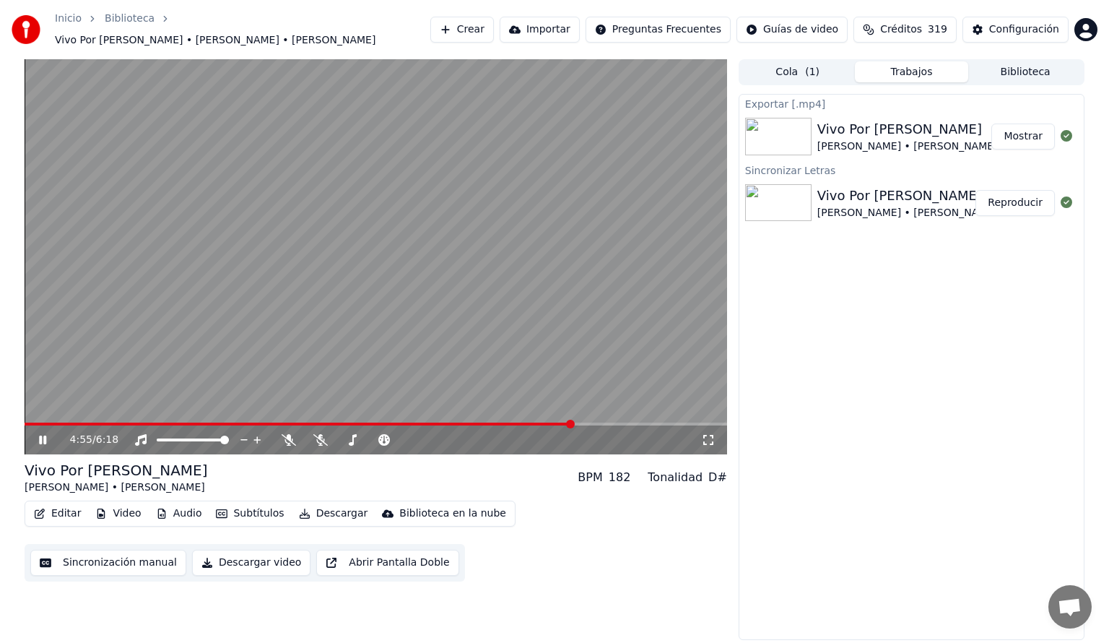
click at [519, 413] on video at bounding box center [376, 256] width 703 height 395
click at [518, 422] on span at bounding box center [271, 423] width 493 height 3
click at [43, 435] on icon at bounding box center [42, 440] width 9 height 10
click at [183, 507] on button "Audio" at bounding box center [179, 513] width 58 height 20
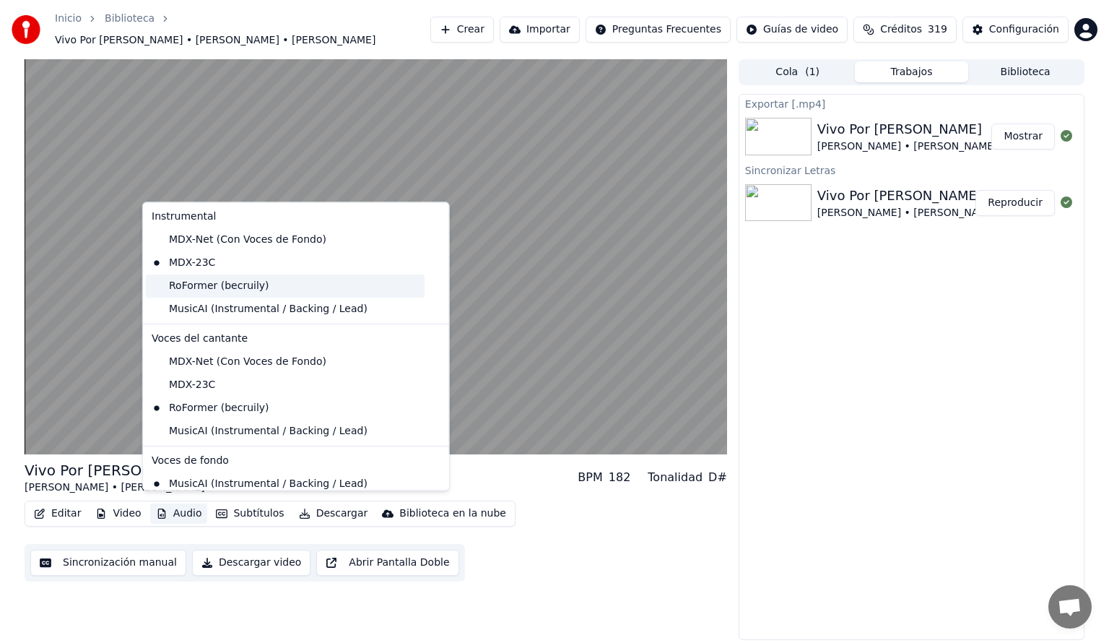
click at [193, 283] on div "RoFormer (becruily)" at bounding box center [285, 285] width 279 height 23
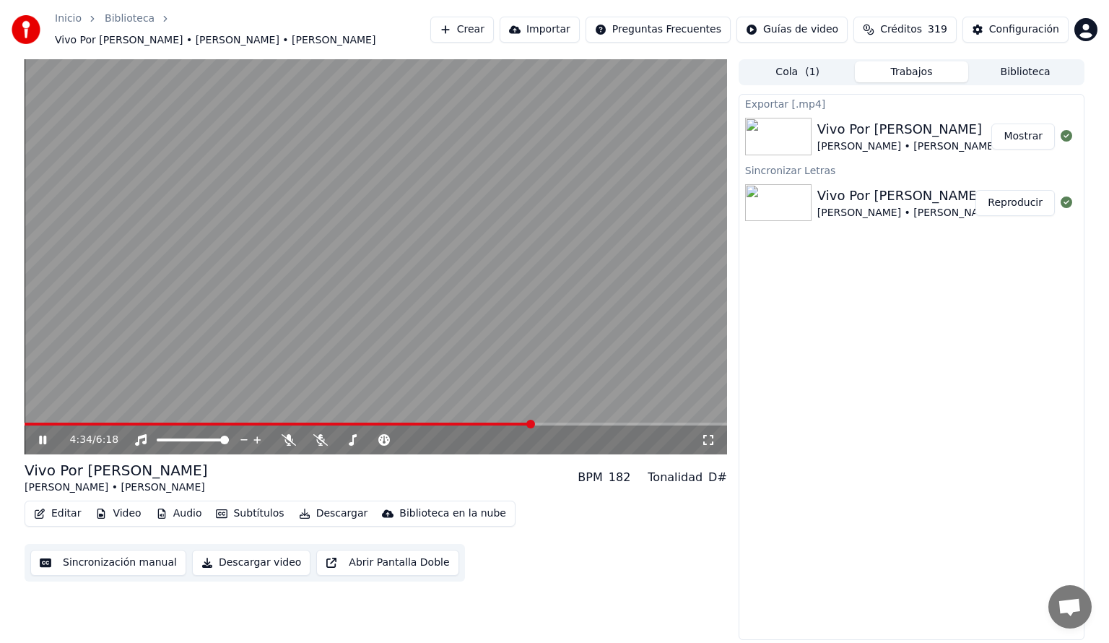
click at [187, 503] on button "Audio" at bounding box center [179, 513] width 58 height 20
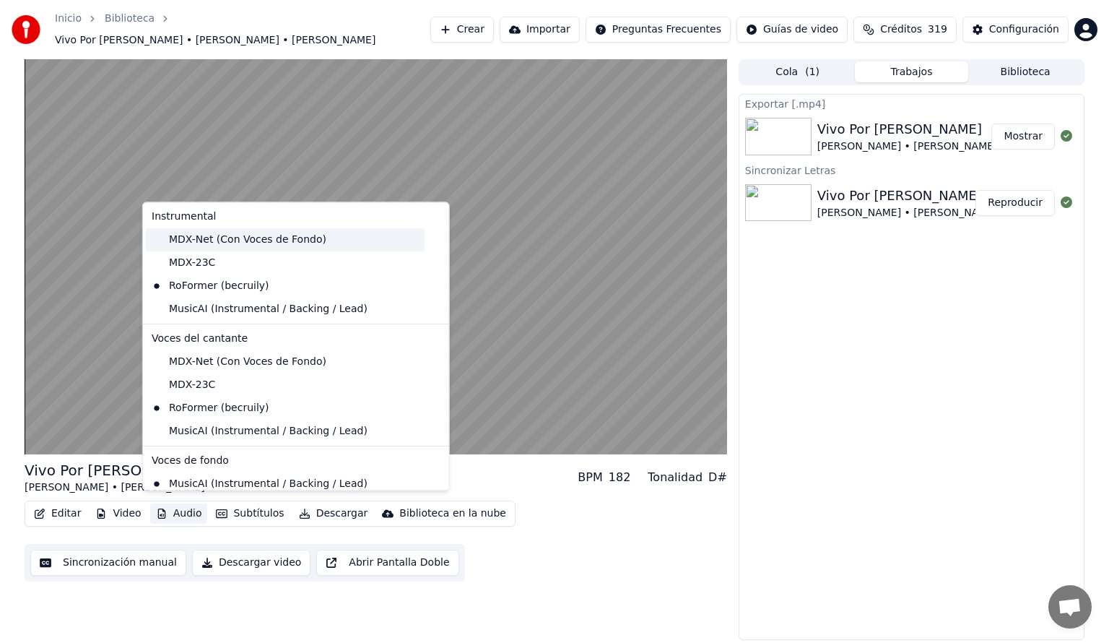
click at [195, 239] on div "MDX-Net (Con Voces de Fondo)" at bounding box center [285, 239] width 279 height 23
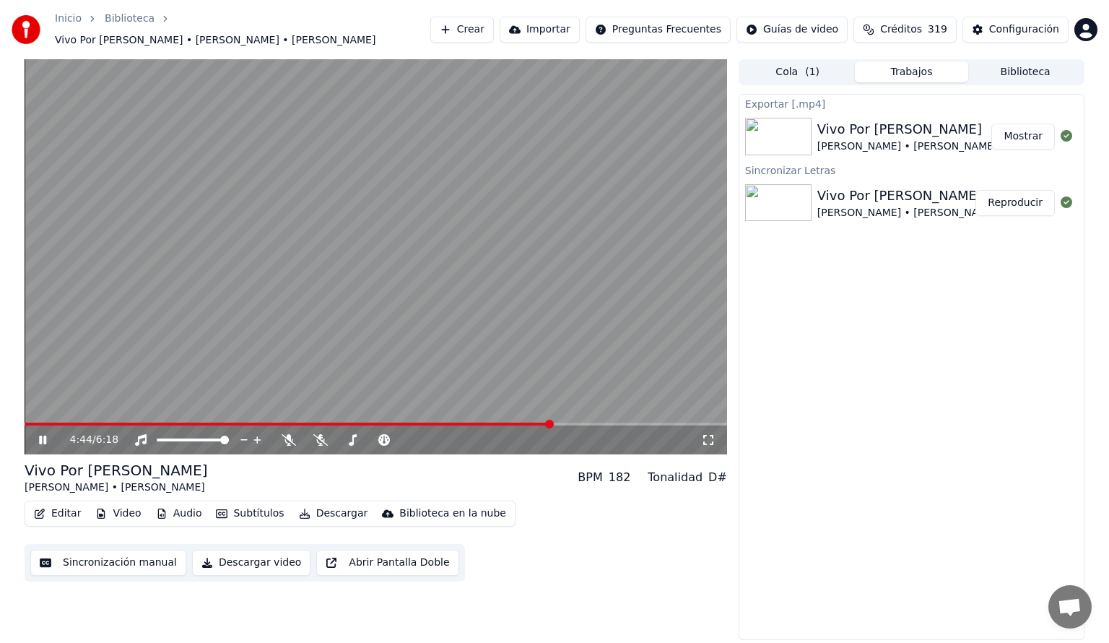
click at [397, 422] on span at bounding box center [288, 423] width 527 height 3
click at [462, 422] on span at bounding box center [376, 423] width 703 height 3
click at [44, 435] on icon at bounding box center [42, 439] width 7 height 9
